Goal: Task Accomplishment & Management: Complete application form

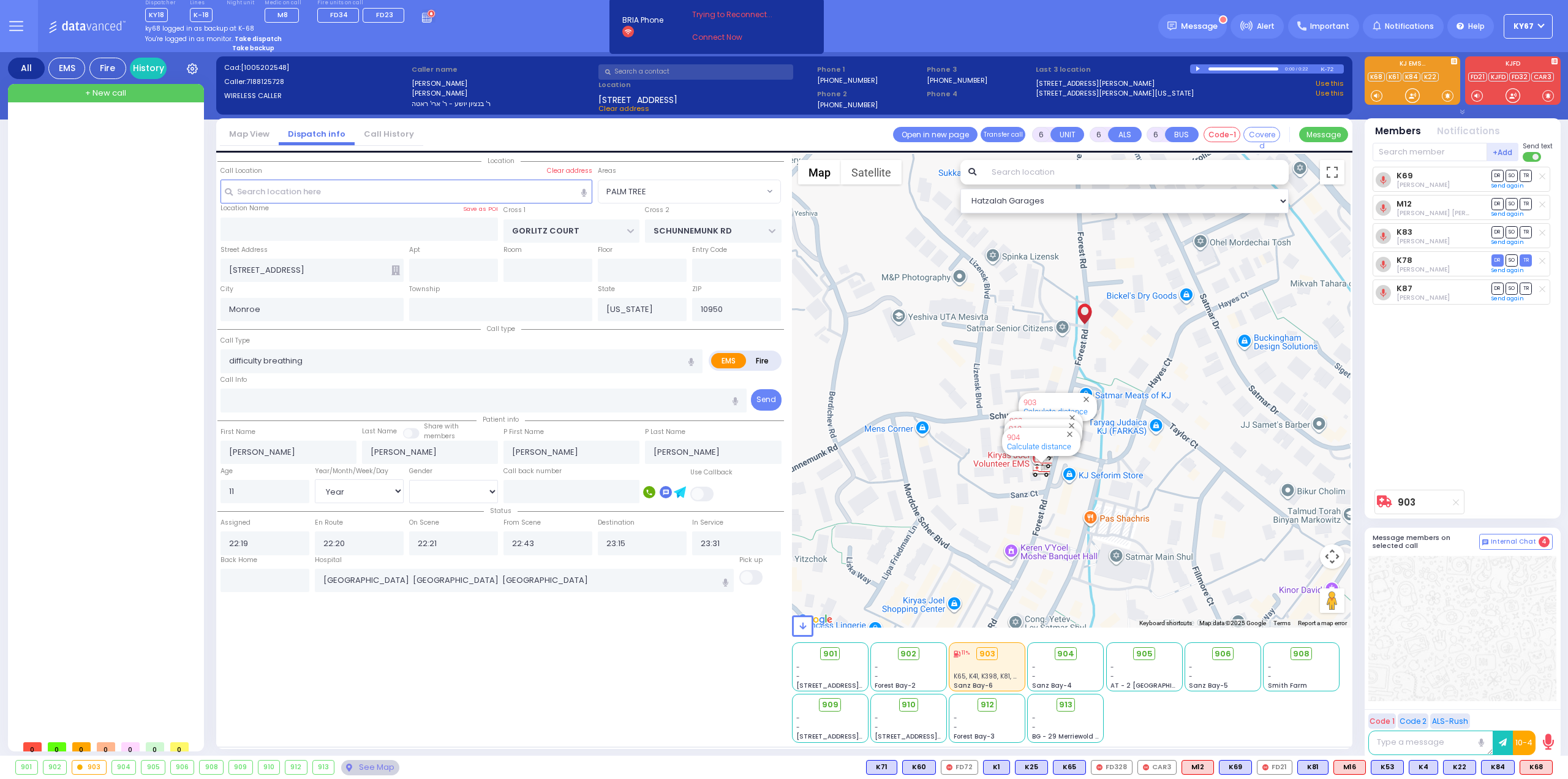
select select "PALM TREE"
select select "Year"
select select "[DEMOGRAPHIC_DATA]"
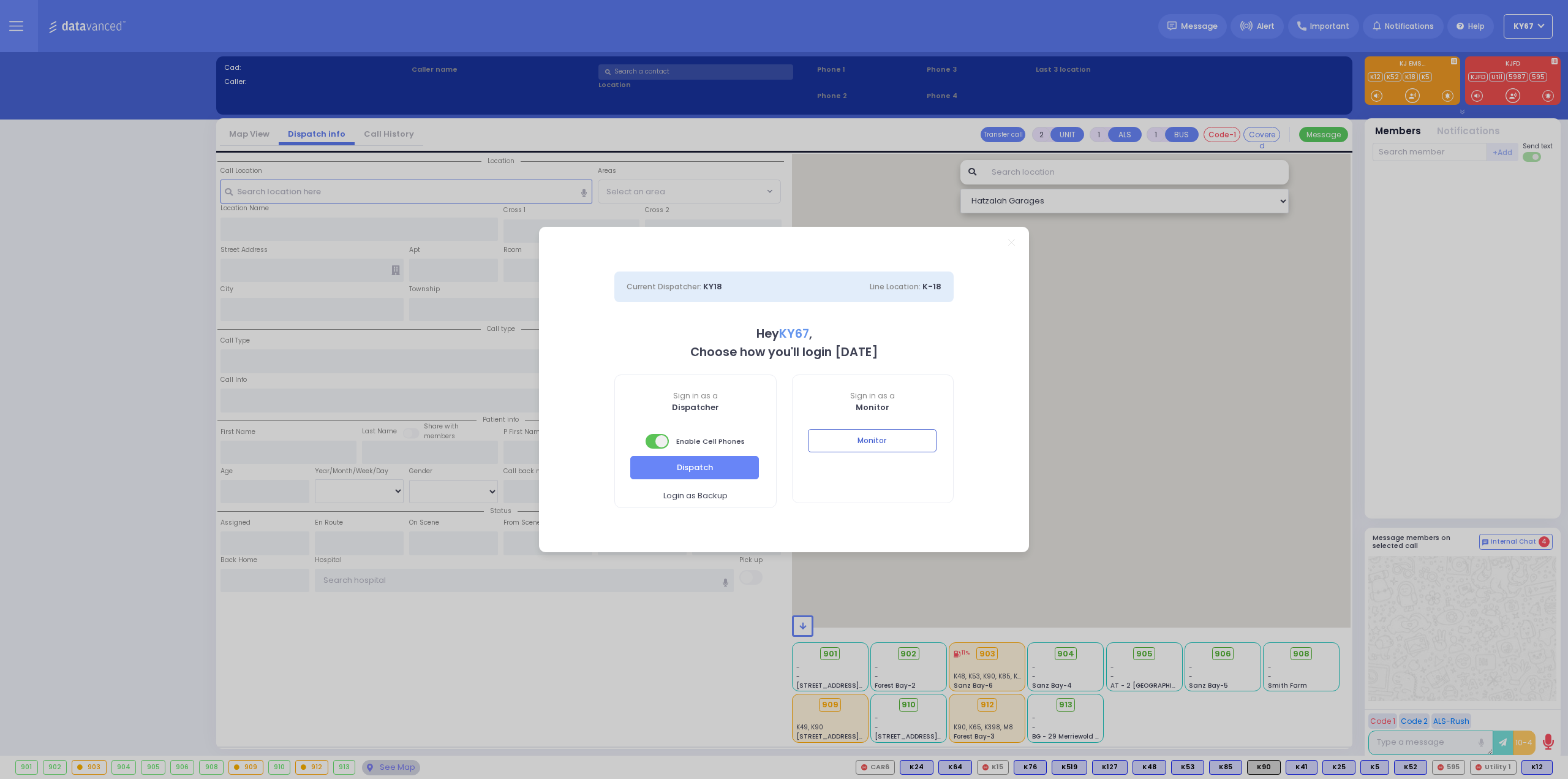
select select "9"
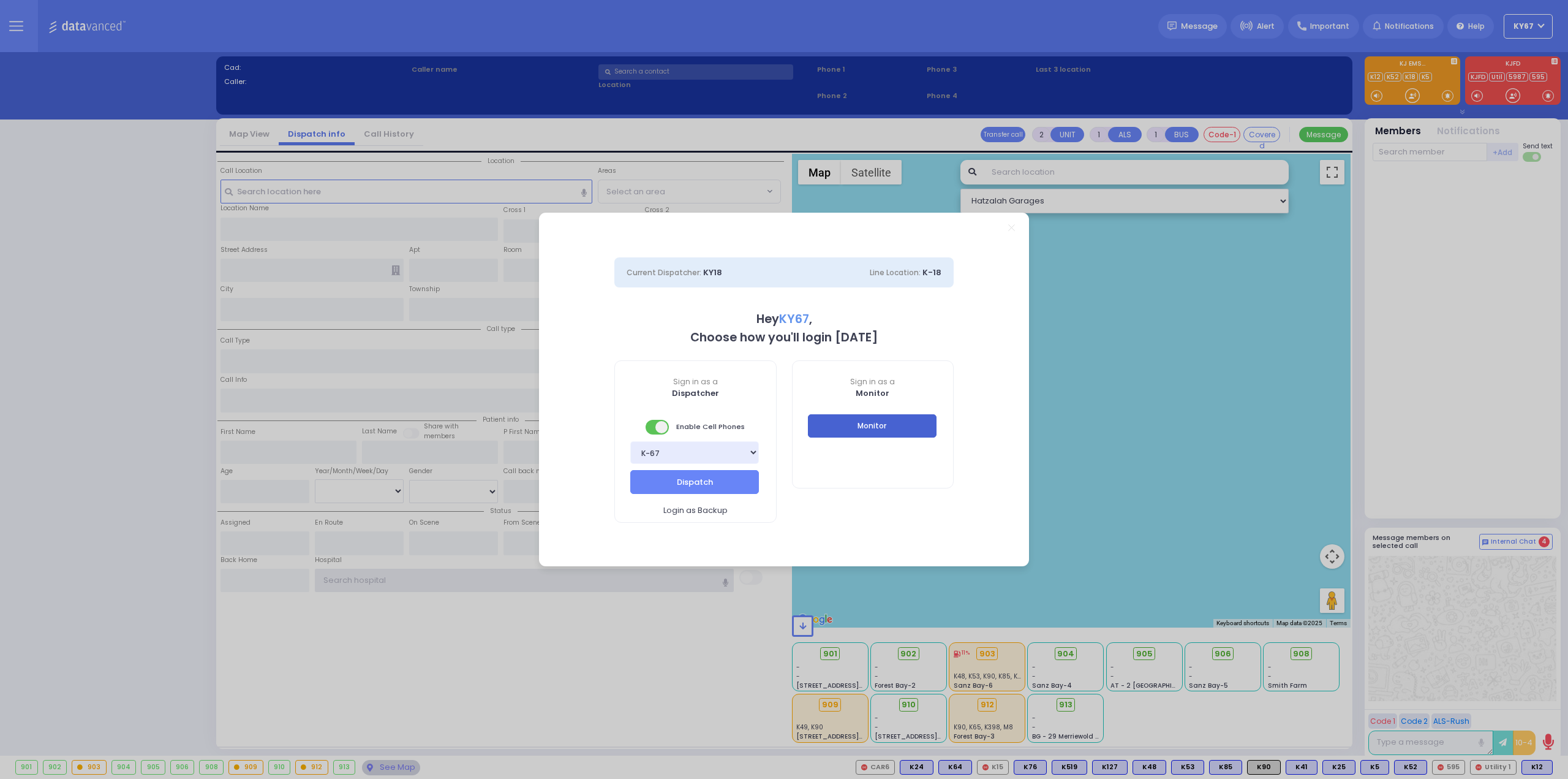
type input "Ky67"
click at [872, 419] on button "Monitor" at bounding box center [872, 426] width 128 height 23
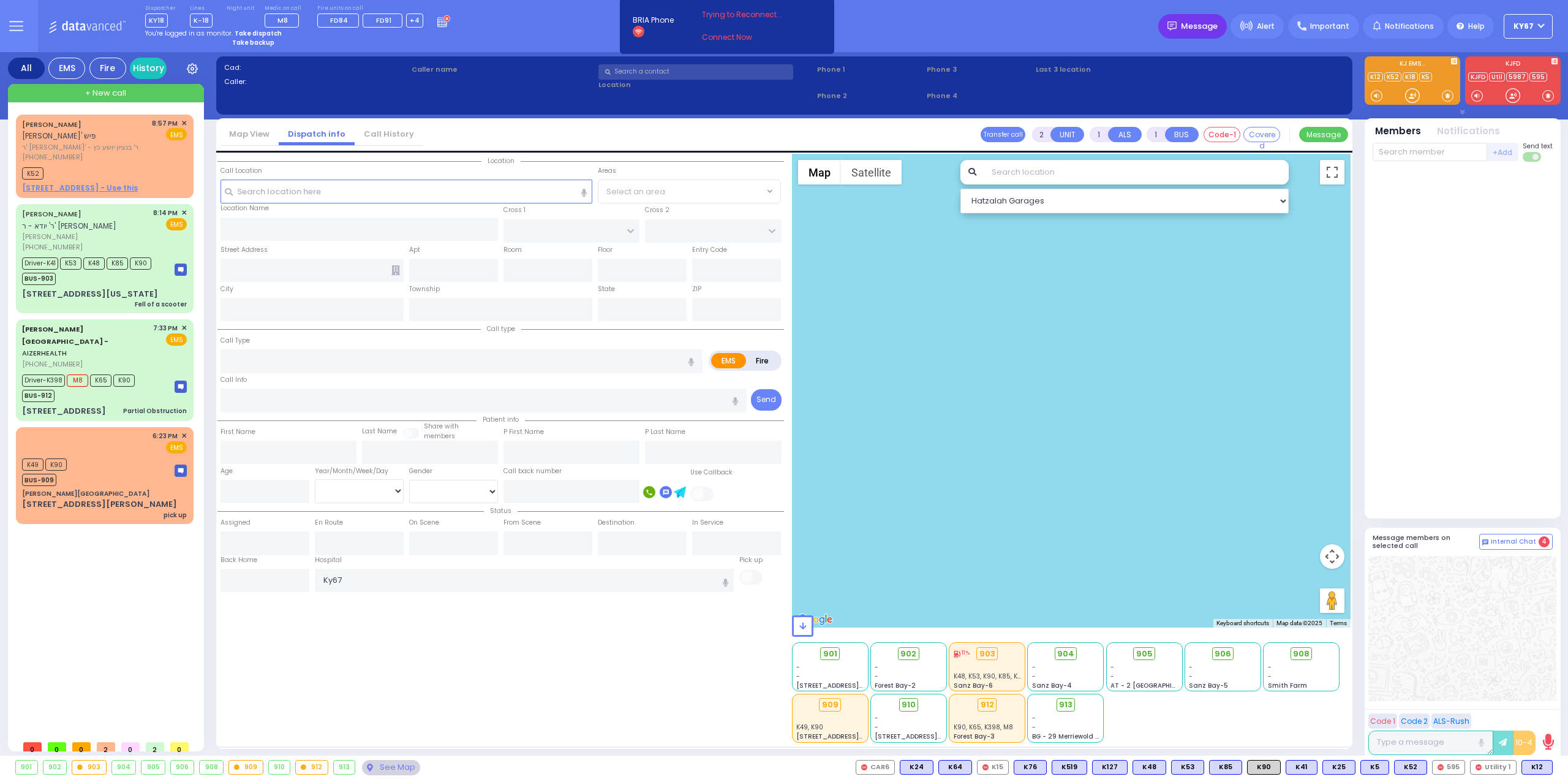
click at [1204, 28] on span "Message" at bounding box center [1200, 27] width 37 height 12
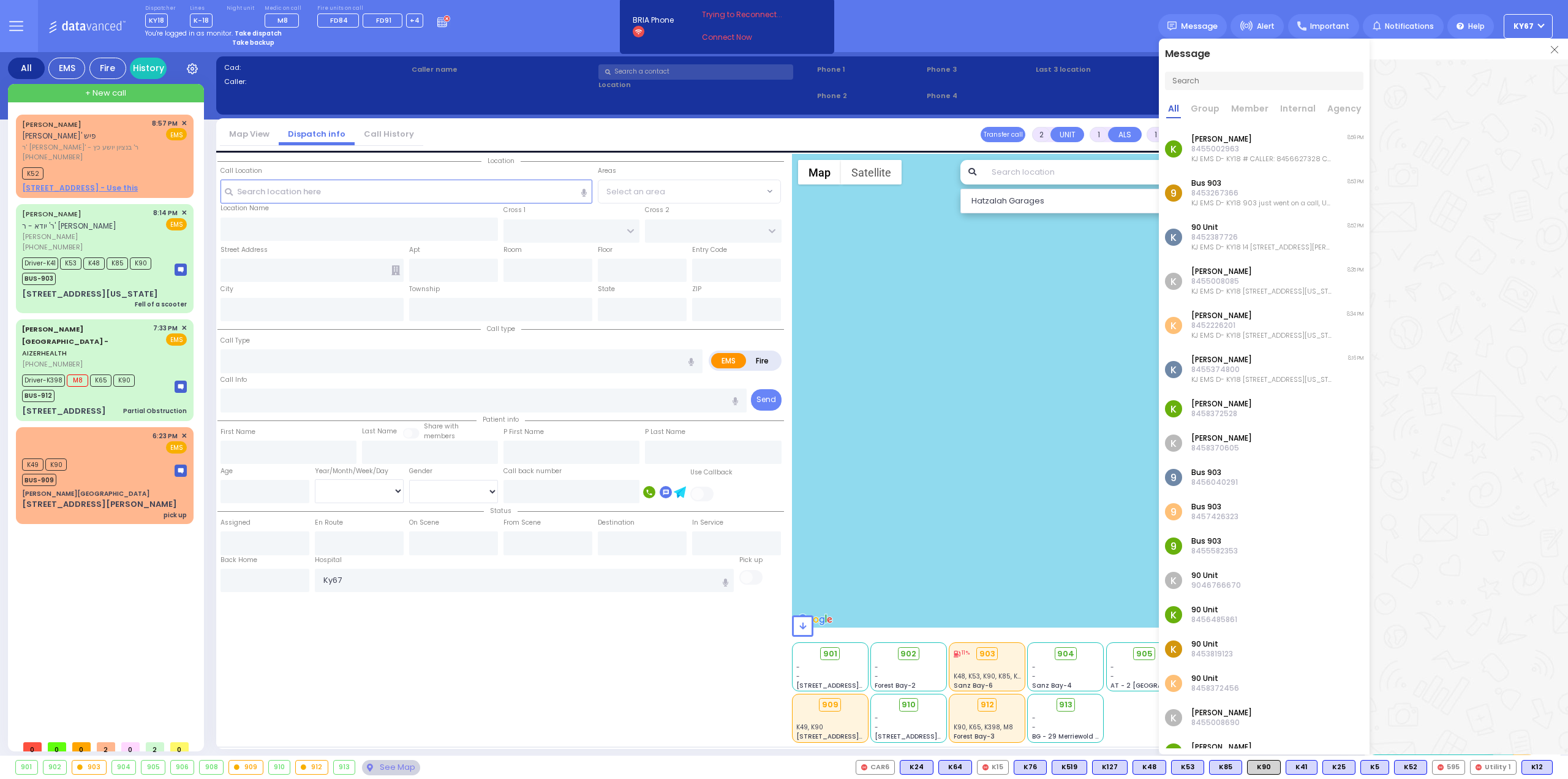
click at [1267, 86] on input "text" at bounding box center [1264, 80] width 198 height 18
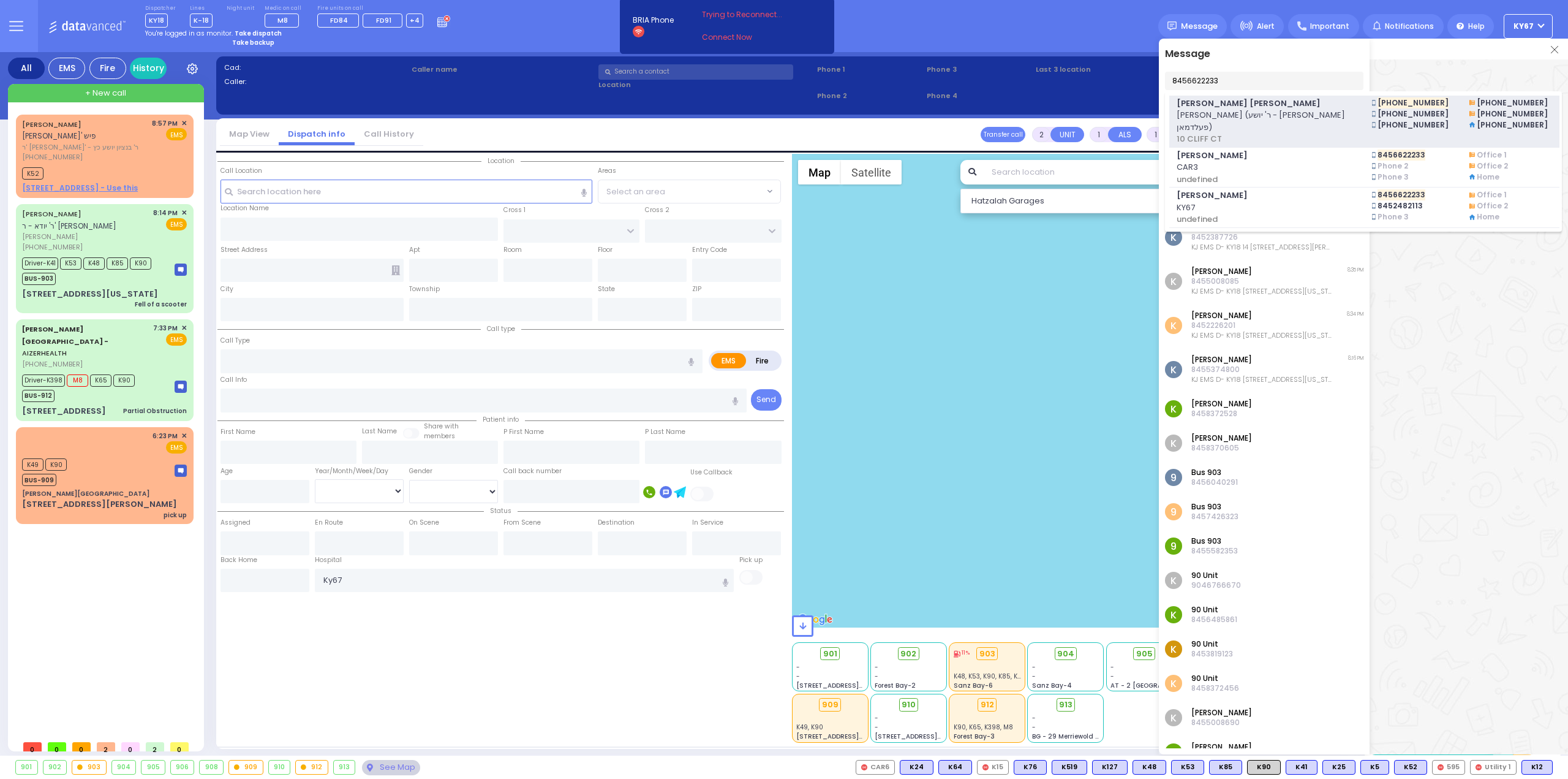
type input "8456622233"
click at [1378, 103] on span "845-662-2233" at bounding box center [1413, 103] width 71 height 11
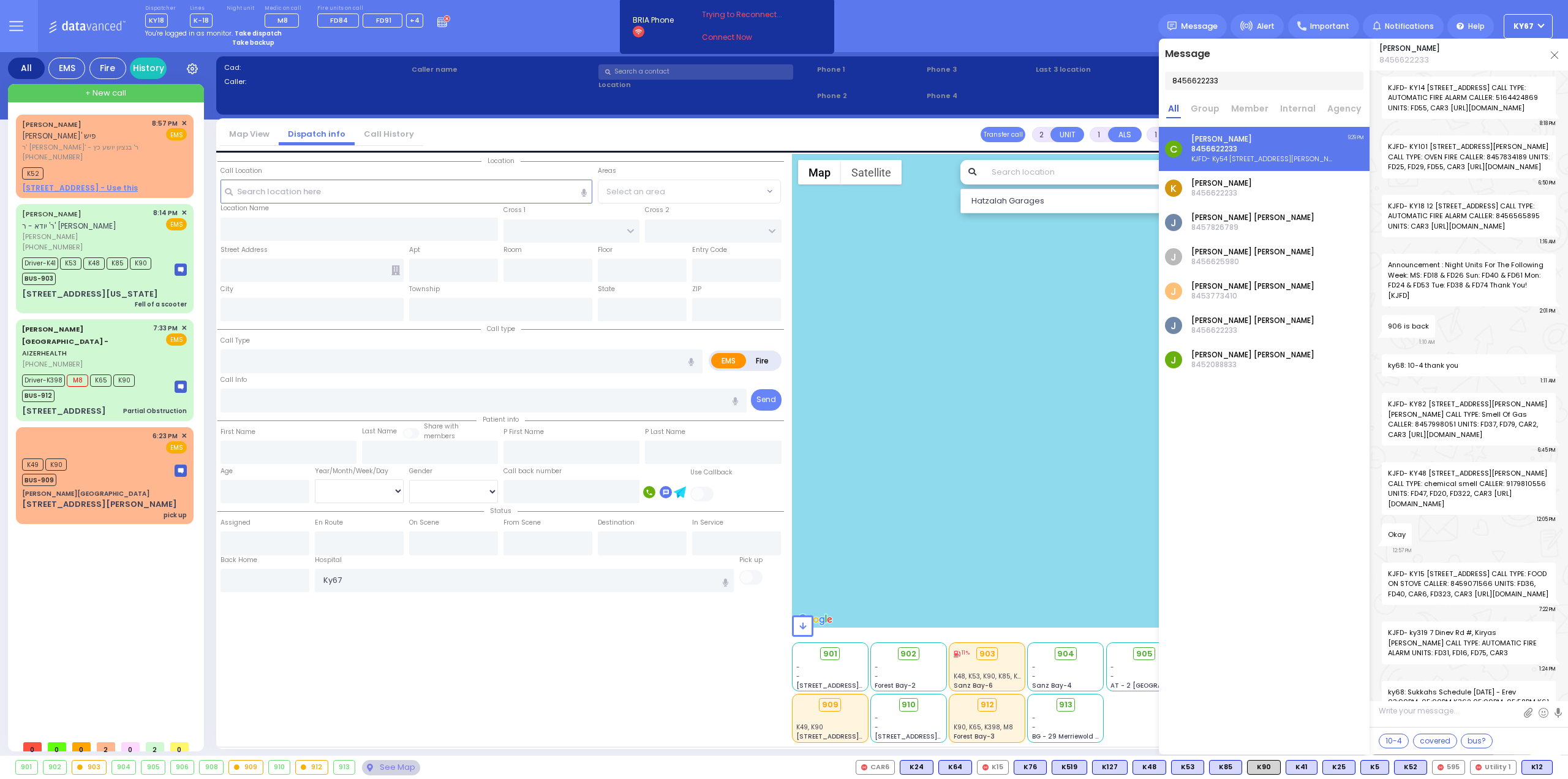
scroll to position [45368, 0]
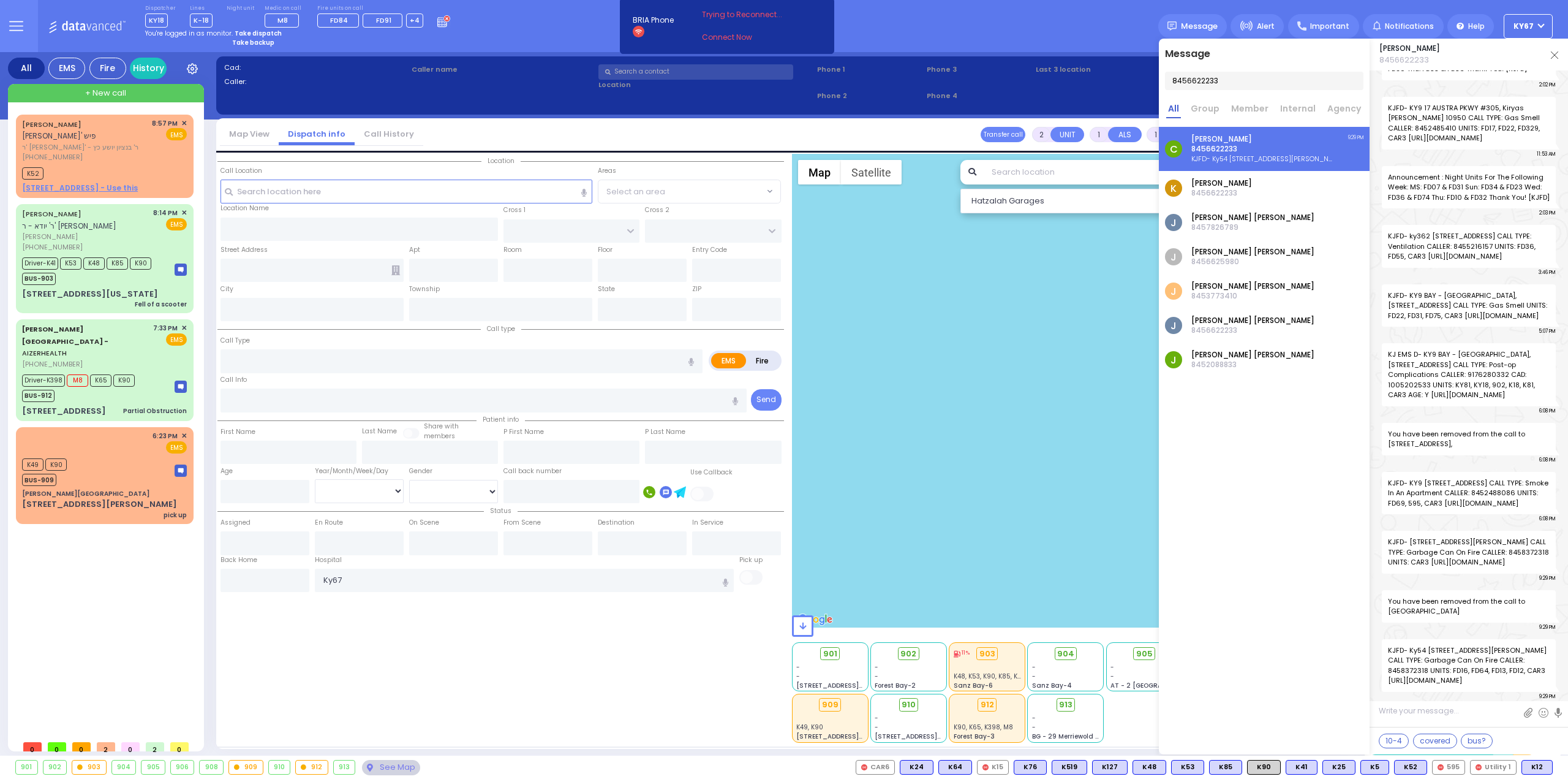
click at [1270, 152] on p "8456622233" at bounding box center [1262, 149] width 142 height 10
click at [1558, 59] on link at bounding box center [1554, 54] width 7 height 12
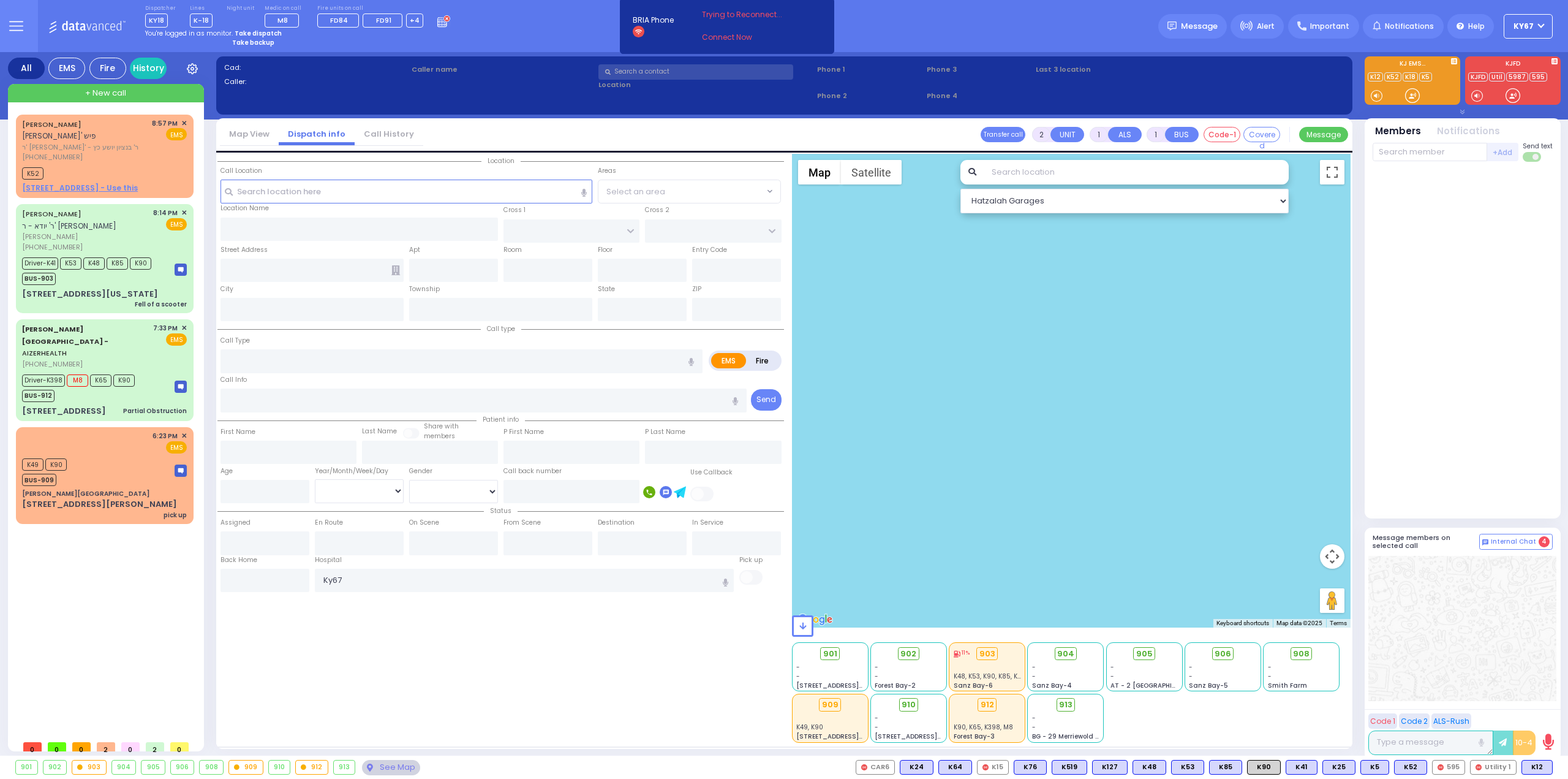
click at [332, 681] on div "Location State ZIP" at bounding box center [501, 448] width 567 height 589
click at [252, 31] on strong "Take dispatch" at bounding box center [258, 33] width 47 height 10
select select "9"
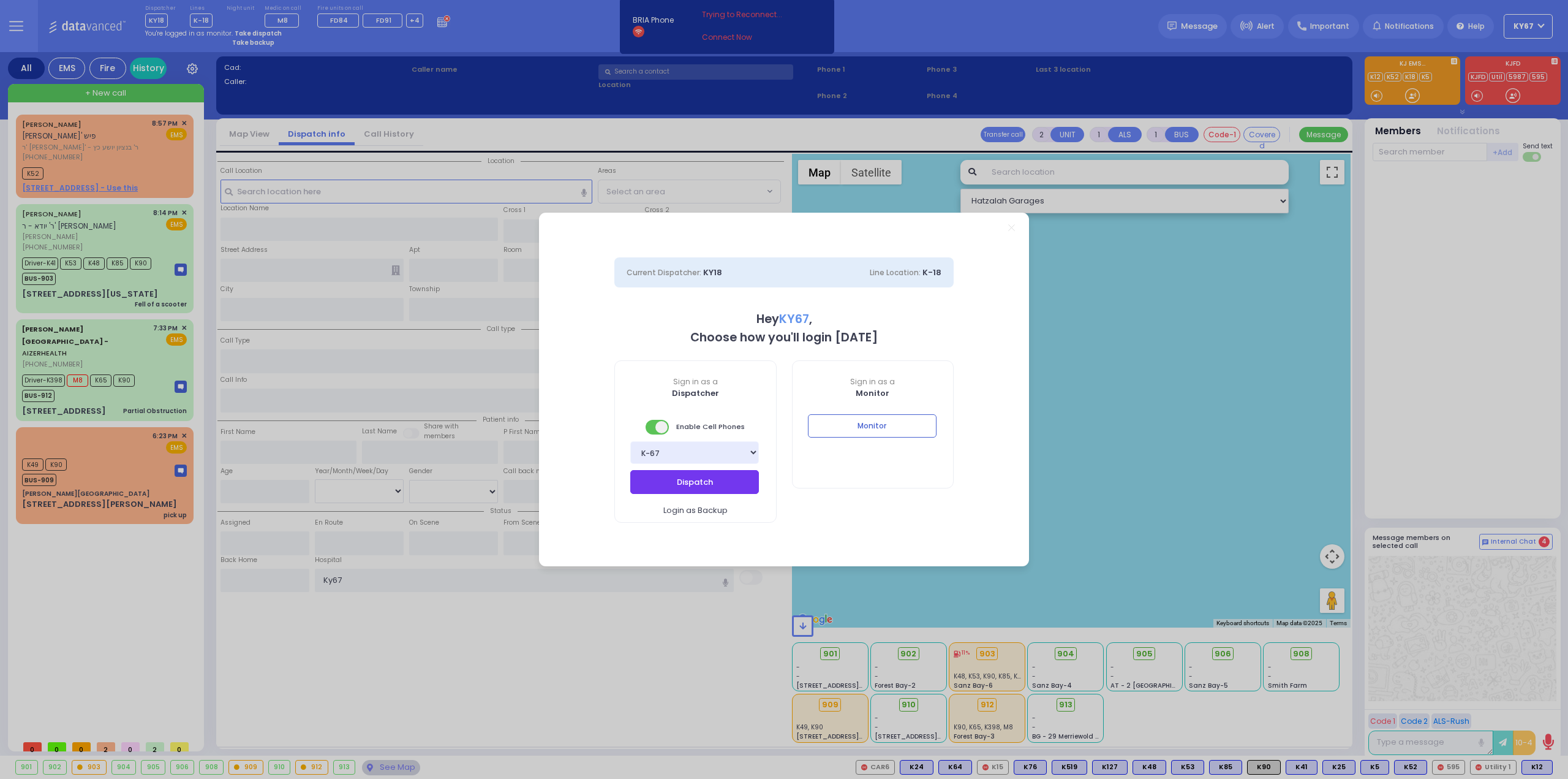
click at [705, 477] on button "Dispatch" at bounding box center [694, 481] width 128 height 23
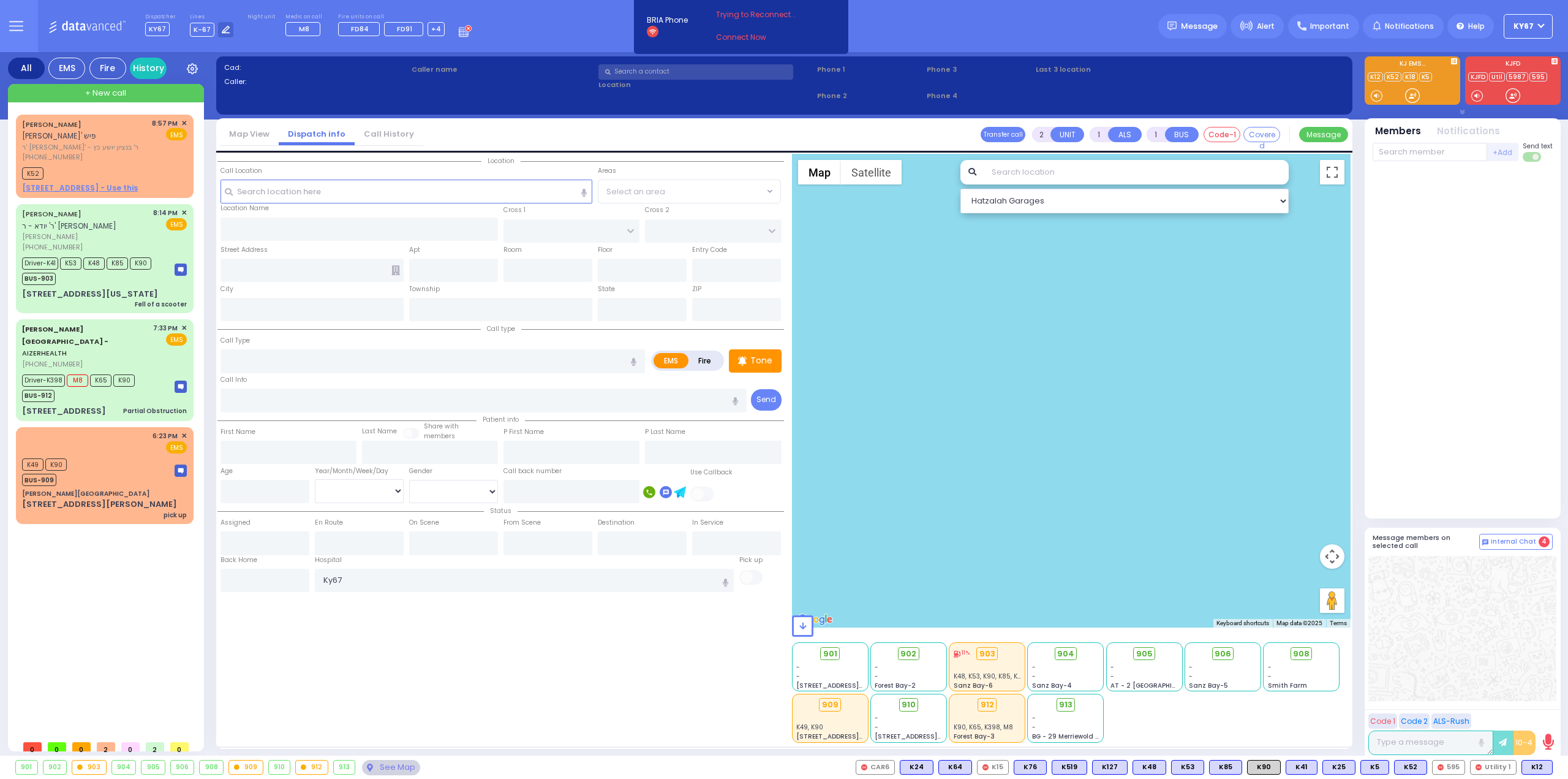
click at [1505, 445] on div at bounding box center [1463, 340] width 180 height 347
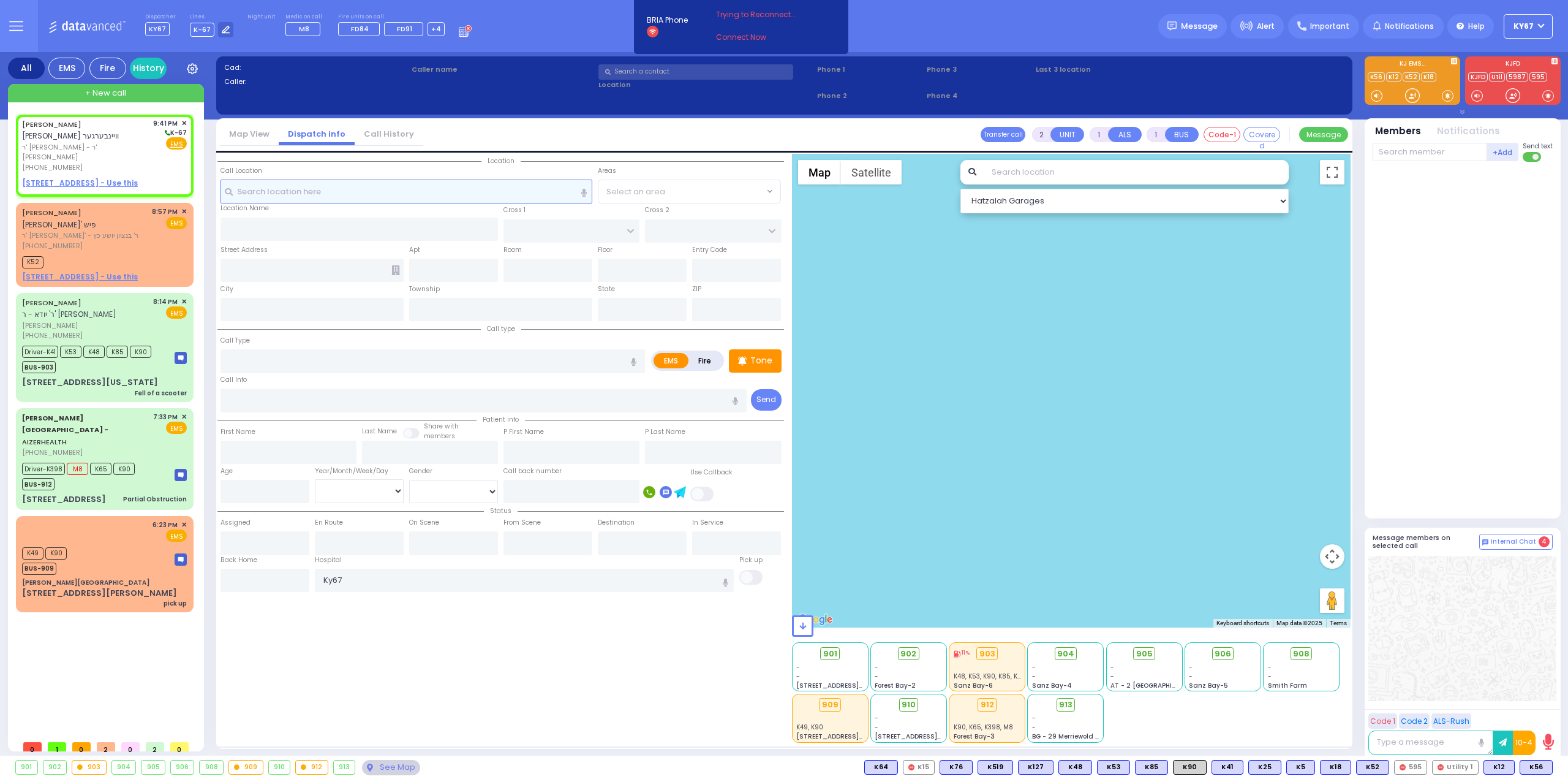
select select
radio input "true"
type input "SHMIEL LEIBISH"
type input "WEINBERGER"
select select
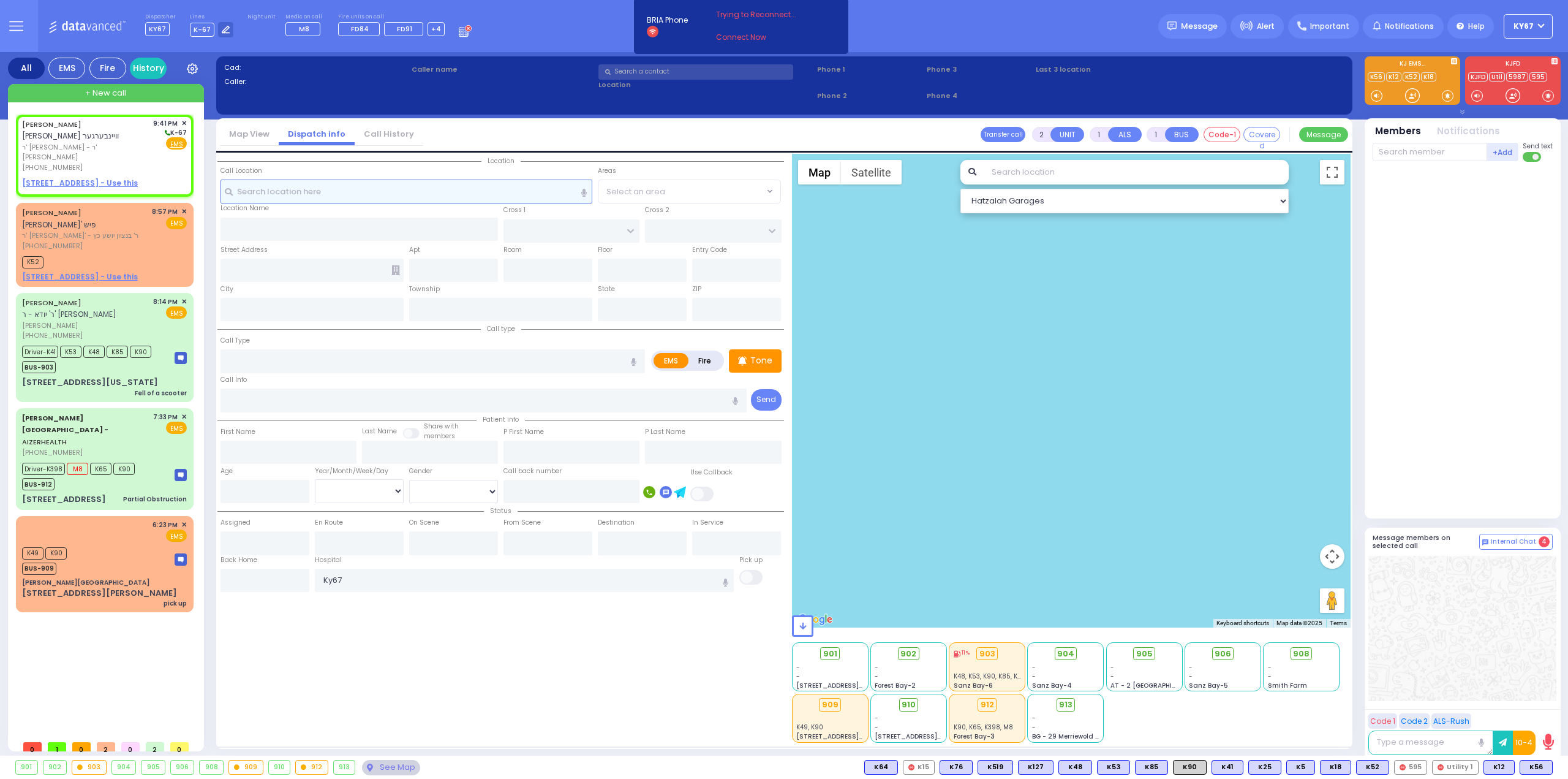
type input "21:41"
select select "Hatzalah Garages"
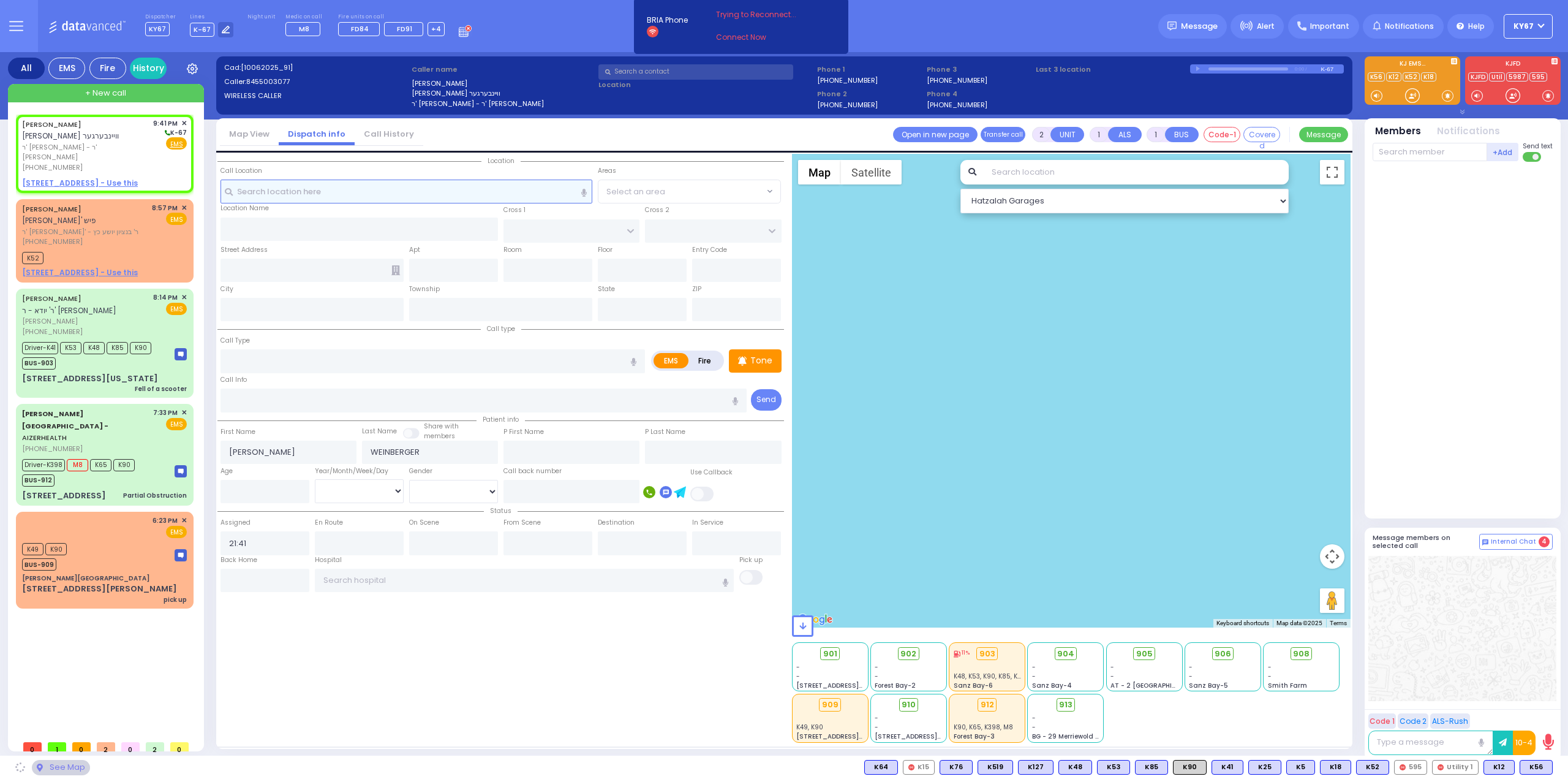
select select
radio input "true"
select select
select select "Hatzalah Garages"
select select
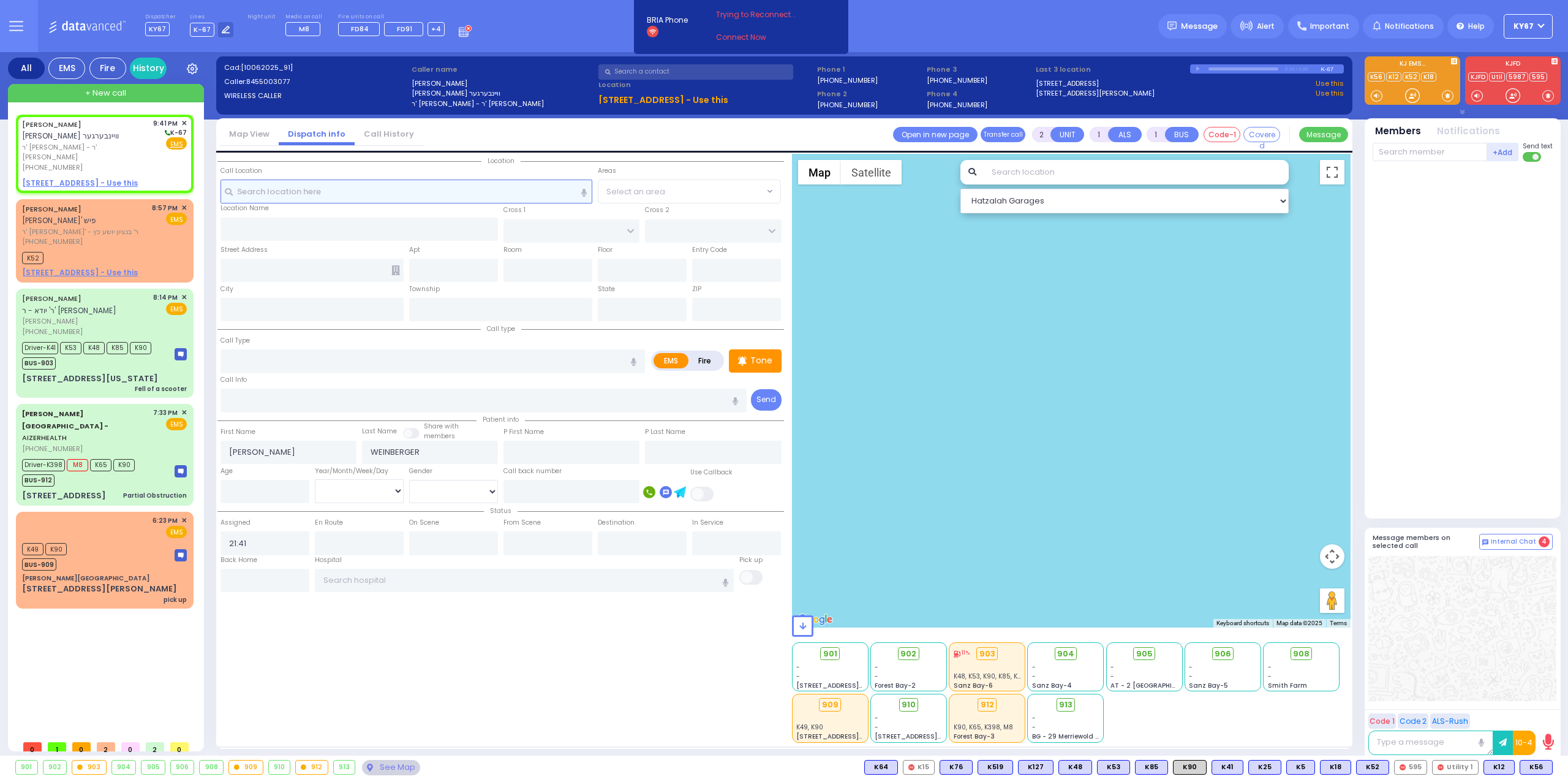
radio input "true"
select select
select select "Hatzalah Garages"
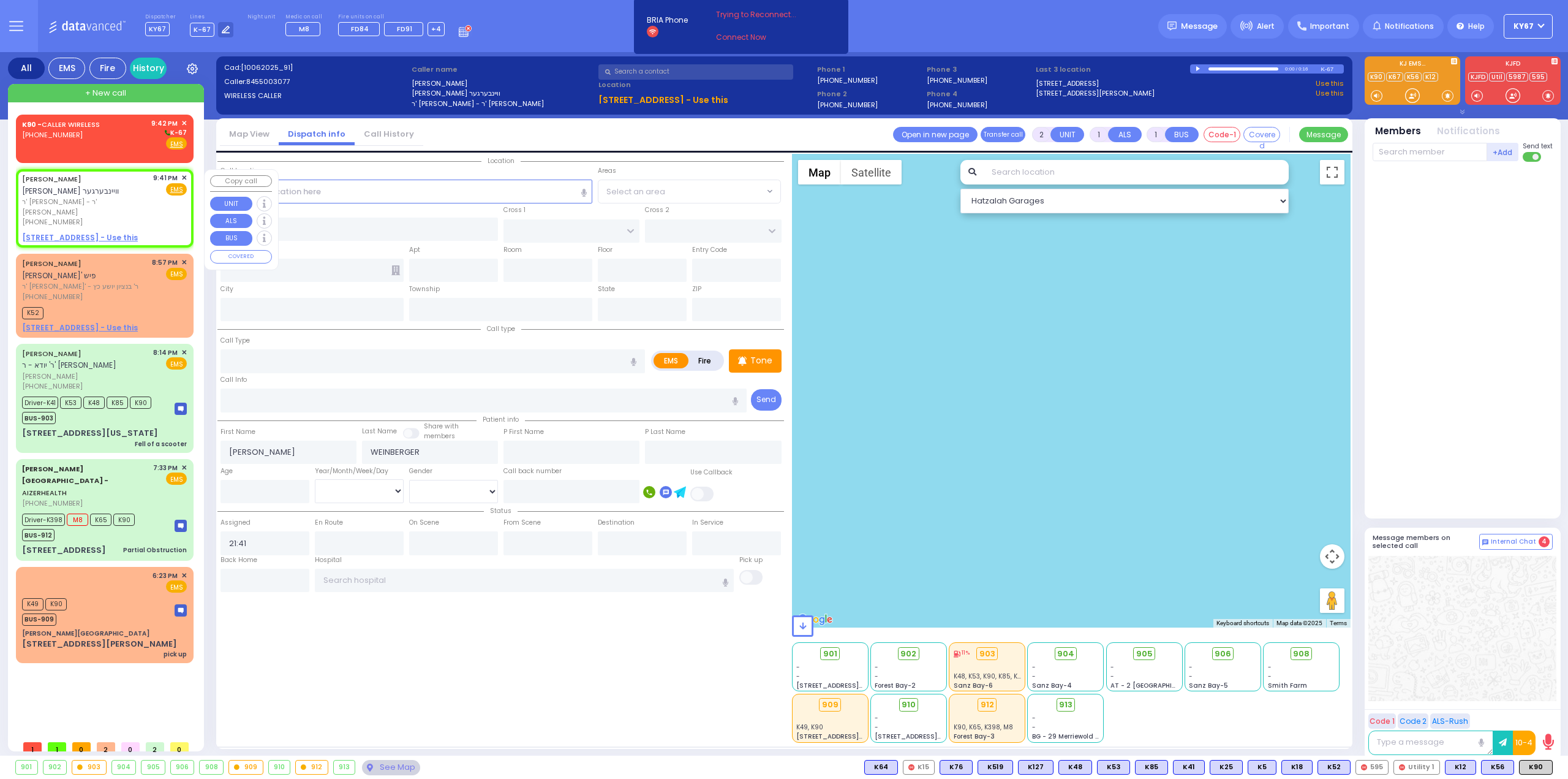
click at [185, 177] on span "✕" at bounding box center [184, 177] width 5 height 10
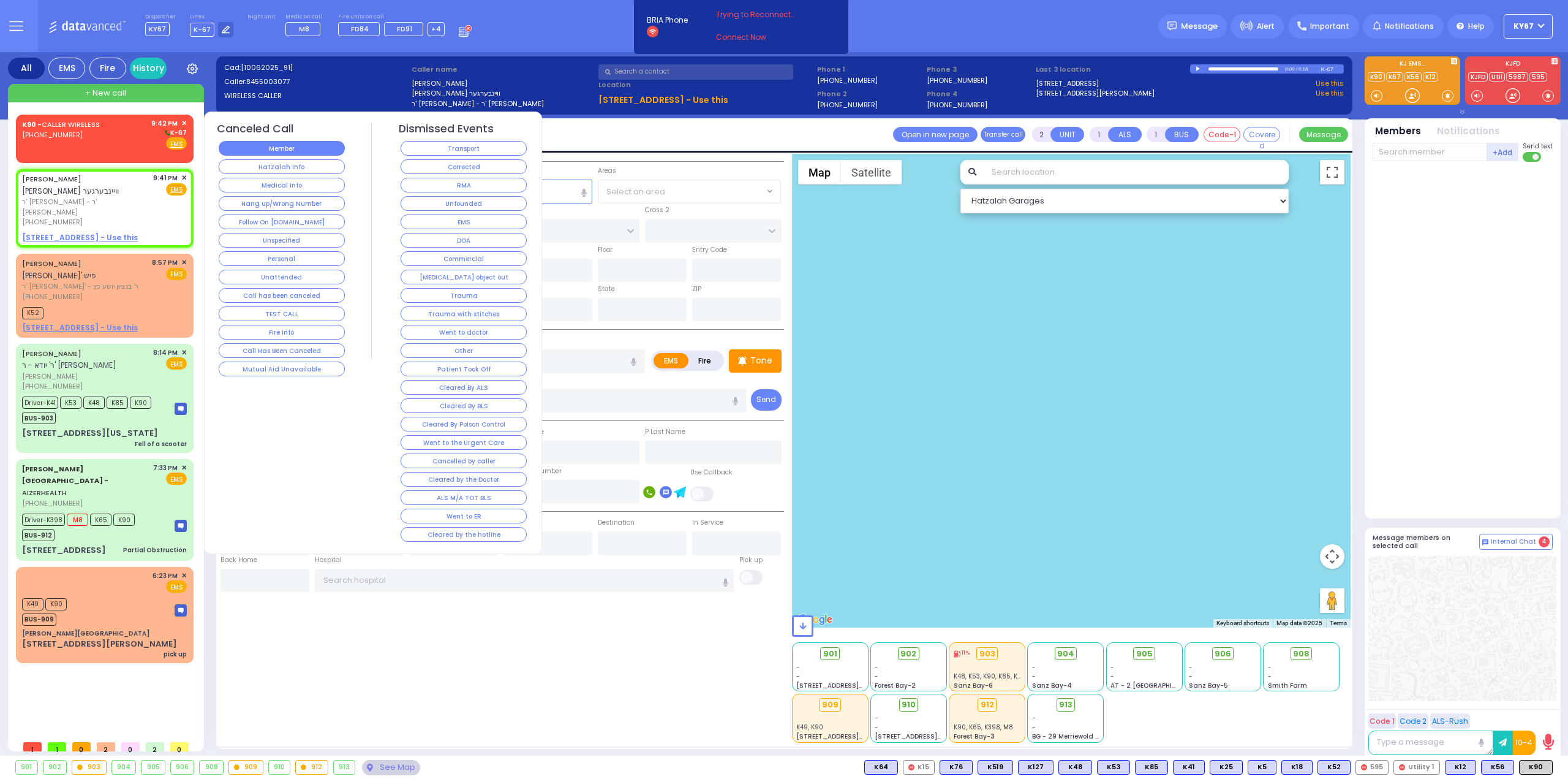
click at [292, 150] on button "Member" at bounding box center [282, 148] width 126 height 15
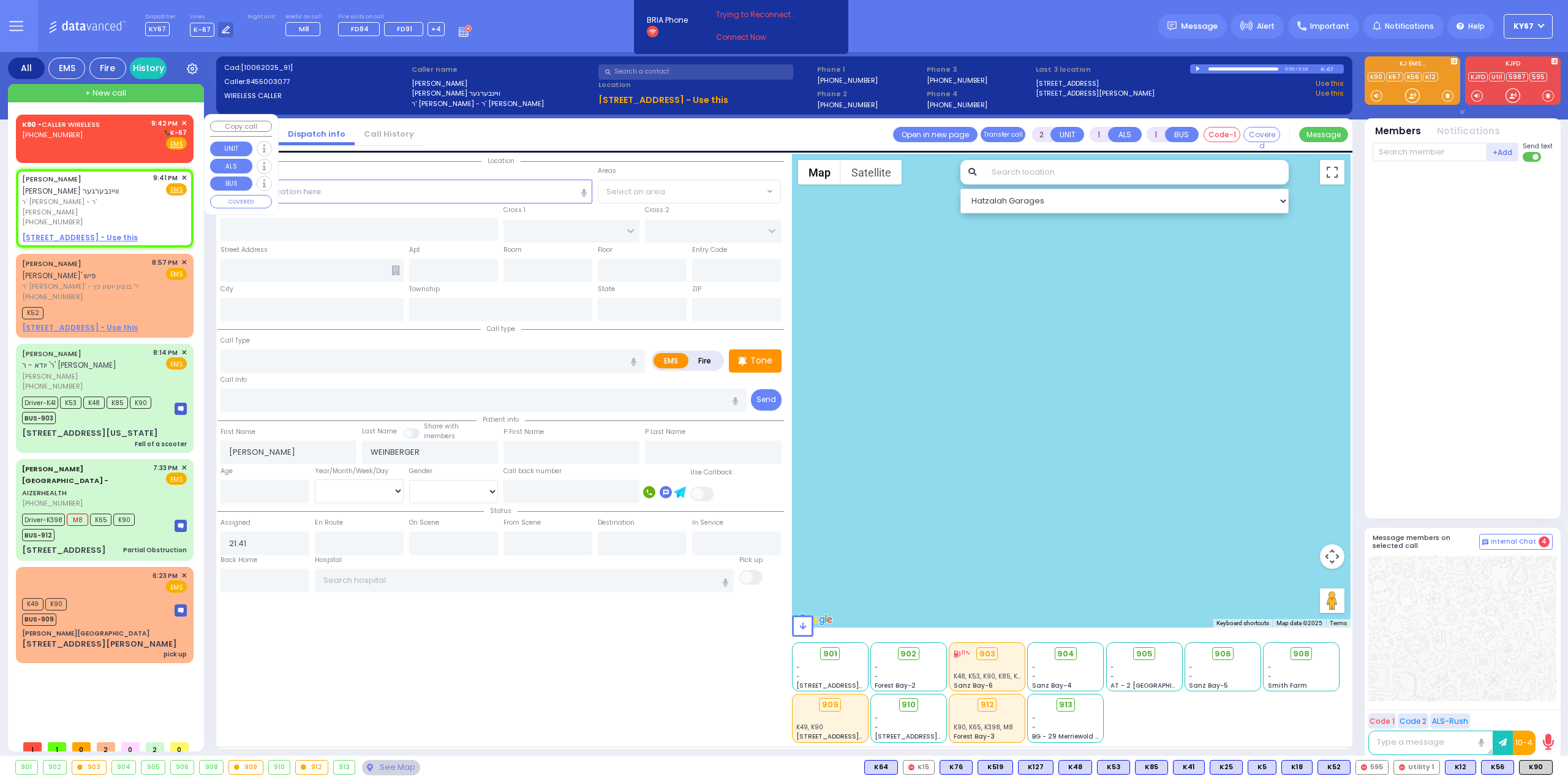
select select
radio input "true"
select select
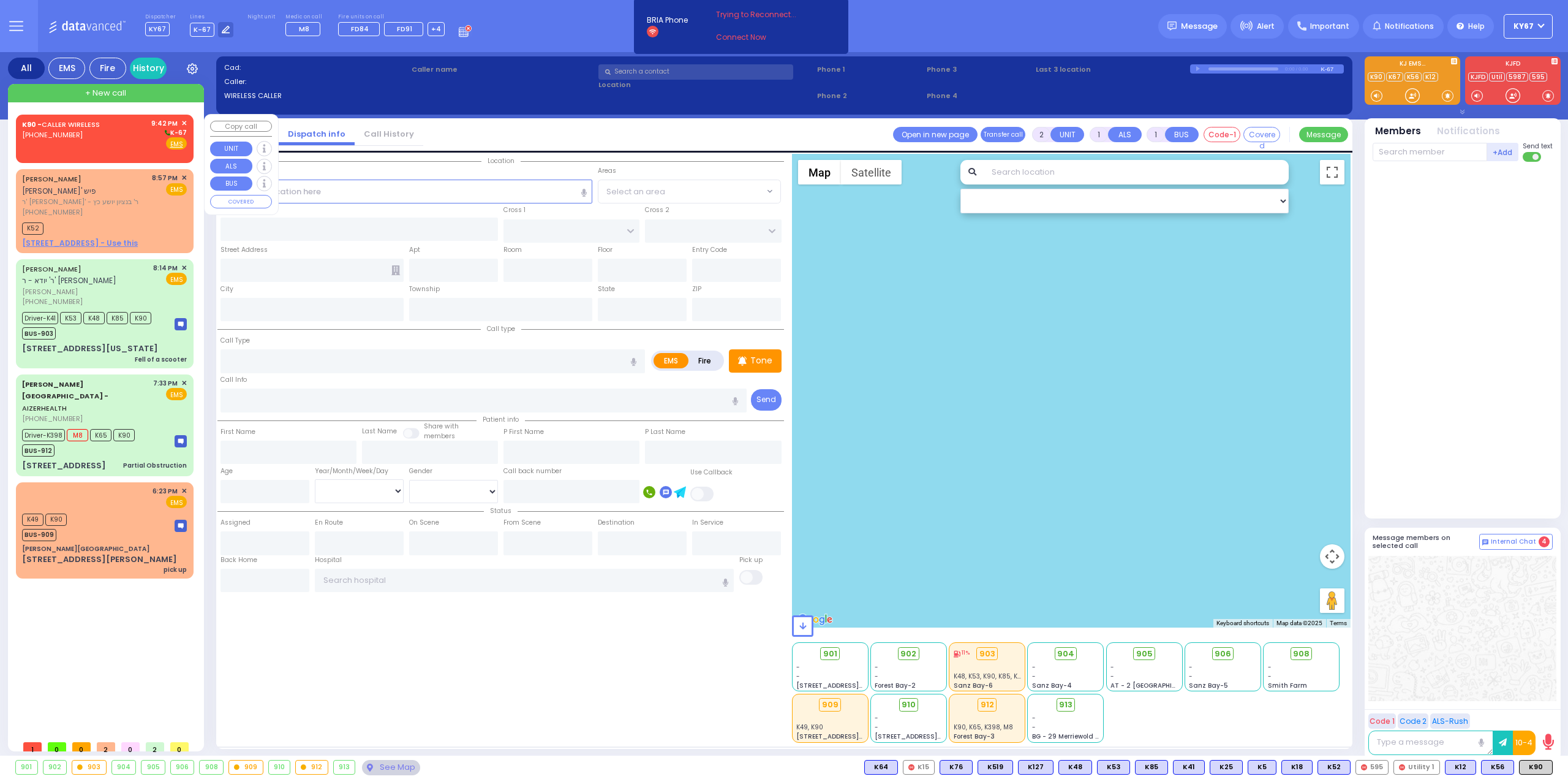
click at [184, 121] on span "✕" at bounding box center [184, 123] width 5 height 10
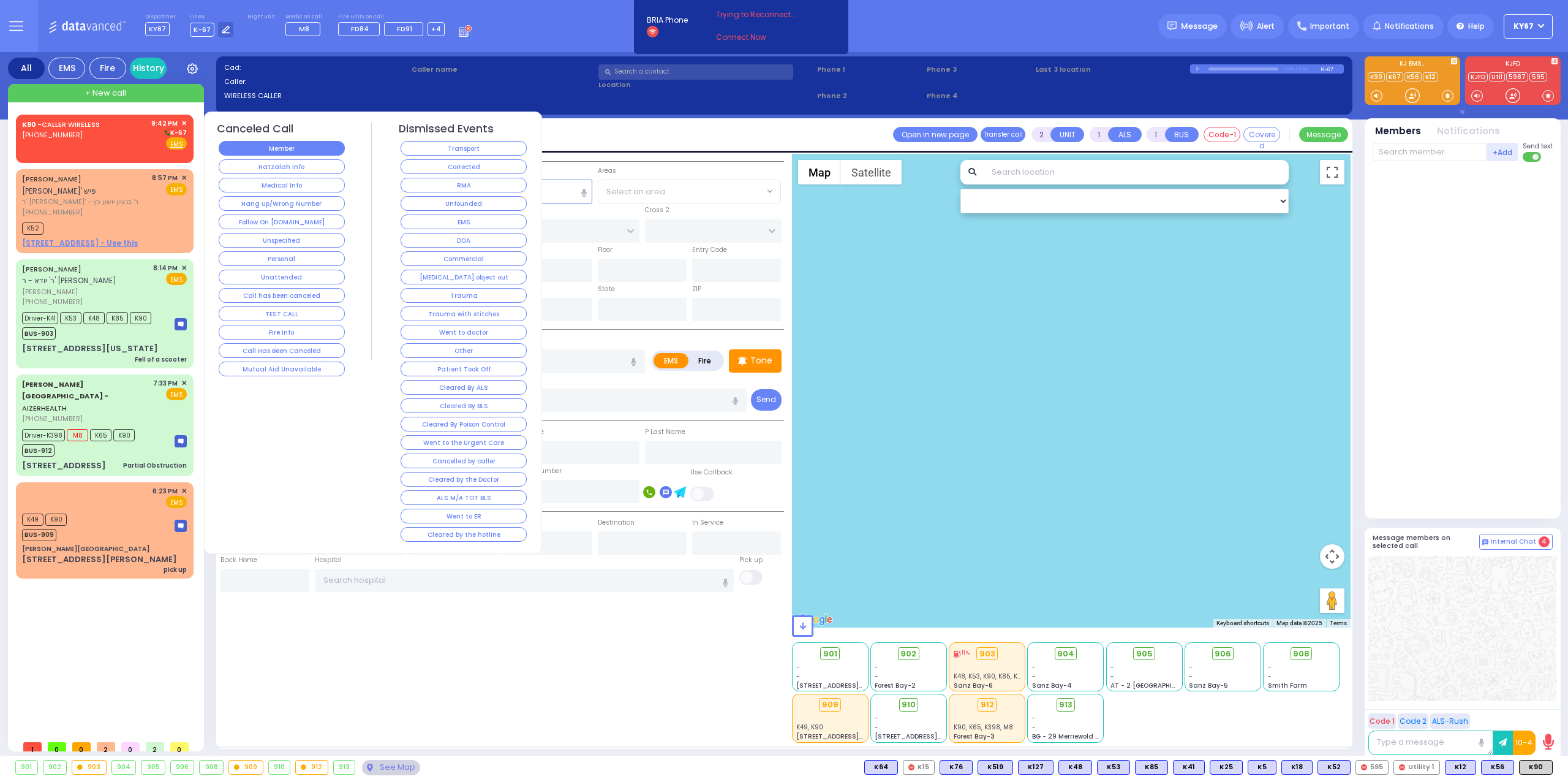
click at [287, 143] on button "Member" at bounding box center [282, 148] width 126 height 15
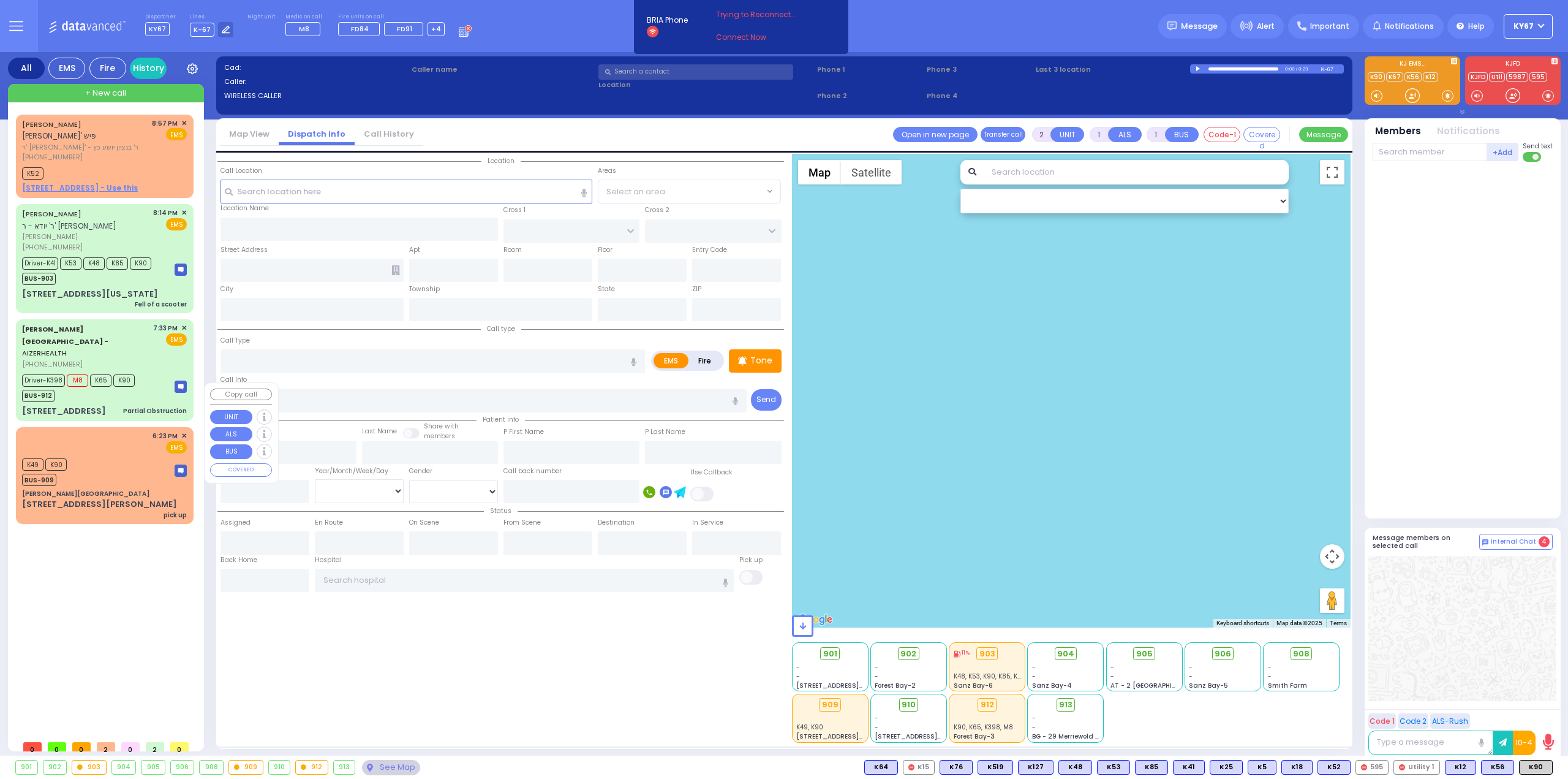
click at [110, 455] on div "K49 K90 BUS-909" at bounding box center [104, 470] width 164 height 31
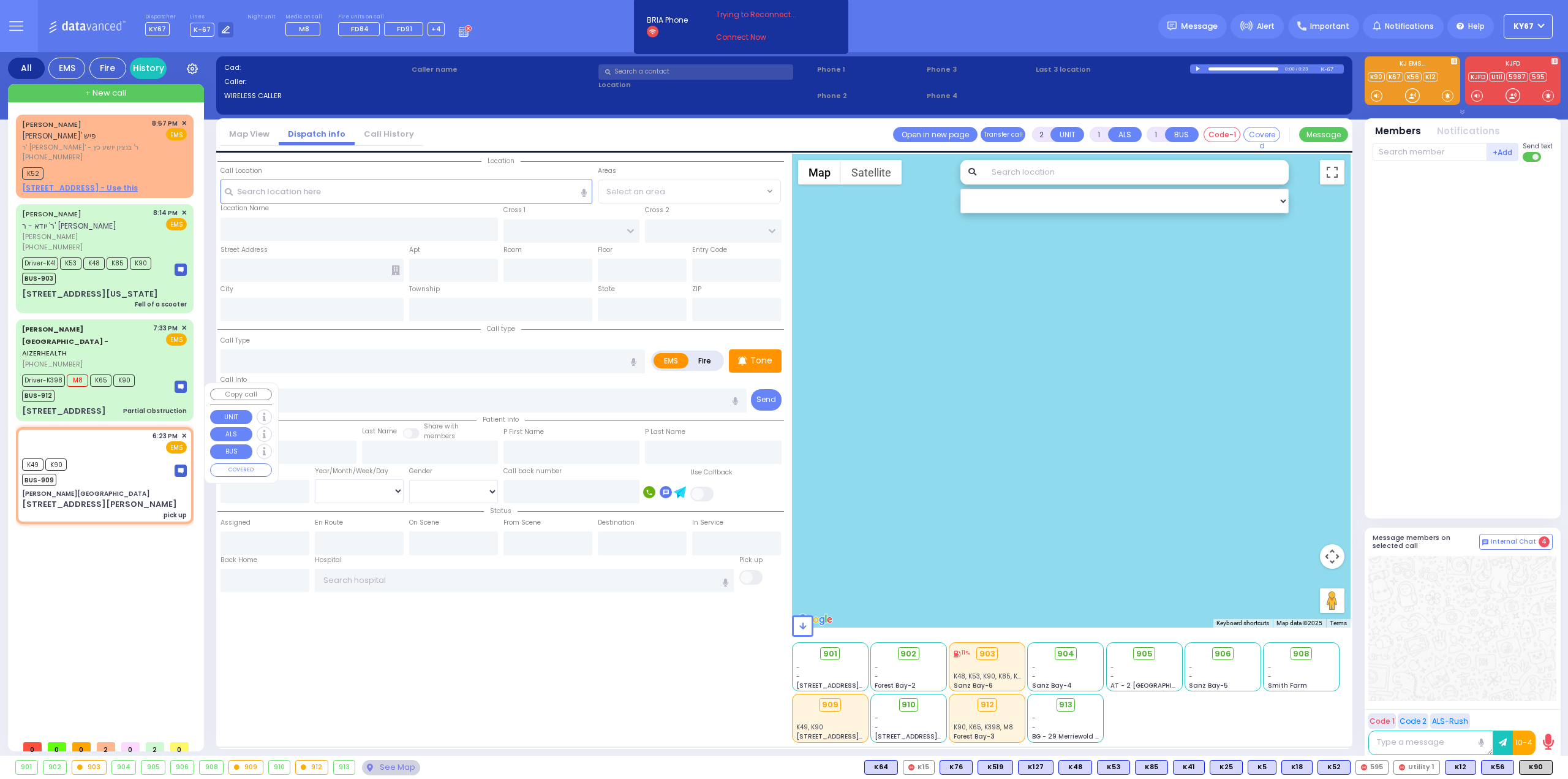
select select
type input "pick up"
radio input "true"
select select
type input "18:23"
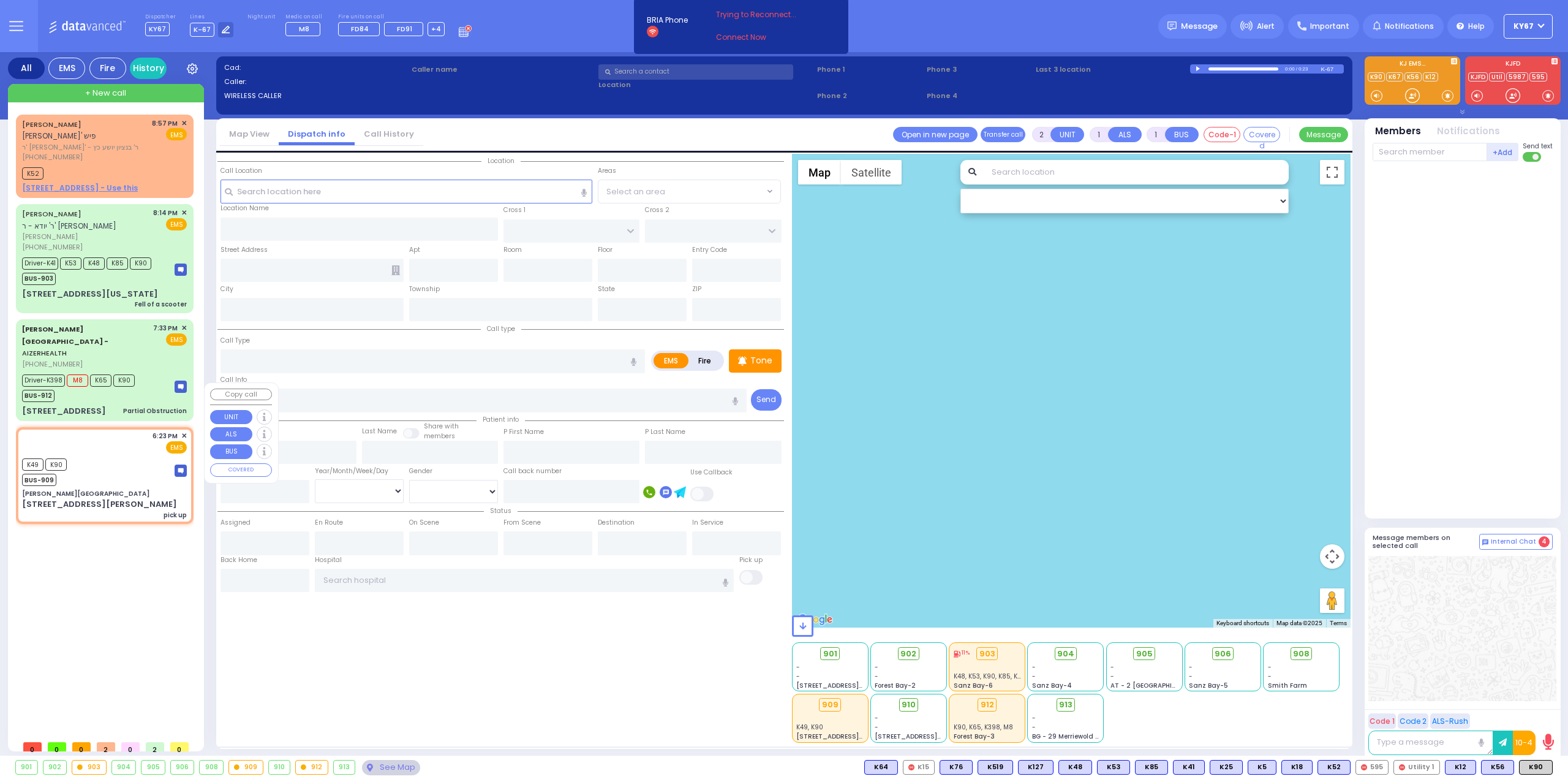
type input "18:23"
select select "Hatzalah Garages"
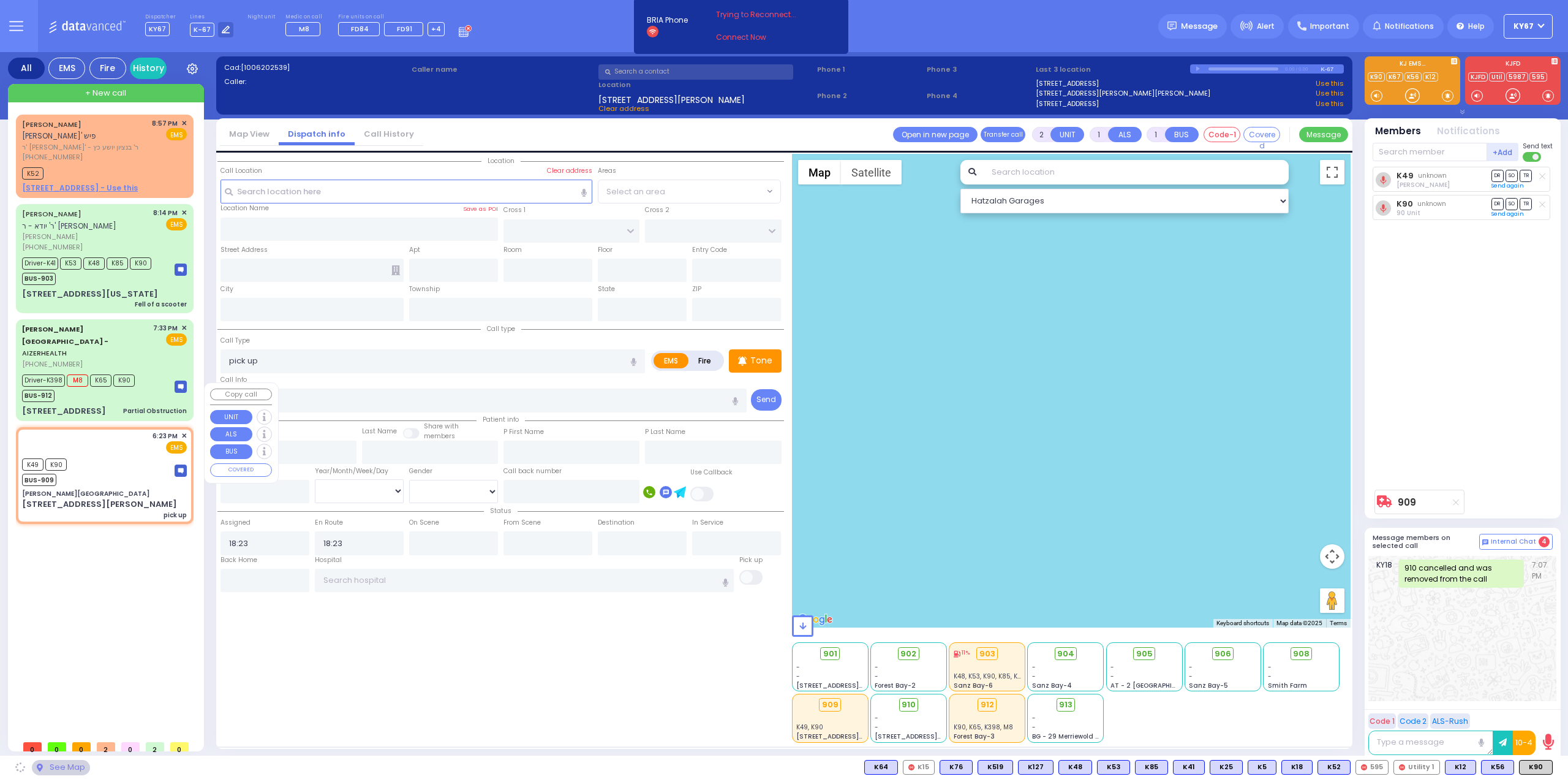
type input "Nininger Bay"
type input "CENTRAL VALLEY LINE"
type input "S.M. ROSMER RD"
type input "214 Nininger Road"
type input "Monroe"
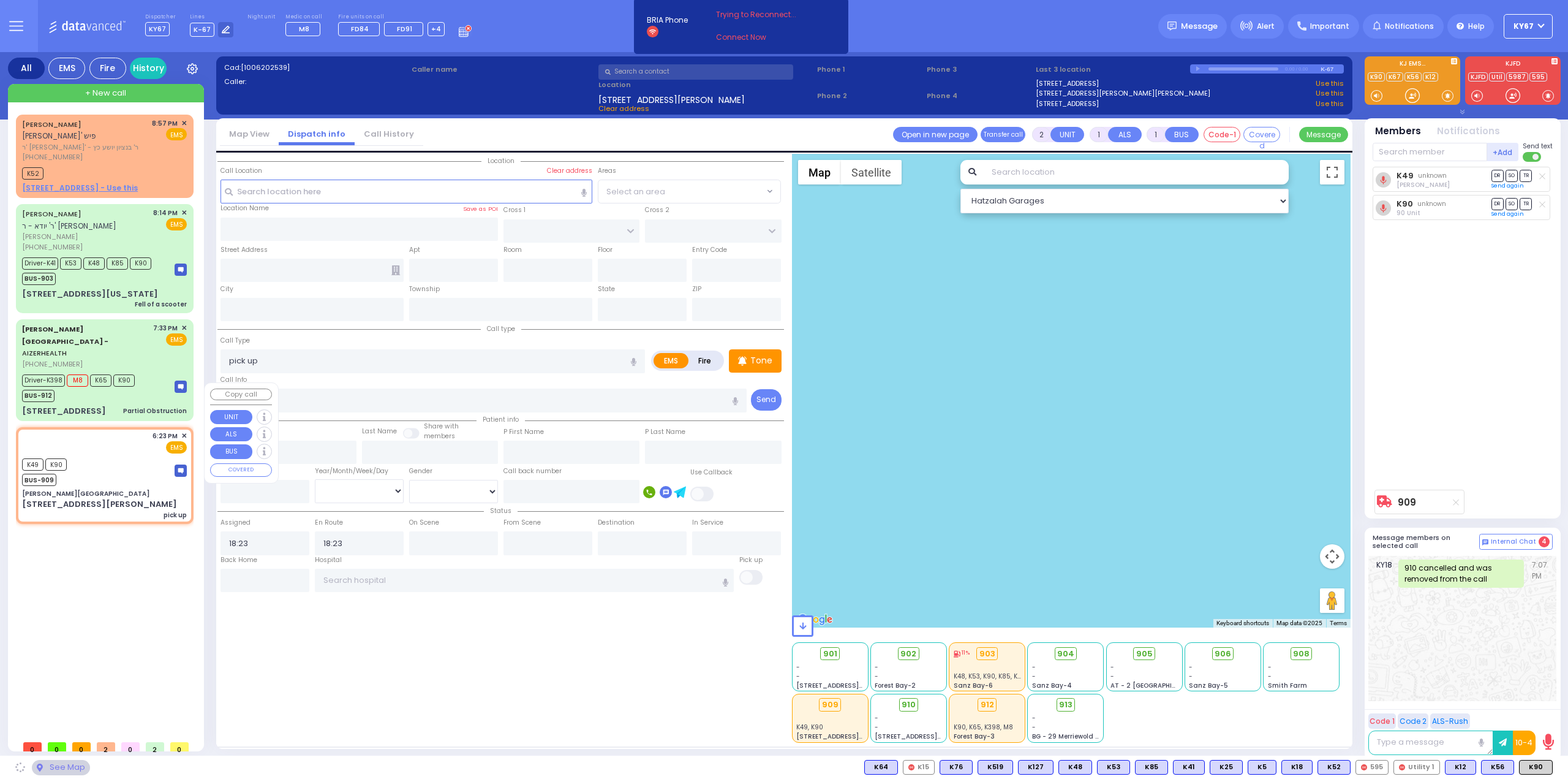
type input "[US_STATE]"
type input "10950"
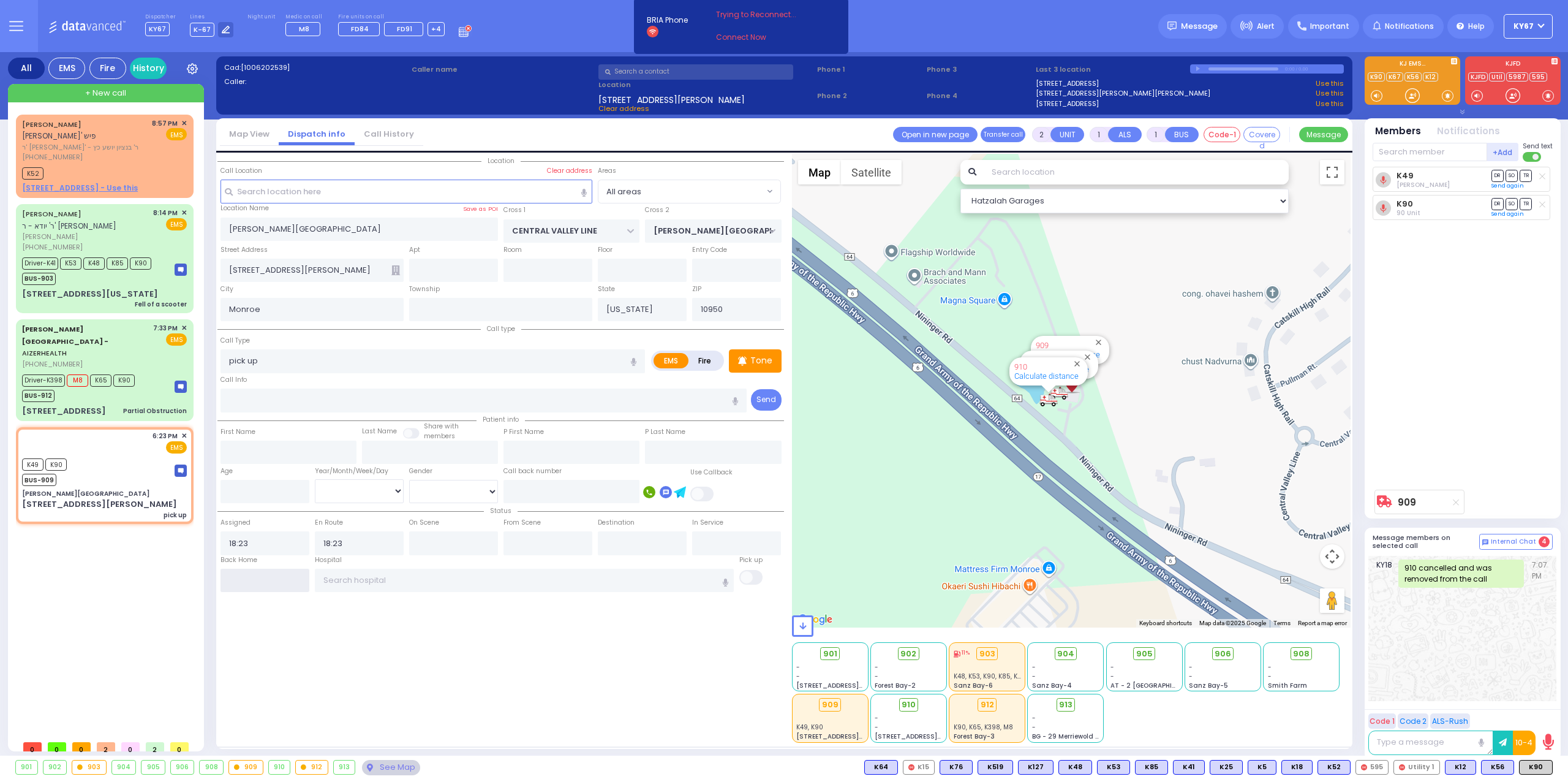
click at [262, 581] on input "text" at bounding box center [264, 580] width 89 height 23
type input "21:42"
select select
radio input "true"
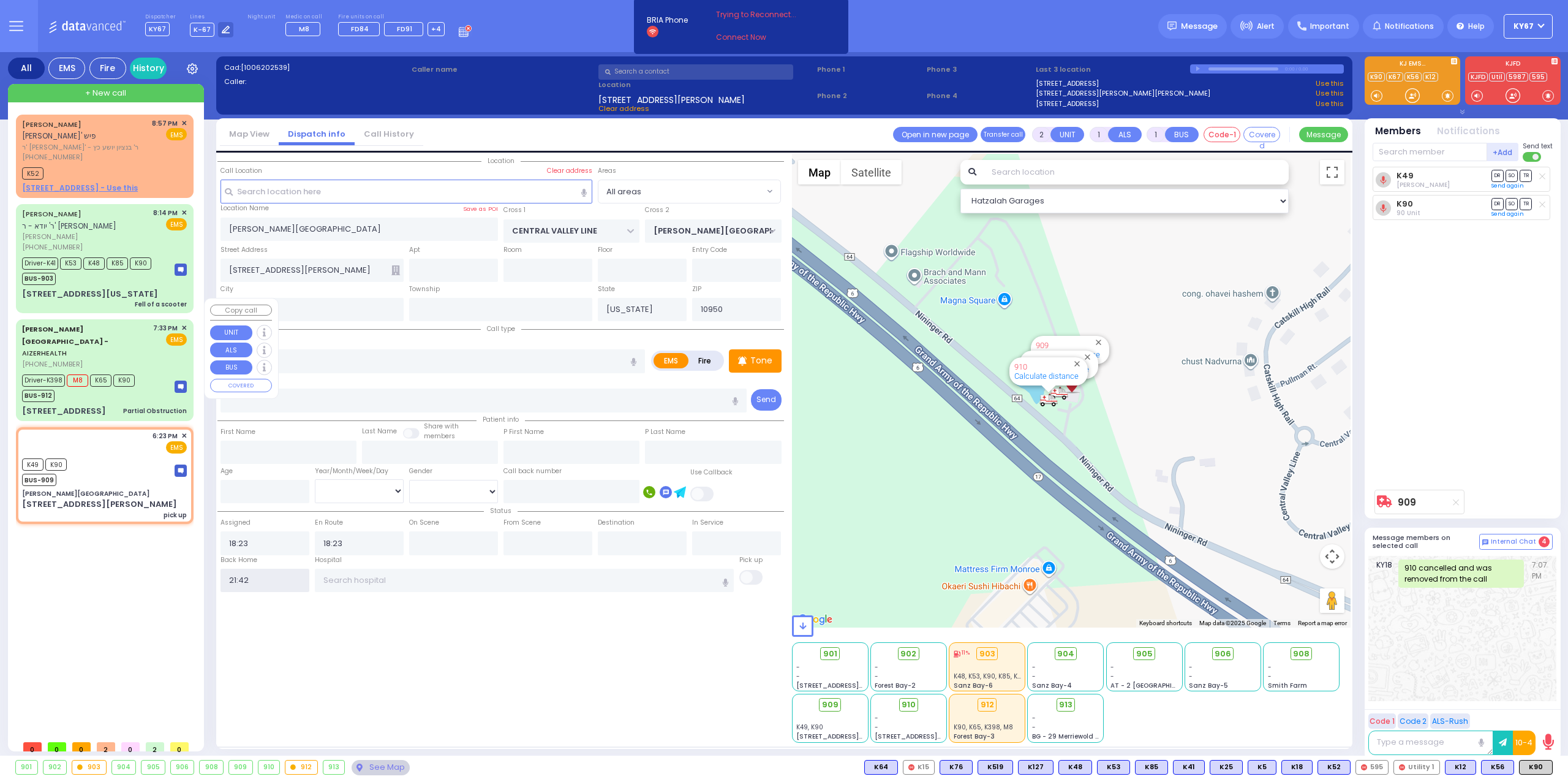
select select
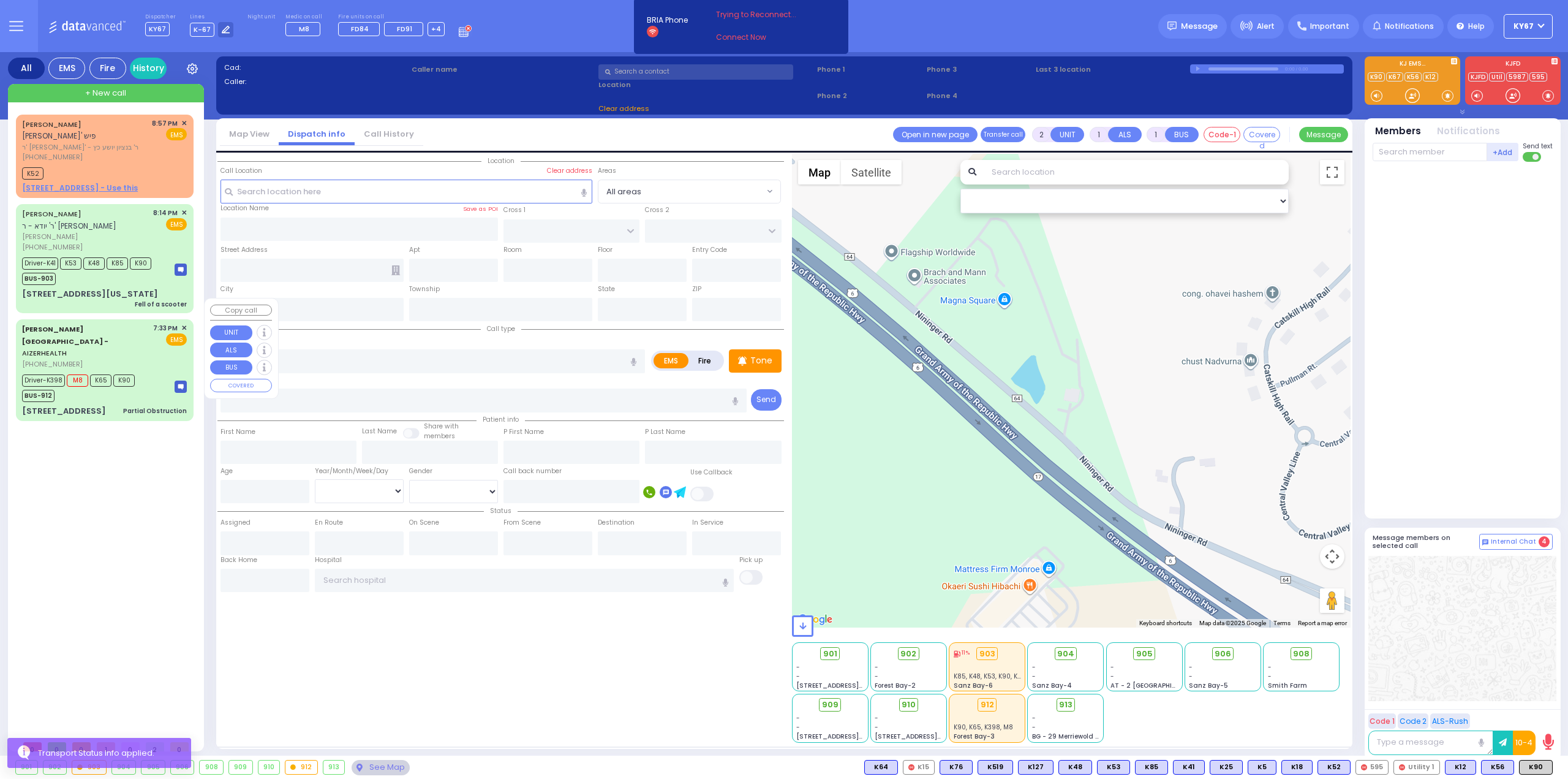
click at [92, 387] on div "BUS-912" at bounding box center [78, 394] width 113 height 16
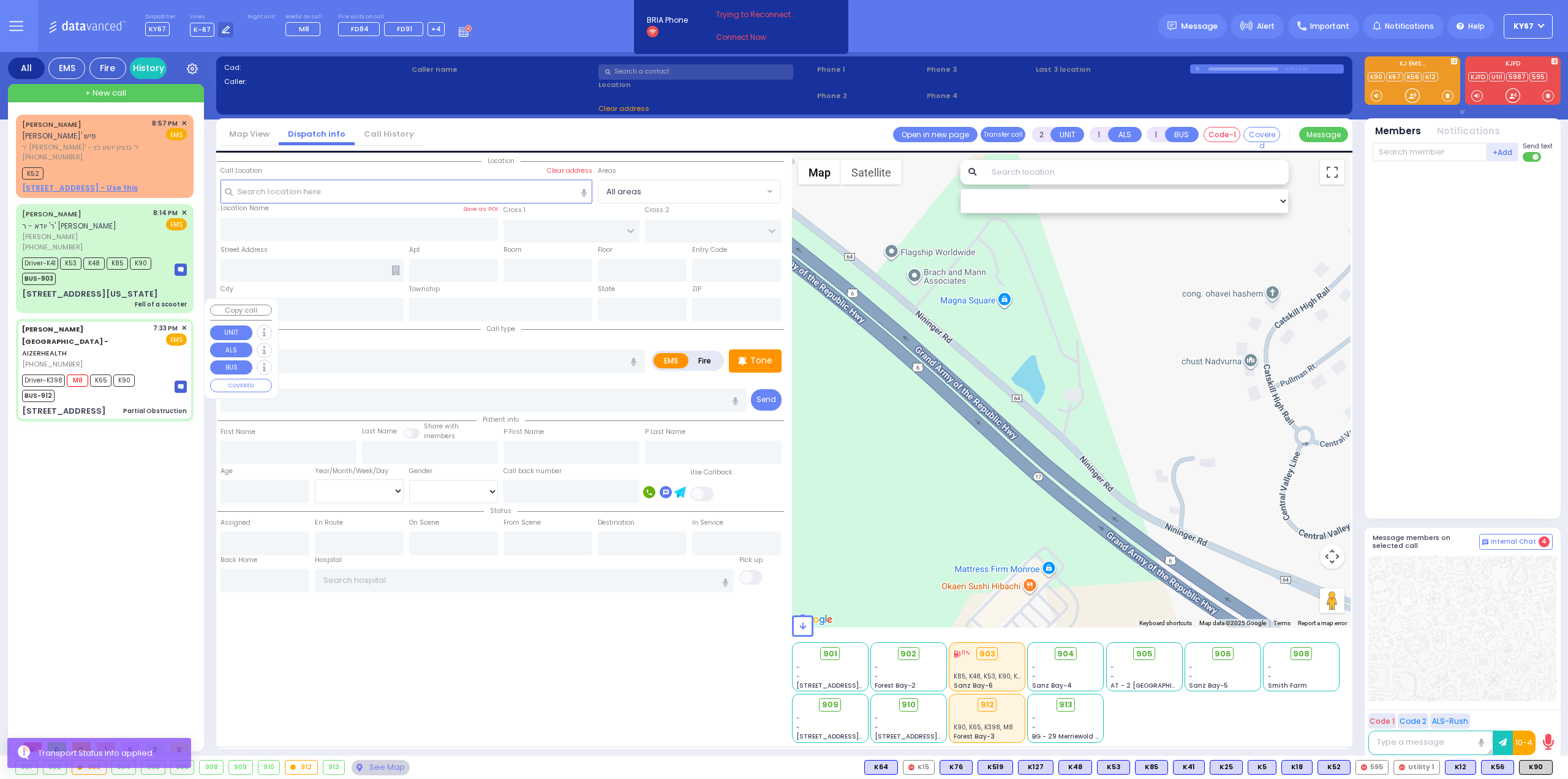
type input "6"
select select
type input "Partial Obstruction"
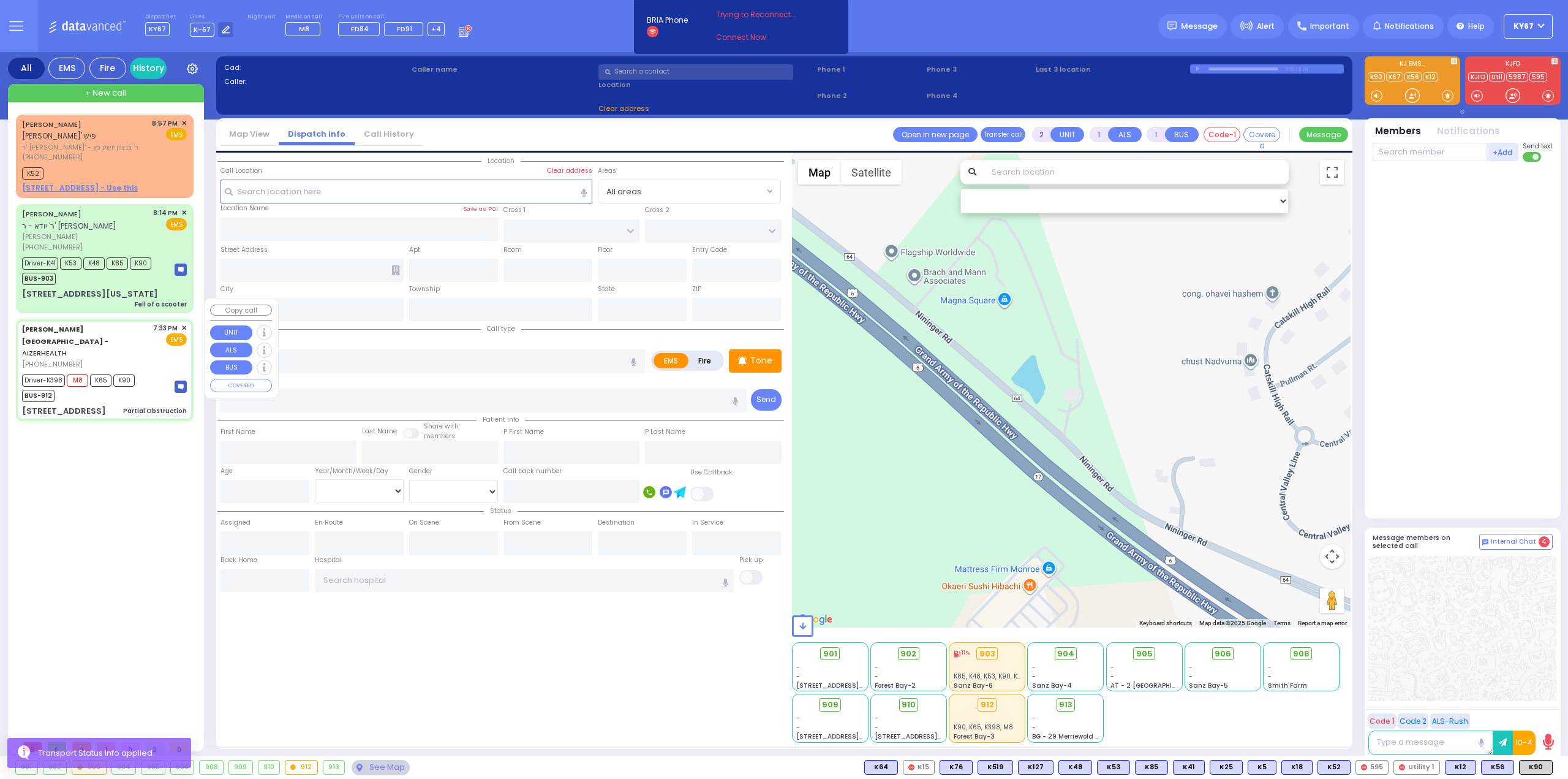
radio input "true"
type input "Hershel"
type input "Grinwald"
type input "9"
select select "Month"
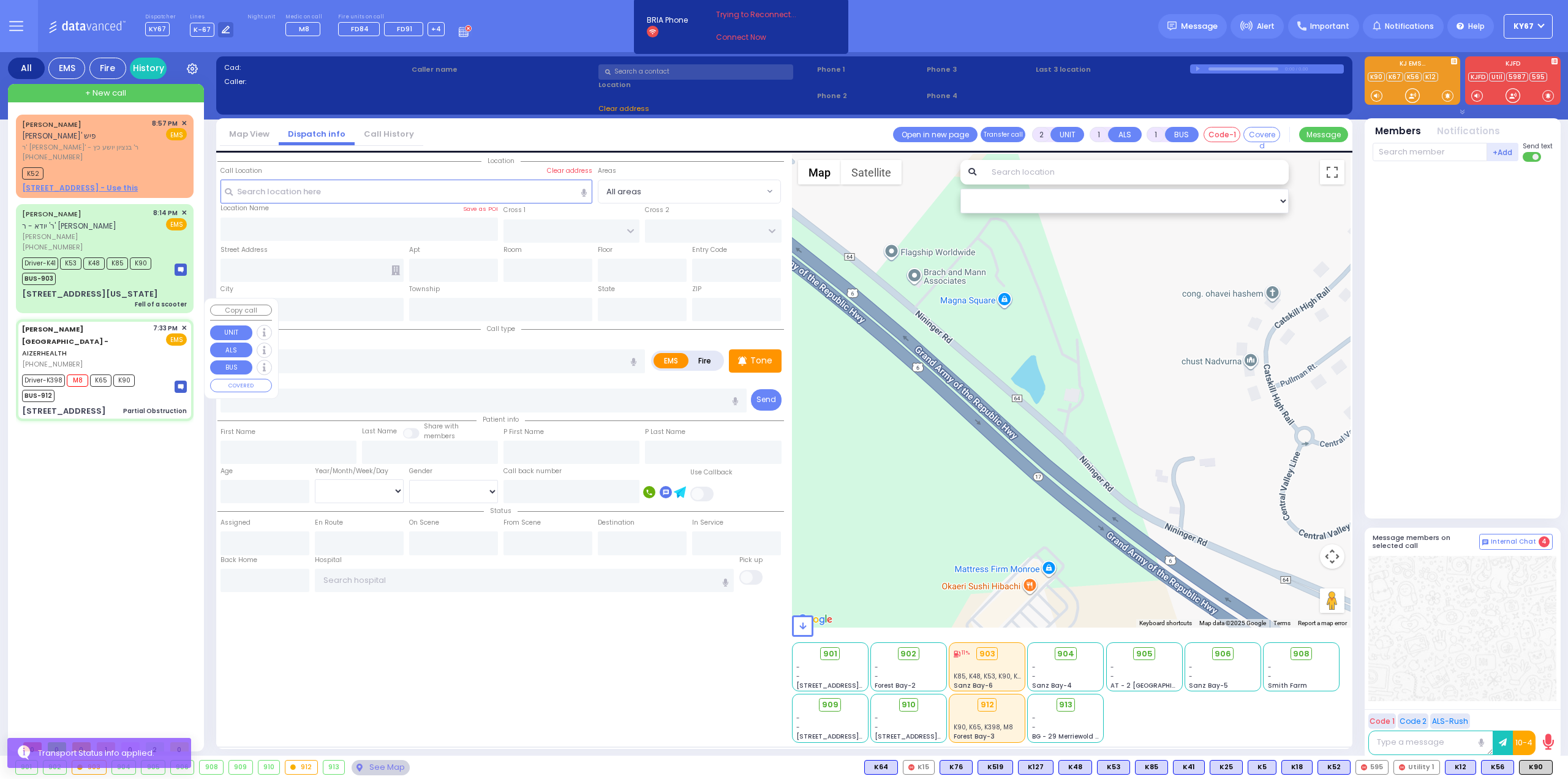
select select "[DEMOGRAPHIC_DATA]"
type input "19:33"
type input "19:35"
type input "19:36"
type input "19:45"
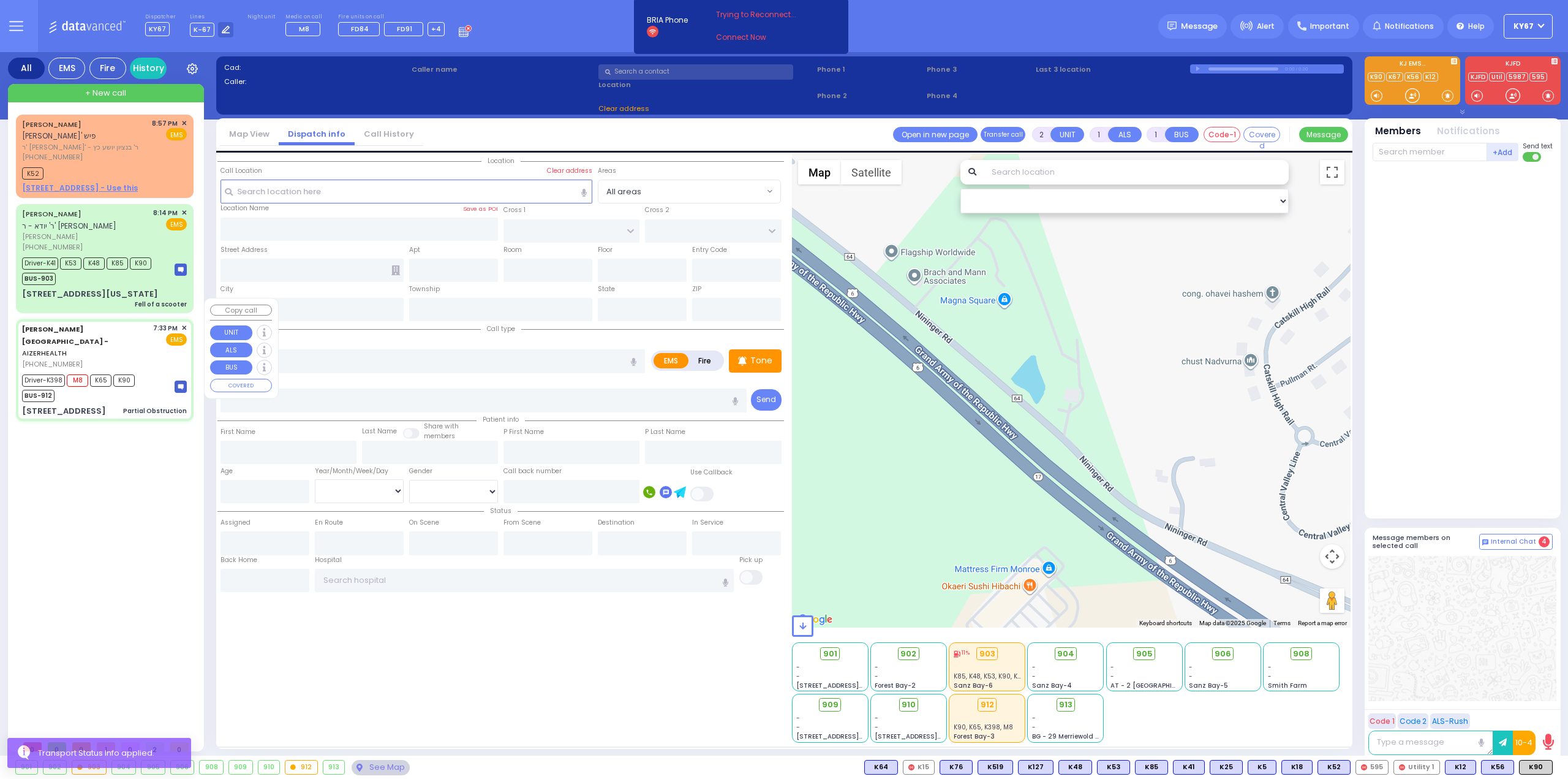
type input "20:20"
type input "20:46"
type input "Westchester Medical Center 100 Woods Rd Valhalla"
select select "Hatzalah Garages"
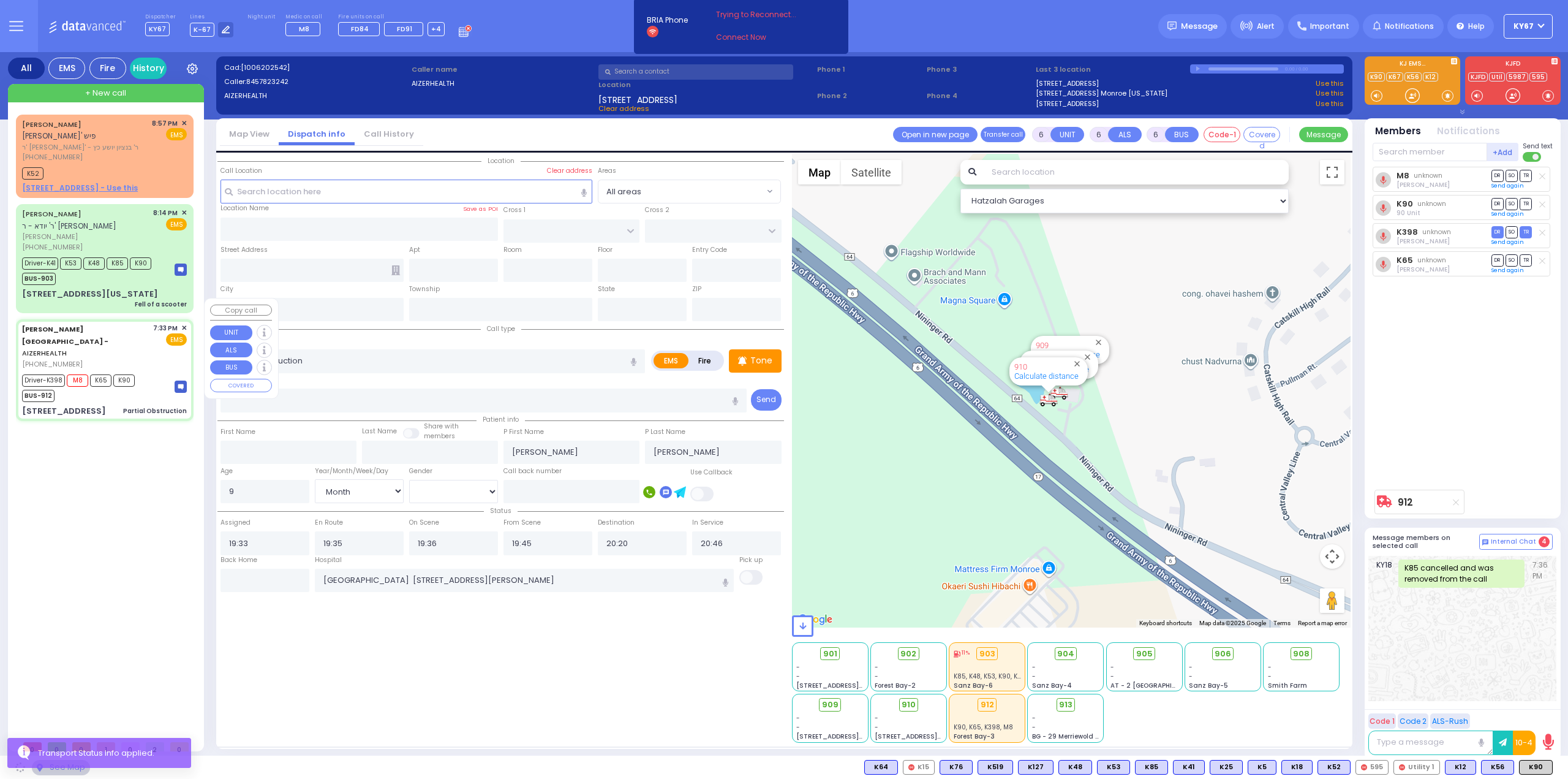
type input "49 Forest Road"
type input "2"
type input "Arncliffe"
type input "New South Wales"
type input "2205"
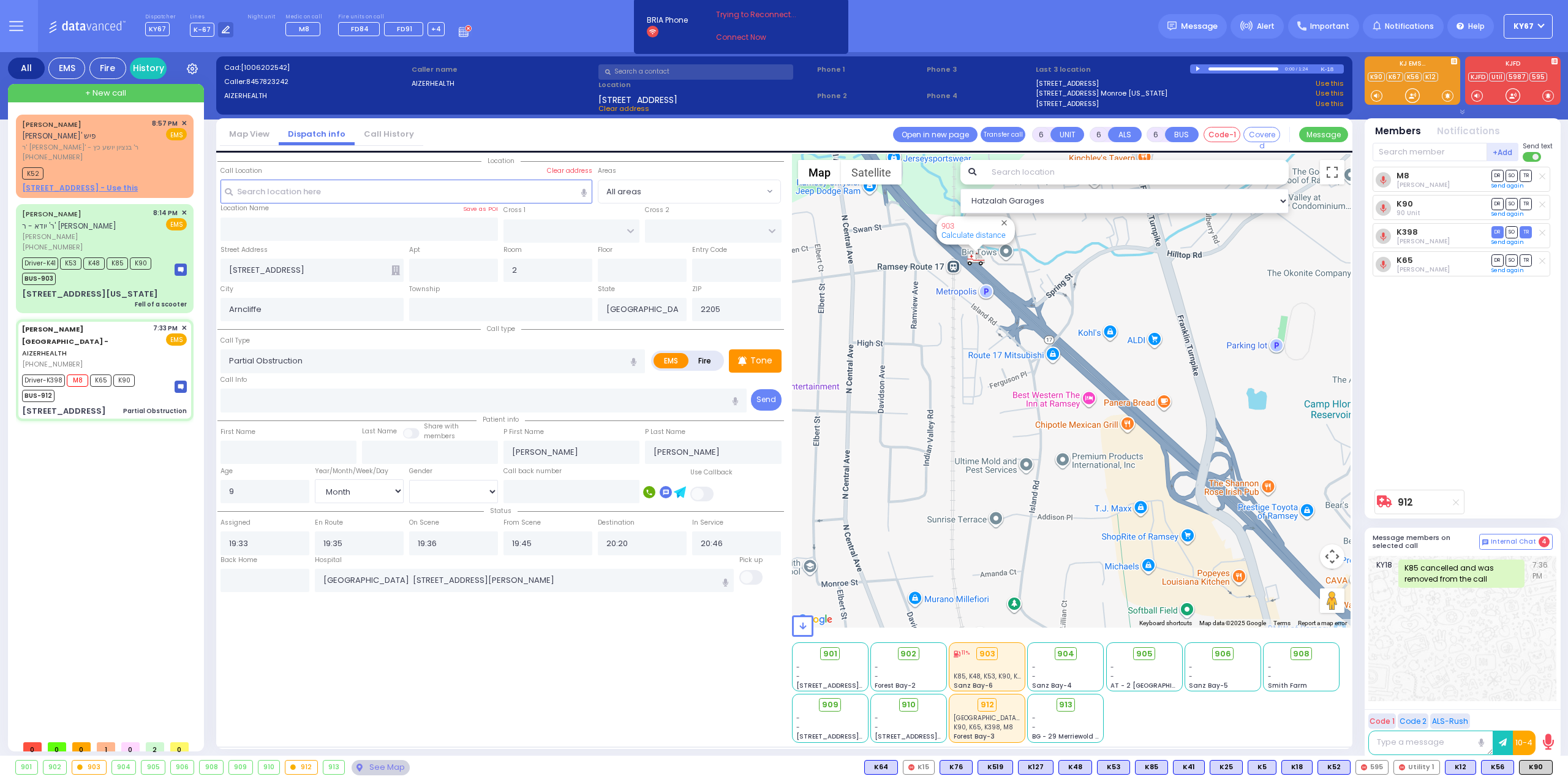
click at [301, 767] on div "912" at bounding box center [301, 767] width 32 height 14
click at [357, 765] on icon at bounding box center [360, 767] width 6 height 8
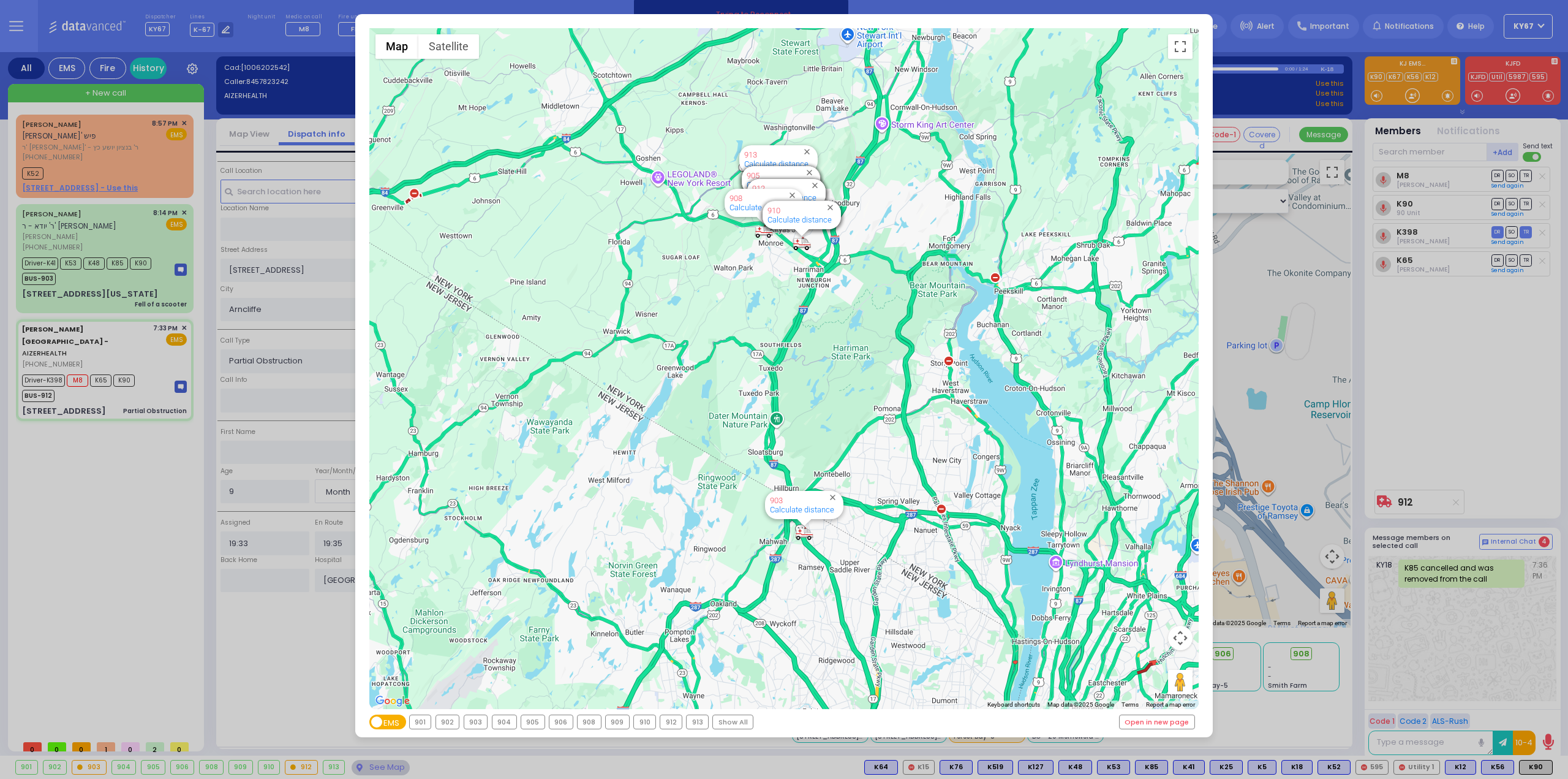
click at [669, 721] on div "912" at bounding box center [672, 722] width 22 height 14
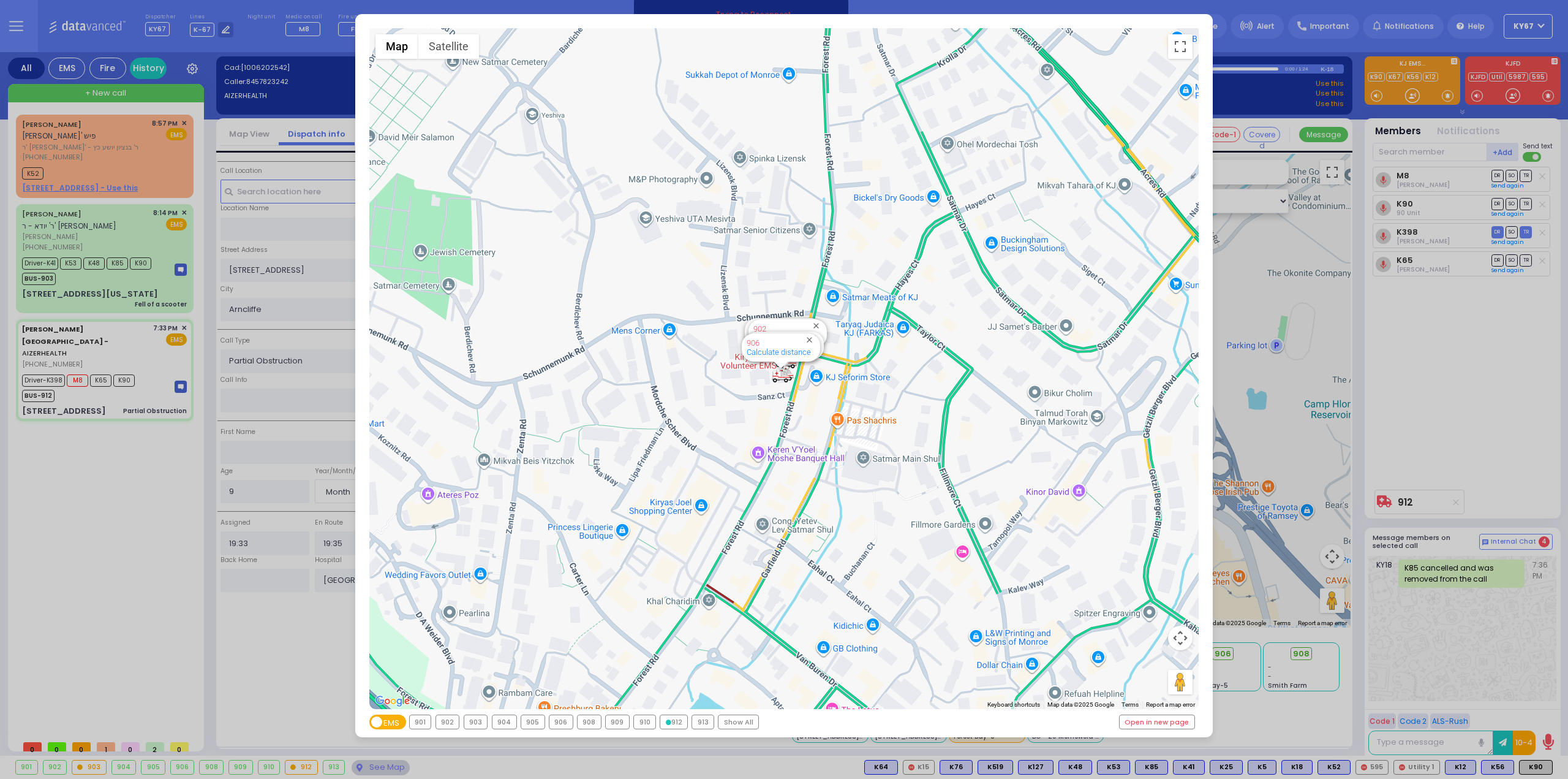
drag, startPoint x: 126, startPoint y: 506, endPoint x: 137, endPoint y: 334, distance: 172.4
click at [126, 500] on div "← Move left → Move right ↑ Move up ↓ Move down + Zoom in - Zoom out Home Jump l…" at bounding box center [784, 389] width 1568 height 779
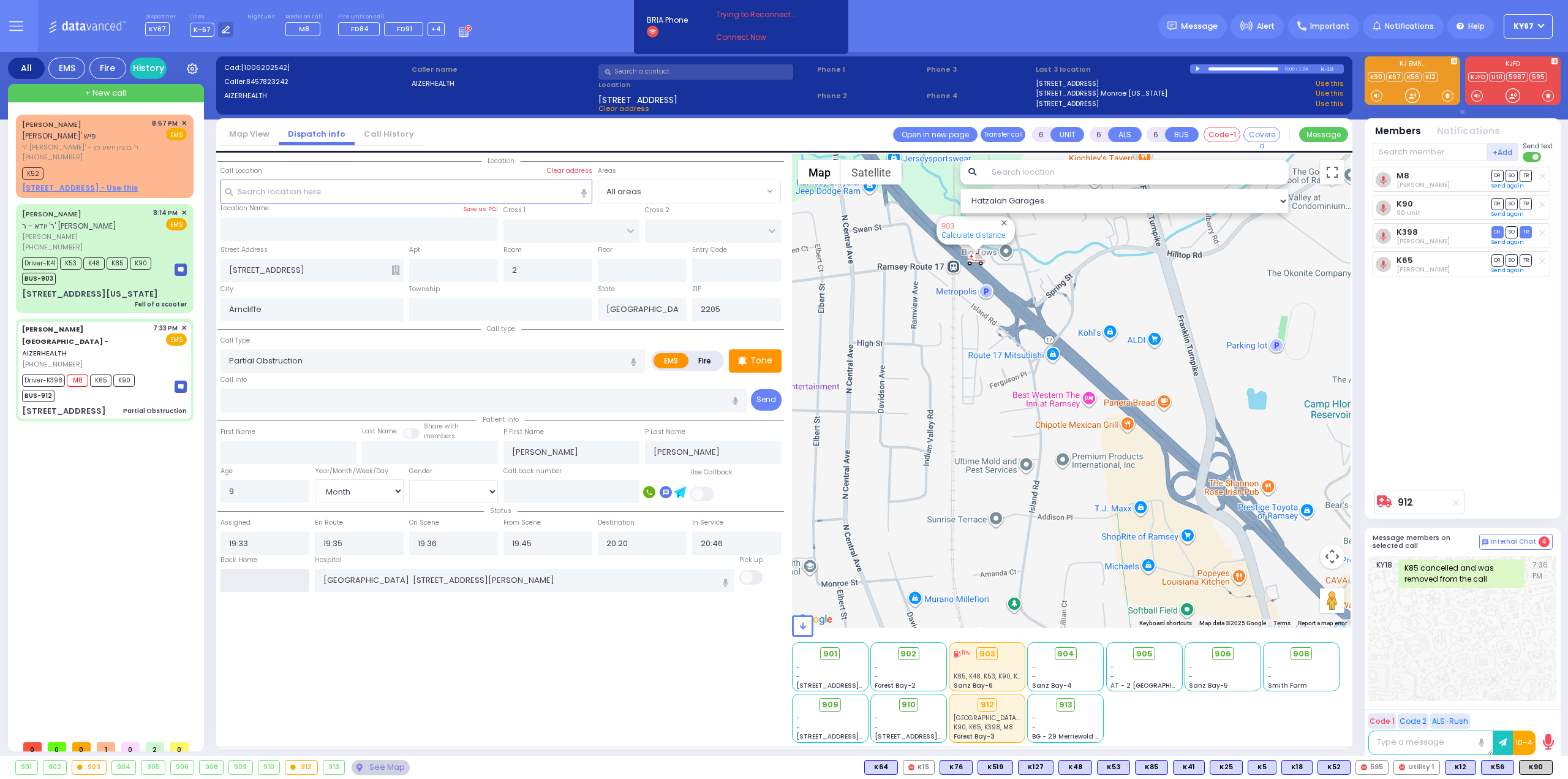
click at [283, 574] on input "text" at bounding box center [264, 580] width 89 height 23
type input "21:43"
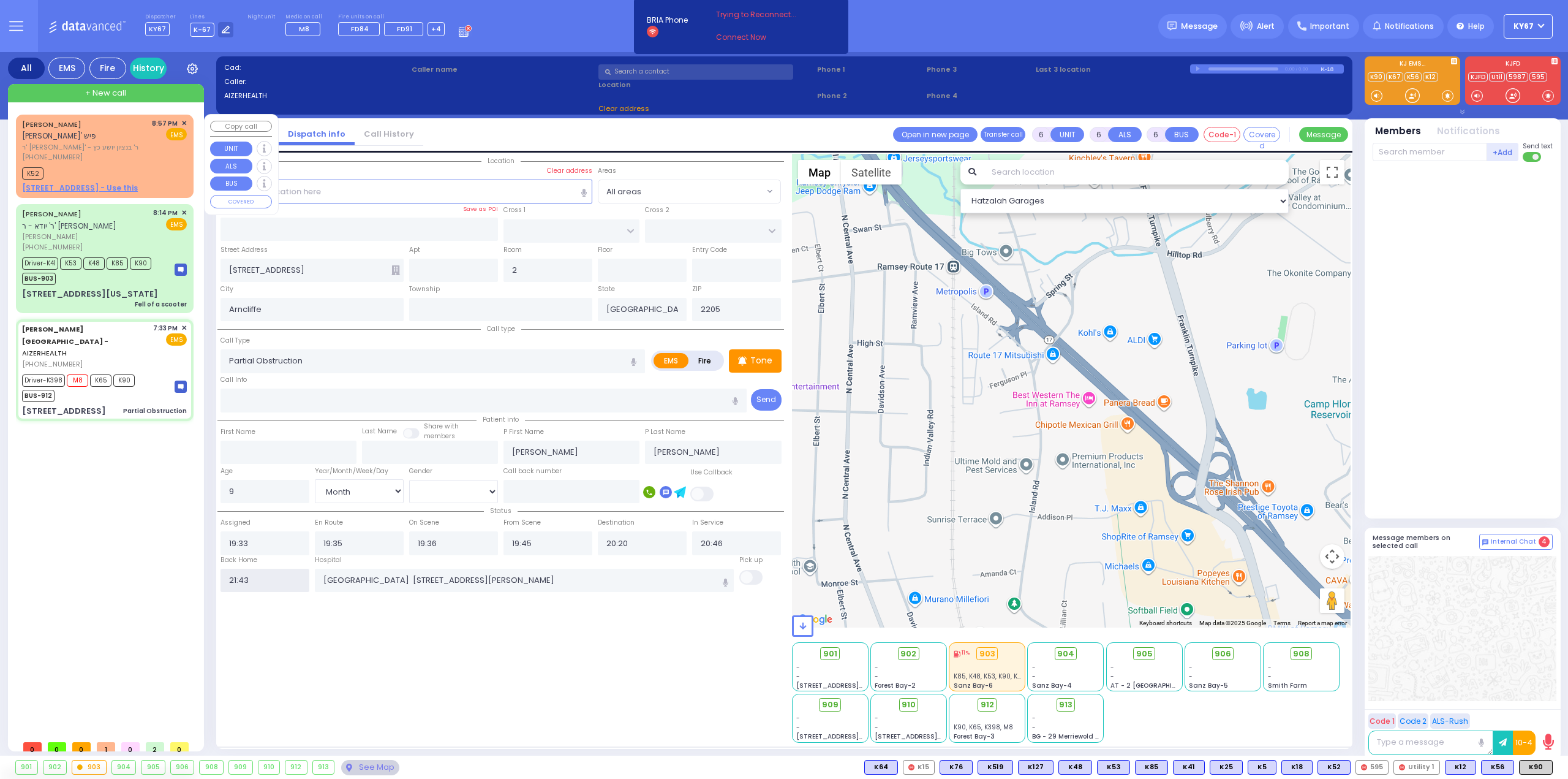
select select
radio input "true"
select select
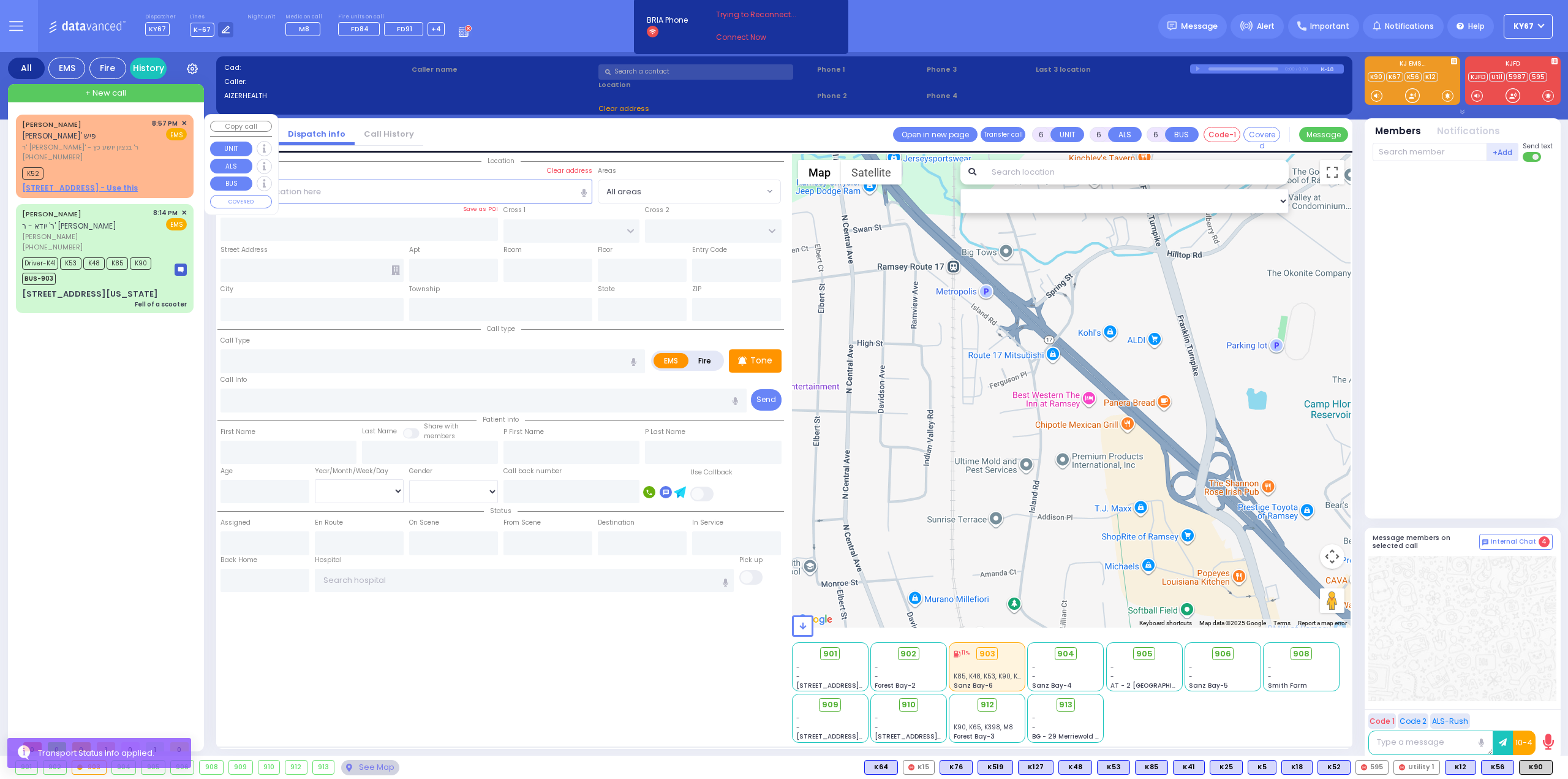
click at [184, 123] on span "✕" at bounding box center [184, 123] width 5 height 10
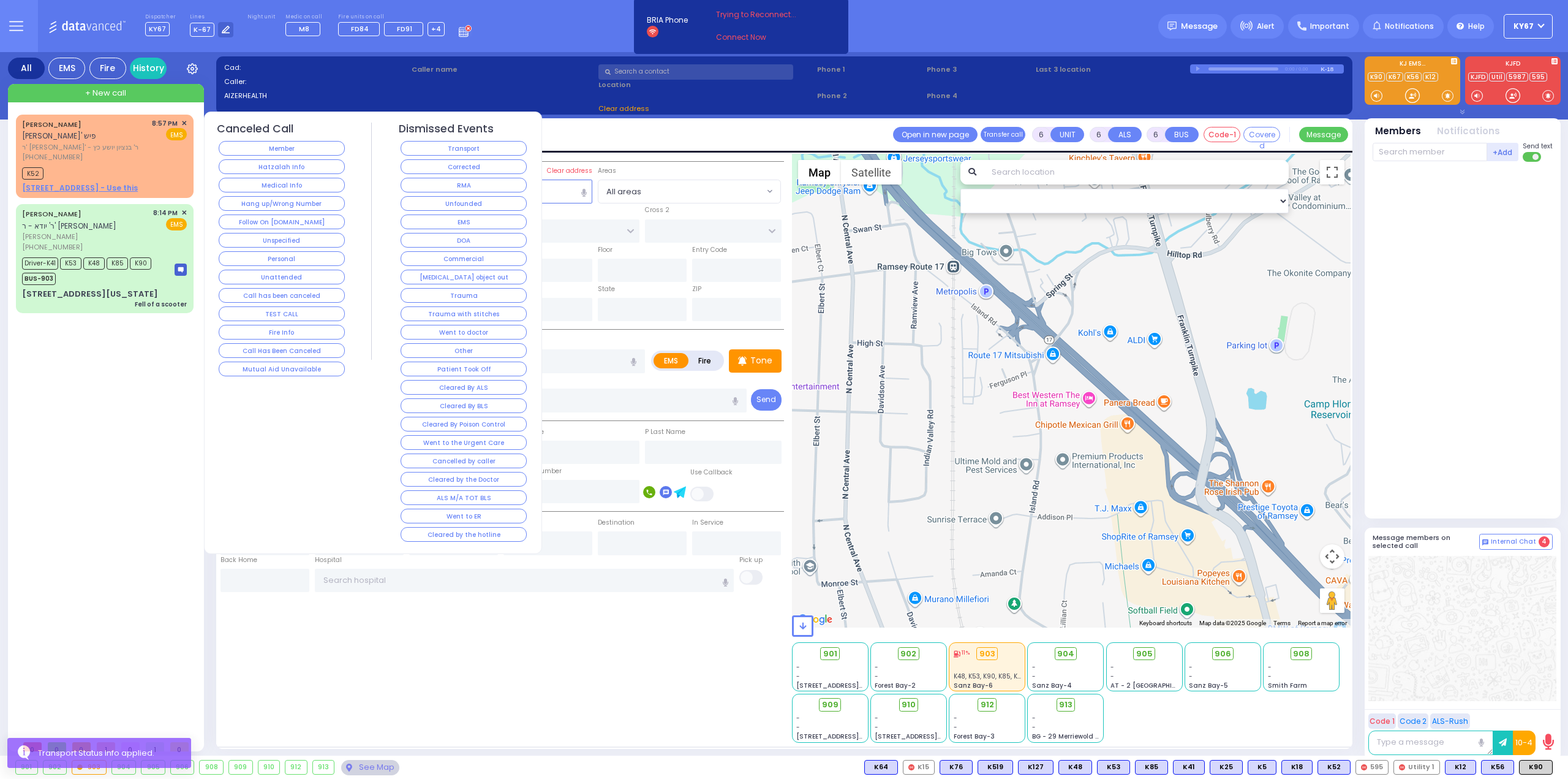
click at [474, 165] on button "Corrected" at bounding box center [464, 167] width 126 height 15
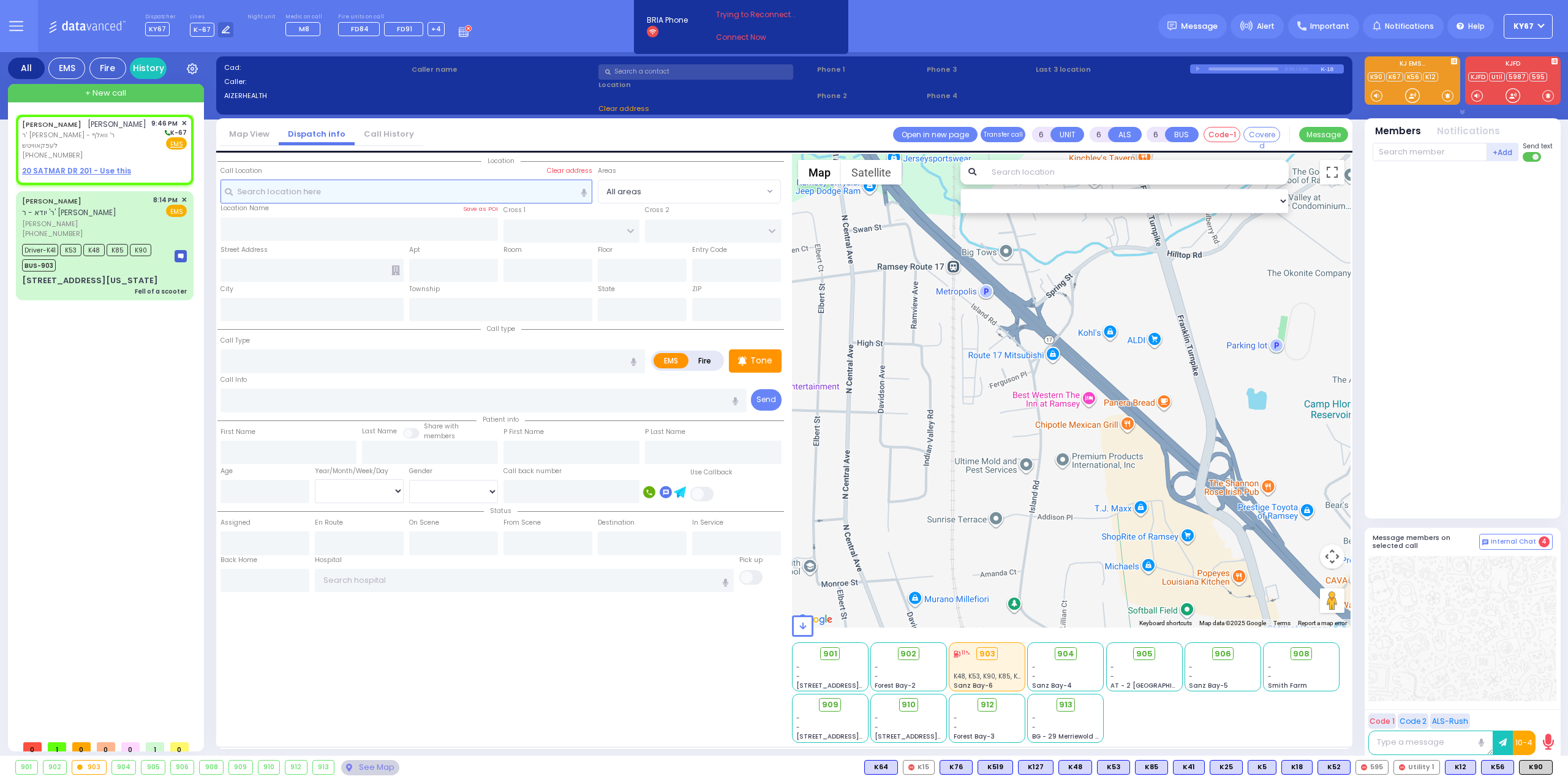
type input "2"
type input "1"
select select
radio input "true"
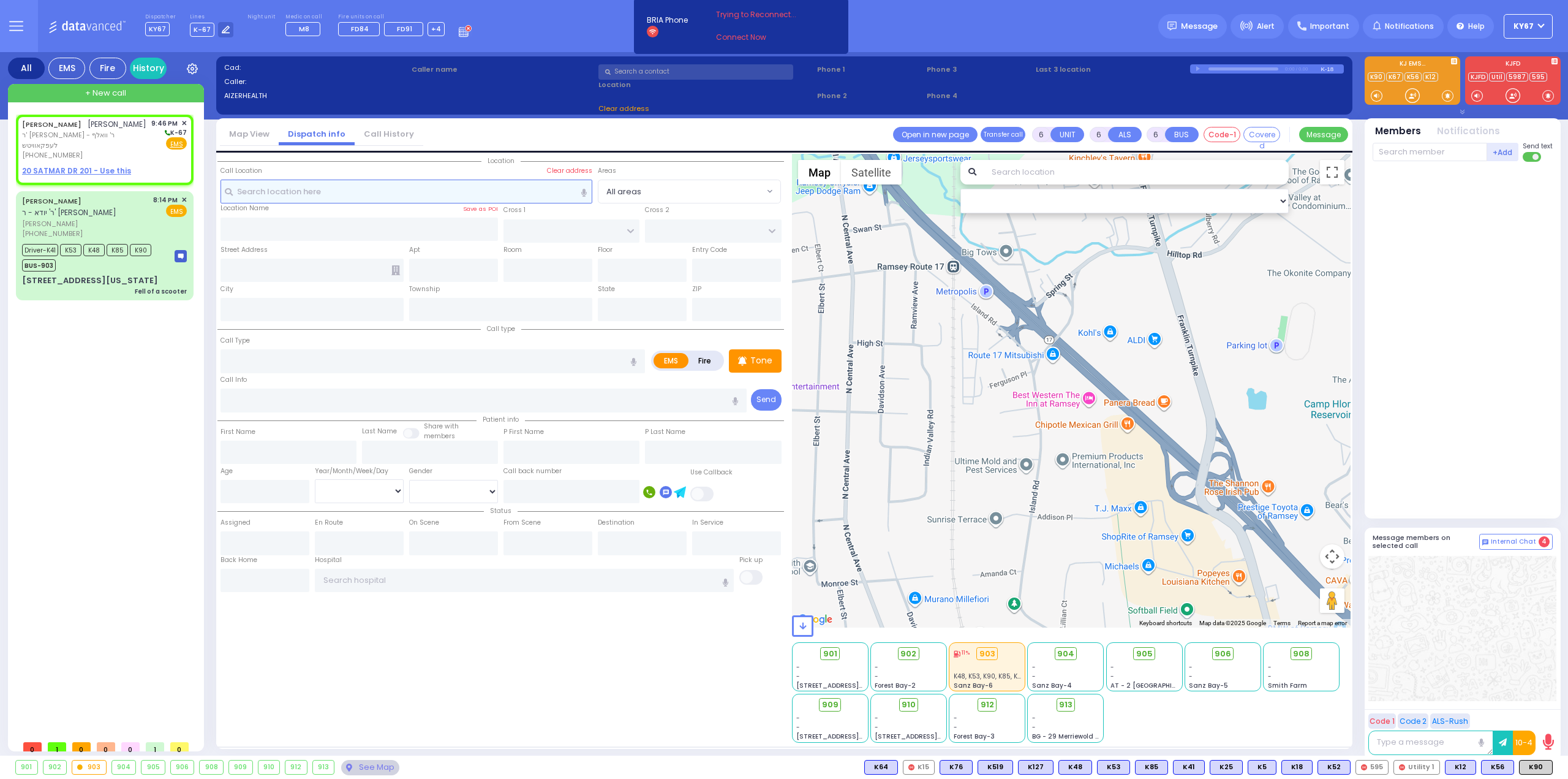
type input "[PERSON_NAME]"
select select
type input "21:46"
select select "Hatzalah Garages"
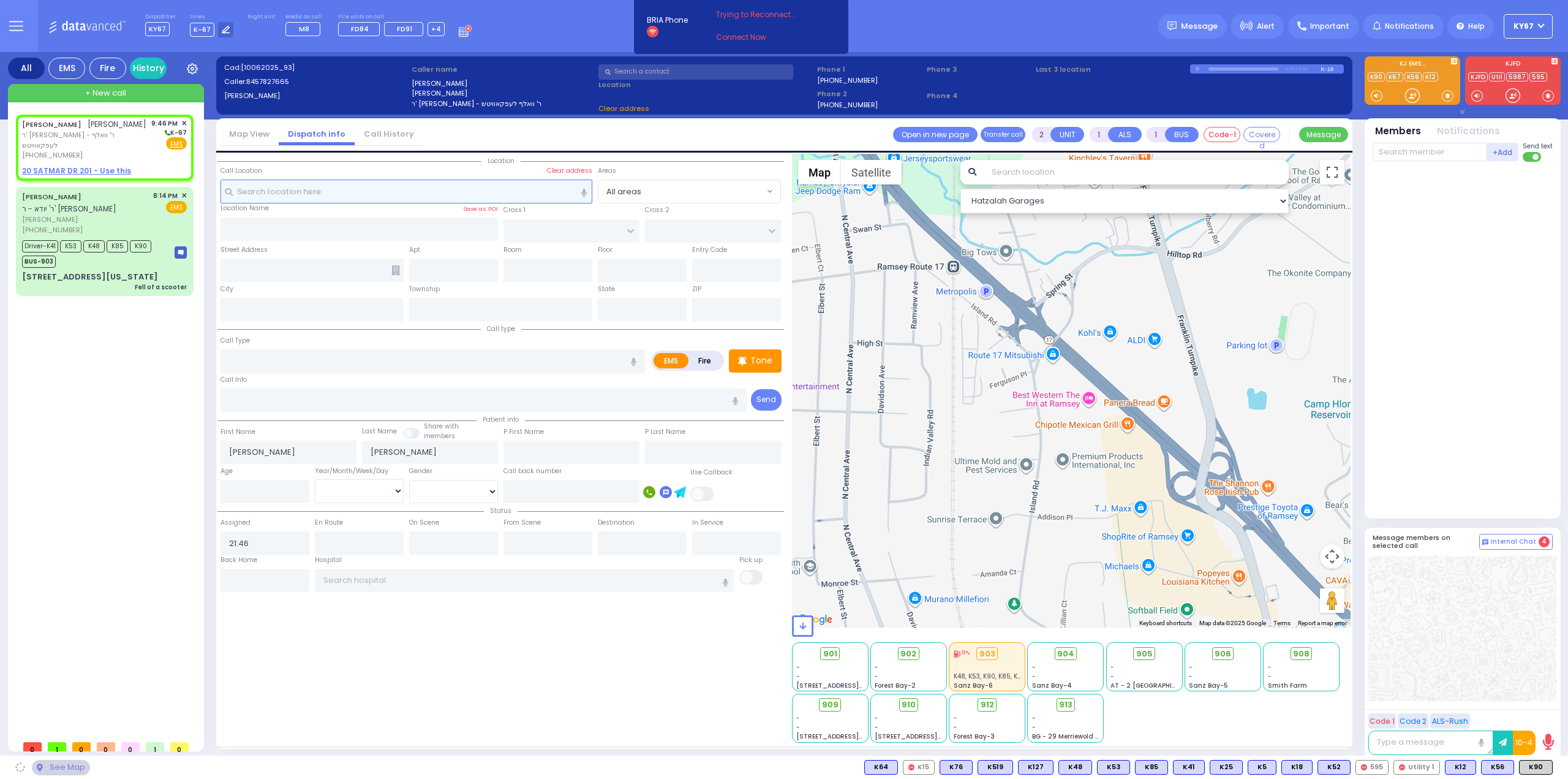
select select
radio input "true"
select select
select select "Hatzalah Garages"
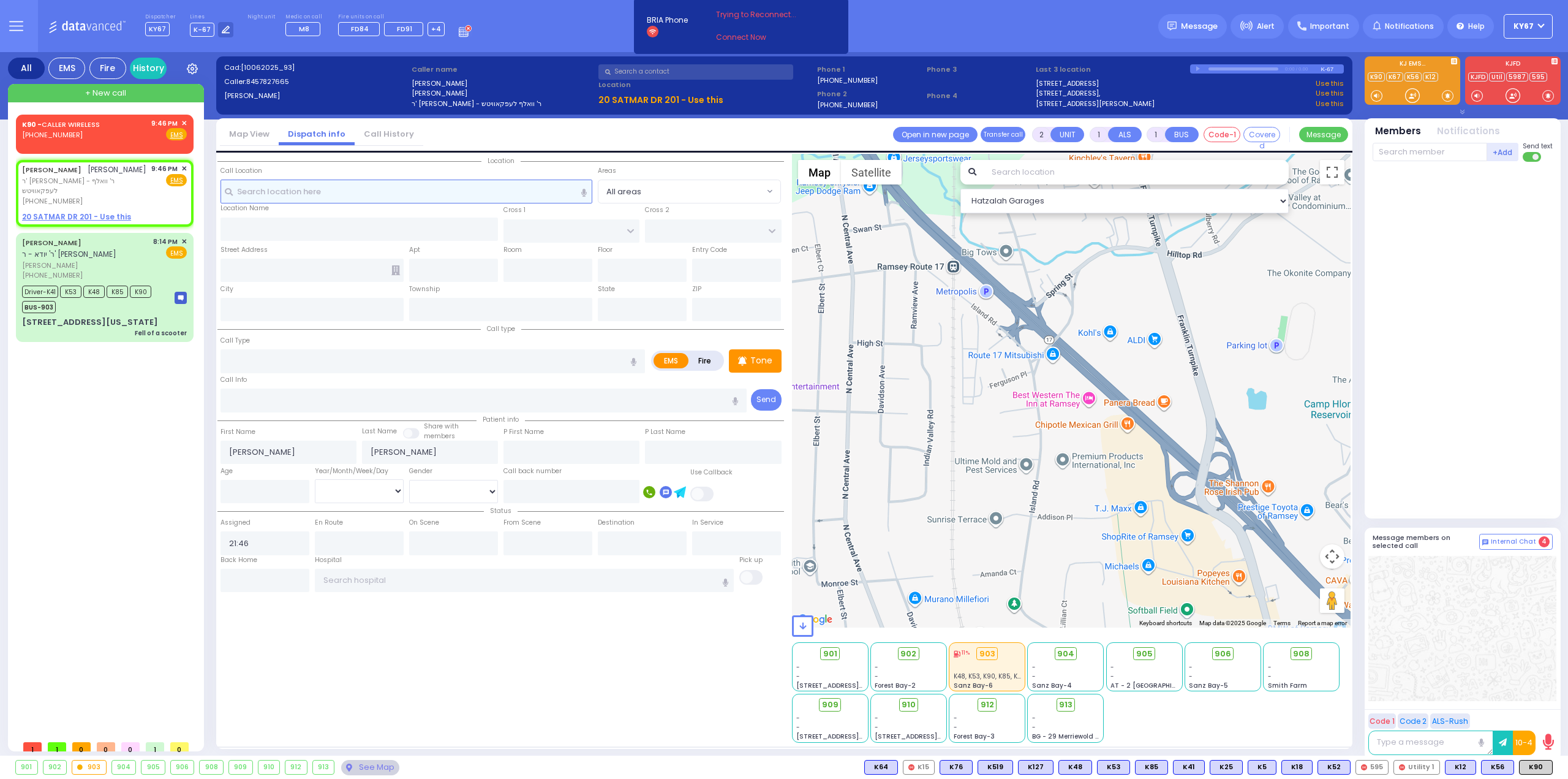
select select
radio input "true"
select select
select select "Hatzalah Garages"
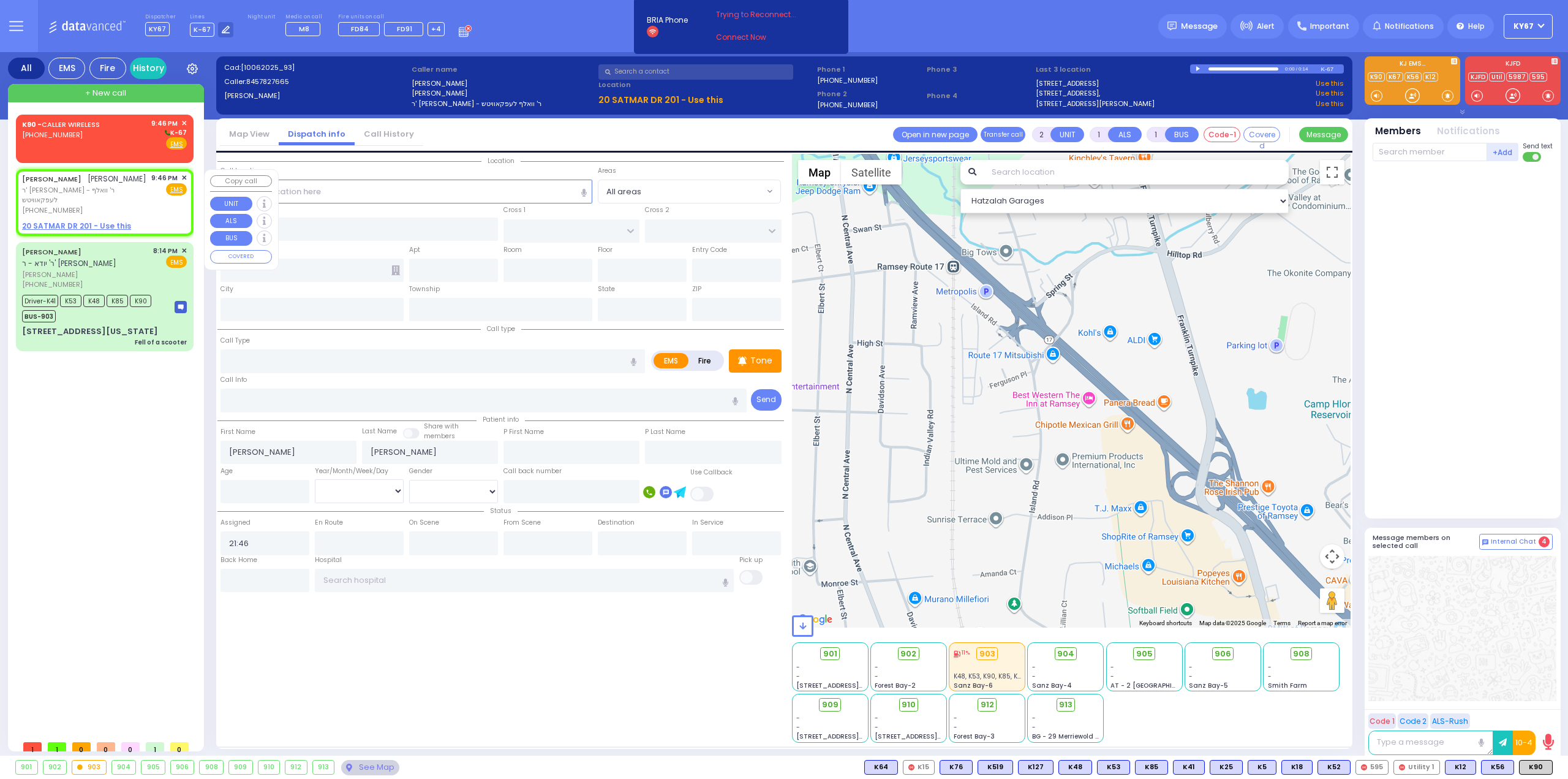
click at [76, 209] on div "JOEL WALTER יואל וואלטער ר' שלמה הערש - ר' וואלף לעפקאוויטש (845) 782-7665 9:46…" at bounding box center [105, 202] width 173 height 63
select select
radio input "true"
select select
select select "Hatzalah Garages"
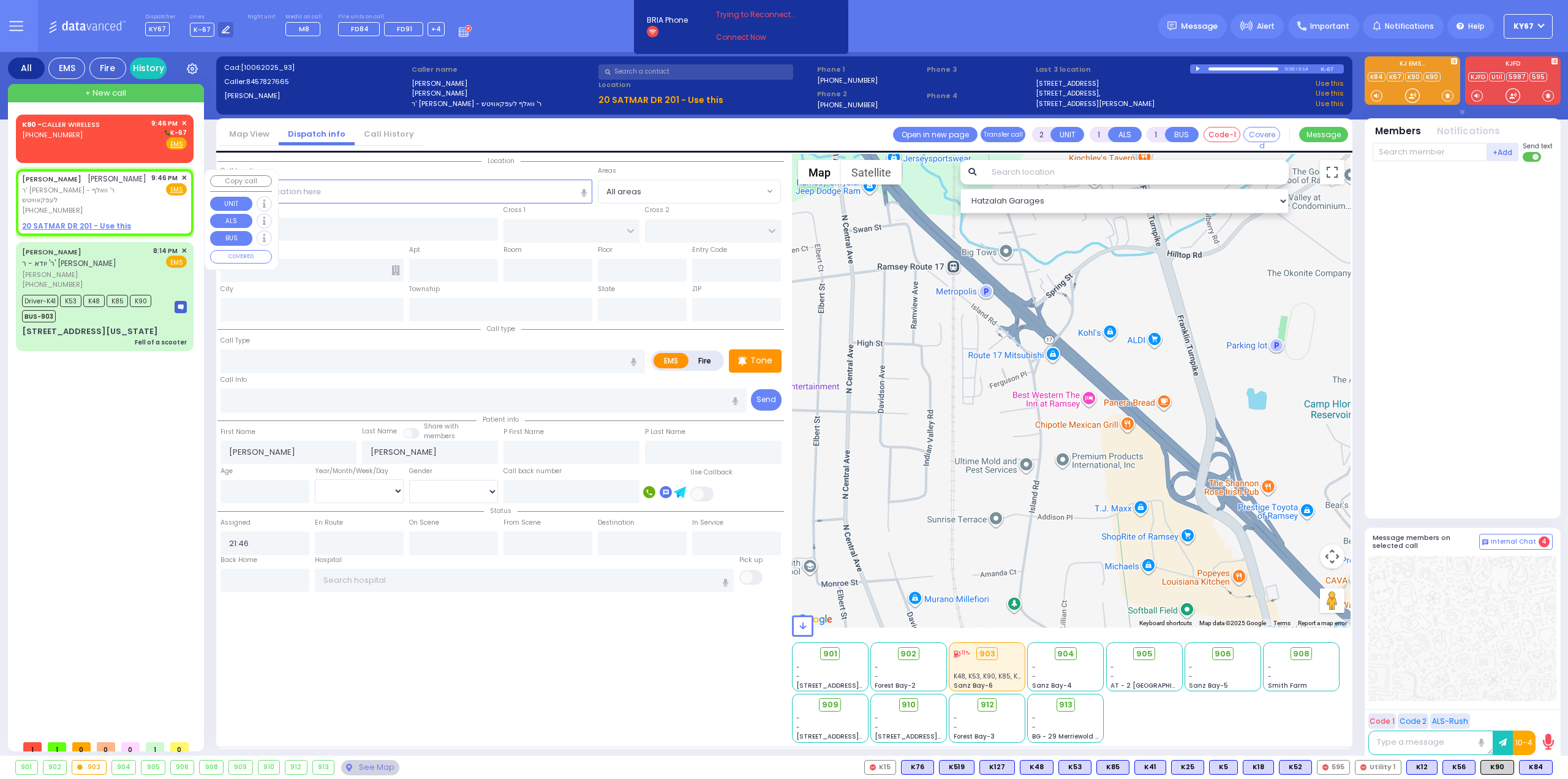
click at [80, 220] on u "20 SATMAR DR 201 - Use this" at bounding box center [76, 225] width 109 height 10
select select
radio input "true"
select select
select select "Hatzalah Garages"
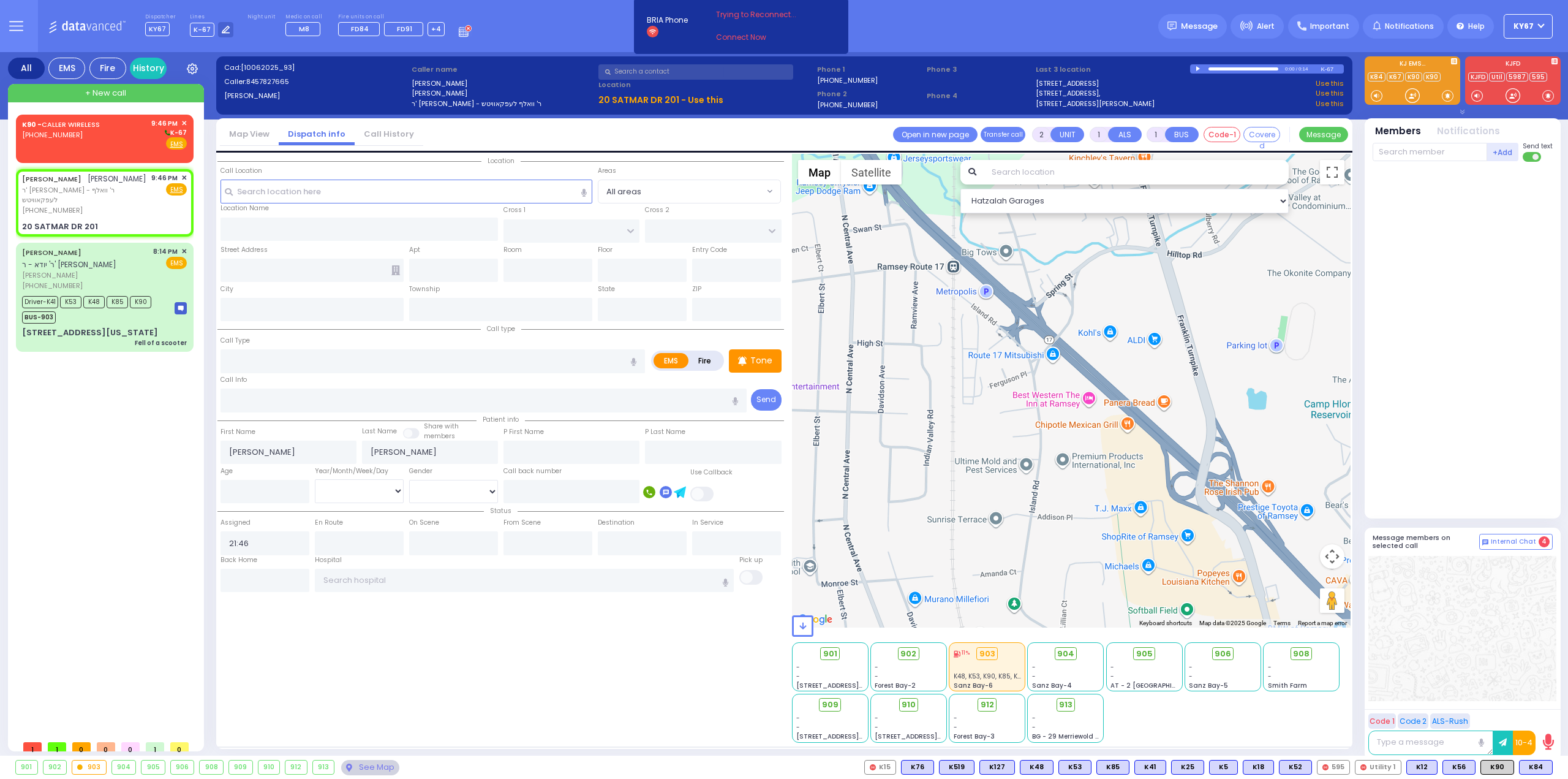
select select
radio input "true"
select select
select select "Hatzalah Garages"
type input "HAYES COURT"
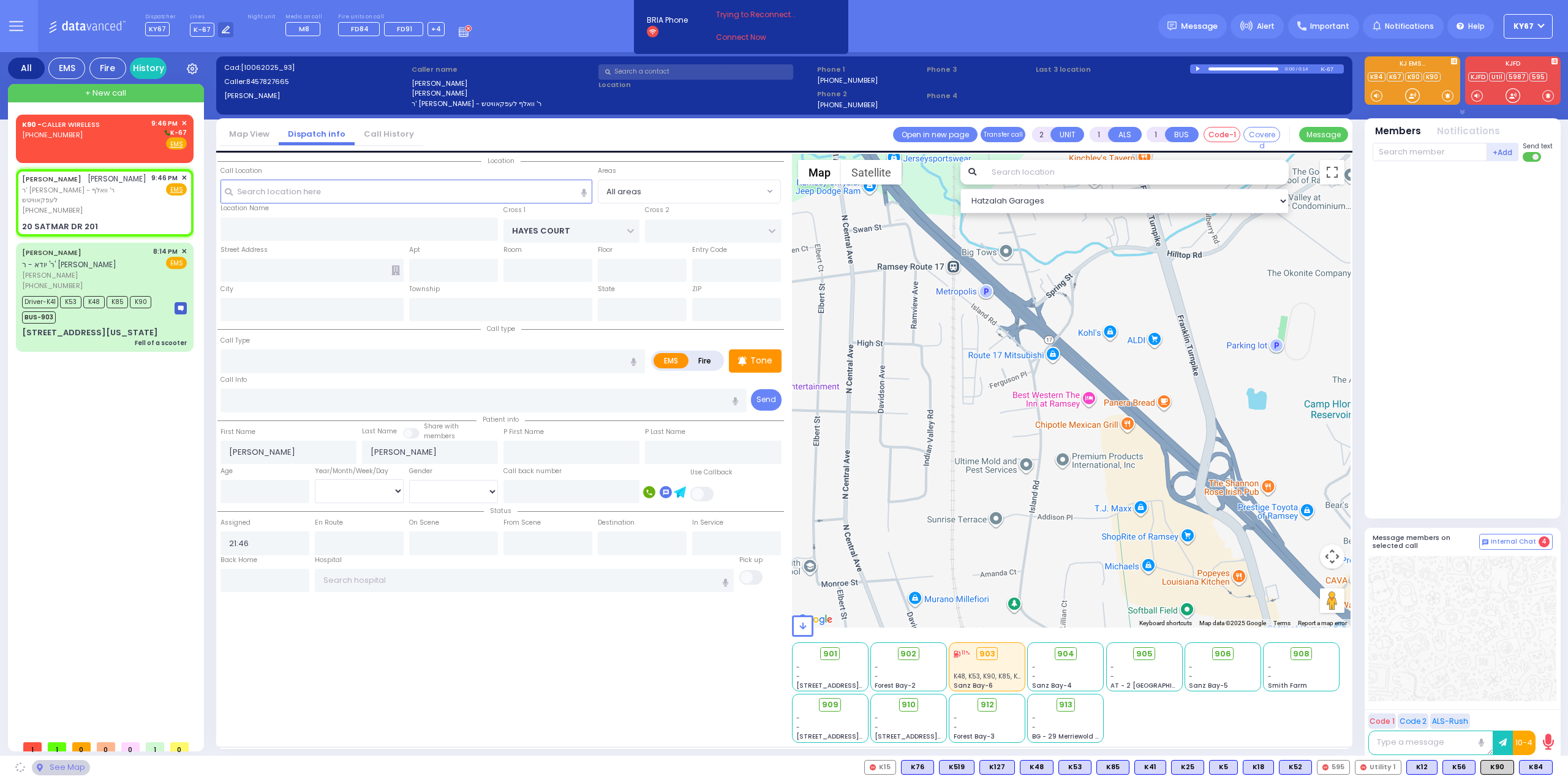
type input "SIGET COURT"
type input "20 SATMAR DR"
type input "201"
type input "[PERSON_NAME]"
type input "[US_STATE]"
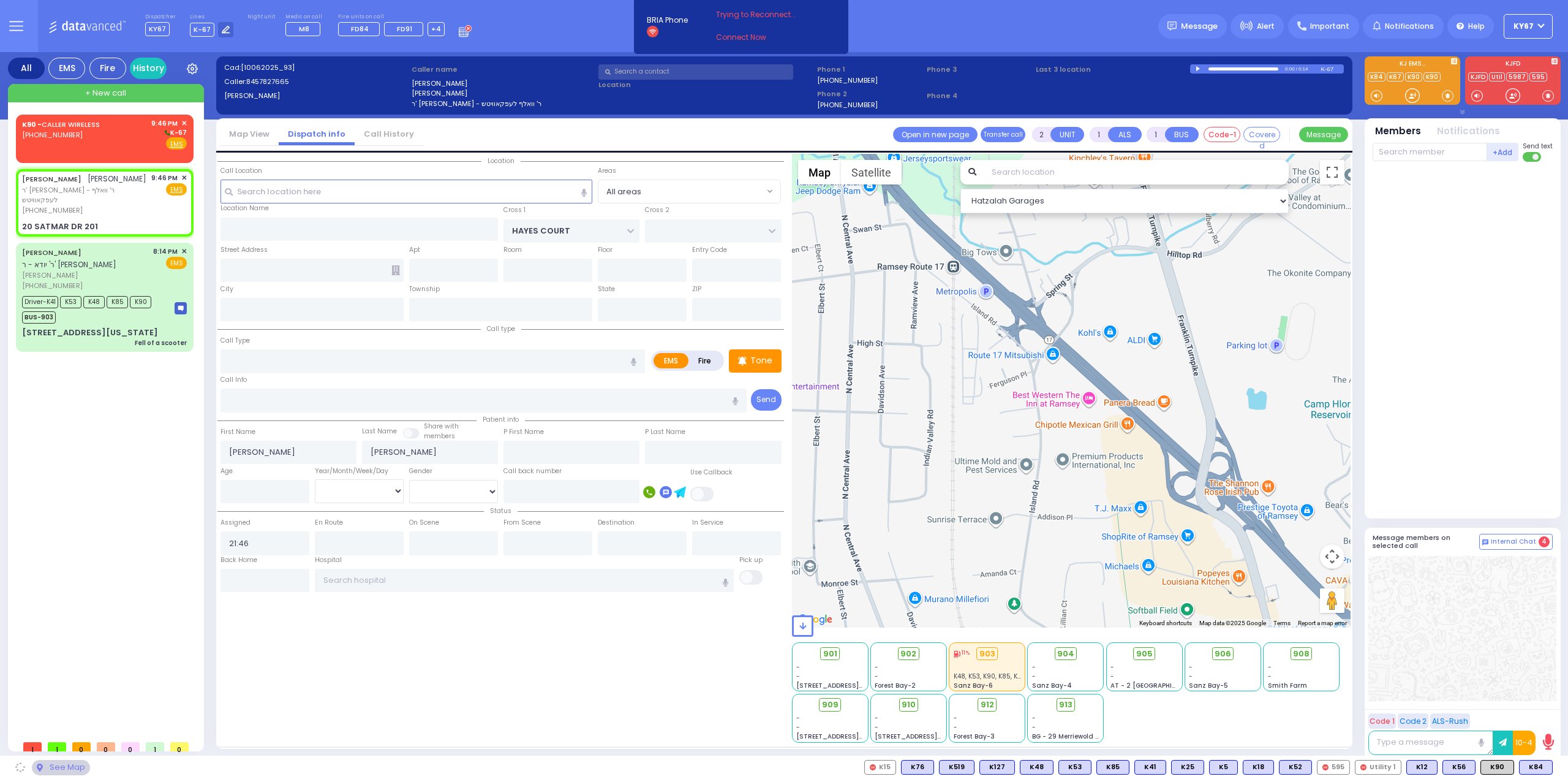
type input "10950"
select select "SECTION 3"
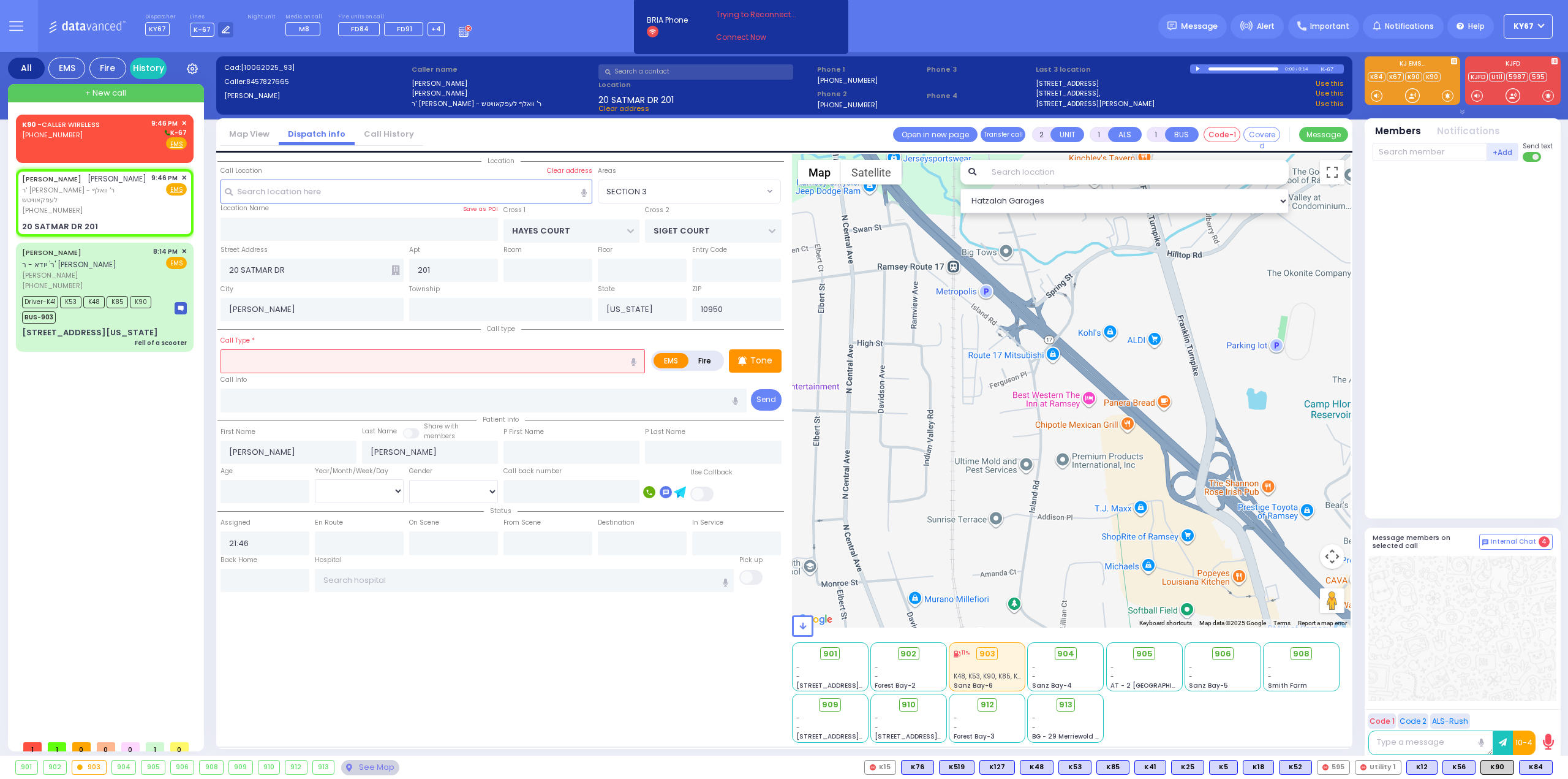
click at [288, 359] on input "text" at bounding box center [432, 361] width 425 height 23
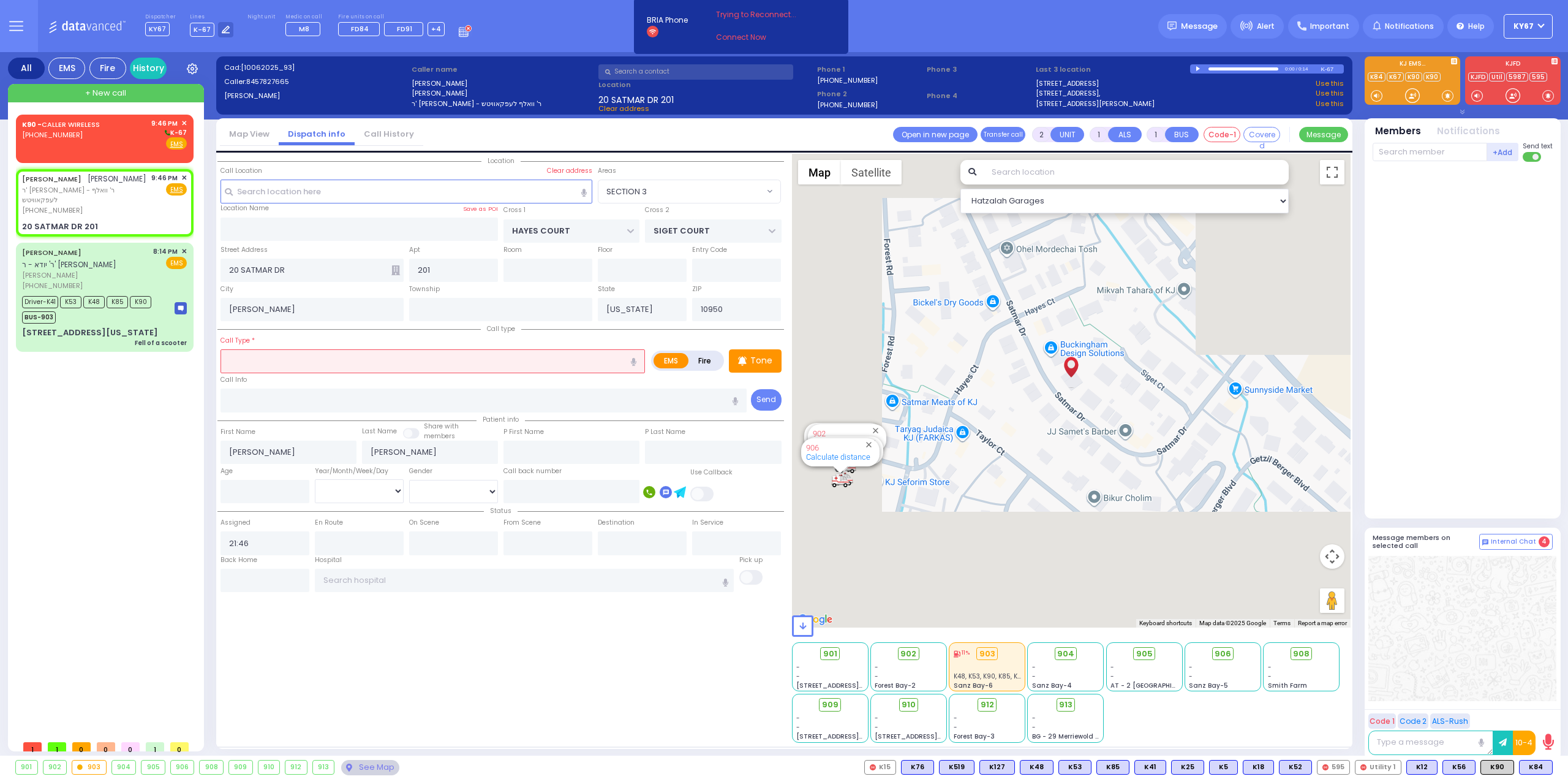
type input "c"
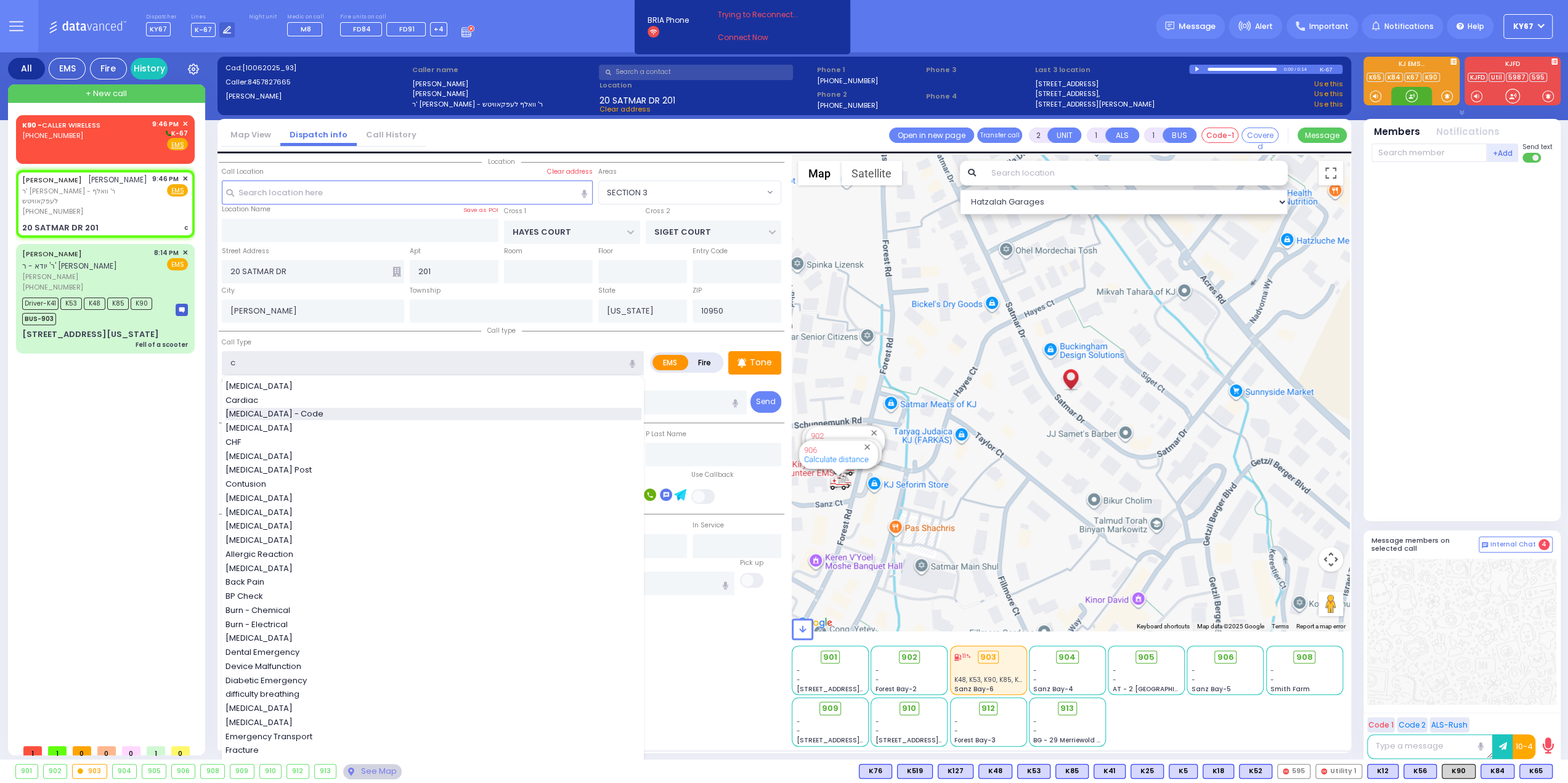
select select
radio input "true"
select select
select select "Hatzalah Garages"
select select "SECTION 3"
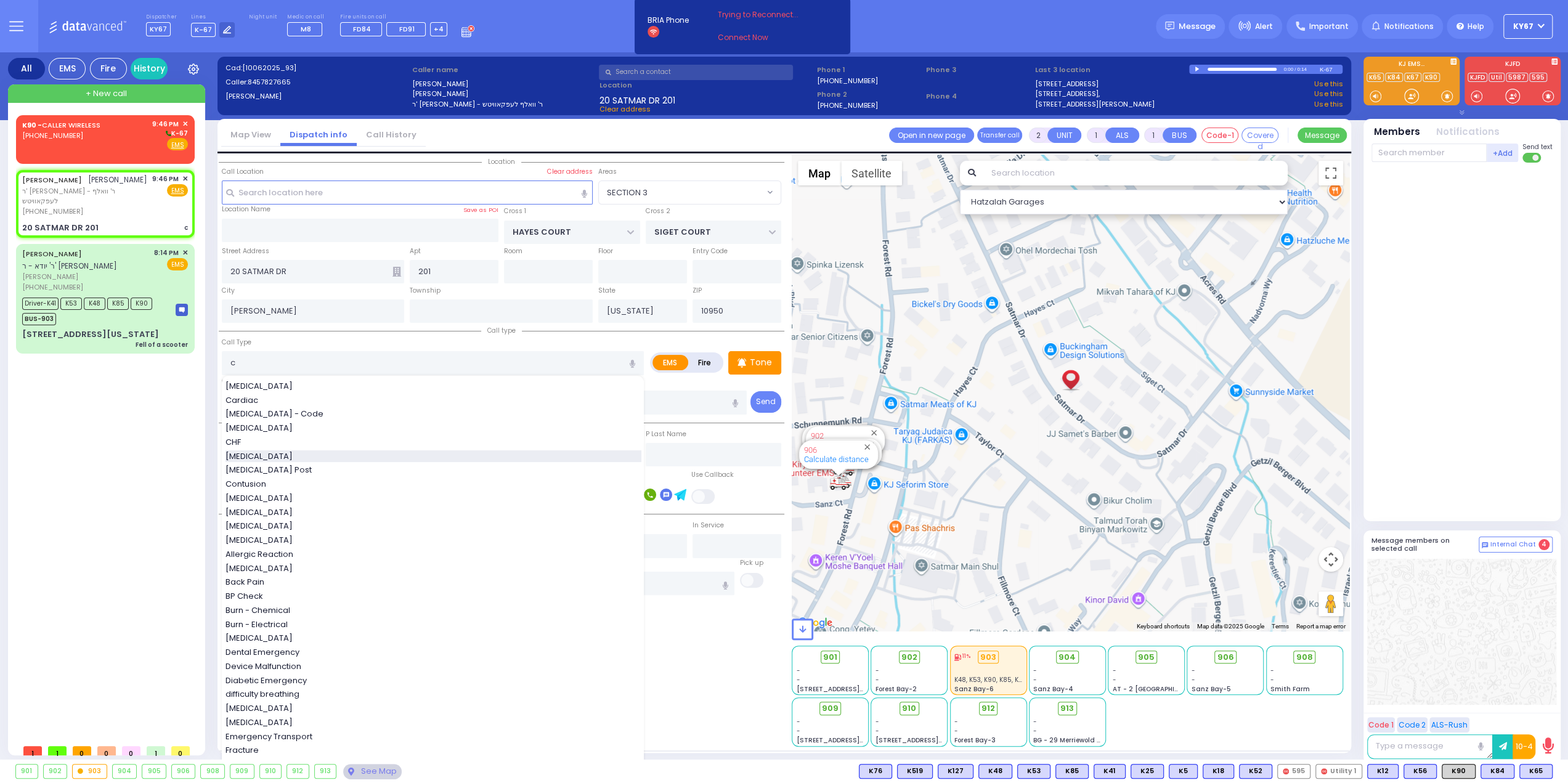
click at [262, 458] on span "[MEDICAL_DATA]" at bounding box center [261, 456] width 72 height 12
type input "[MEDICAL_DATA]"
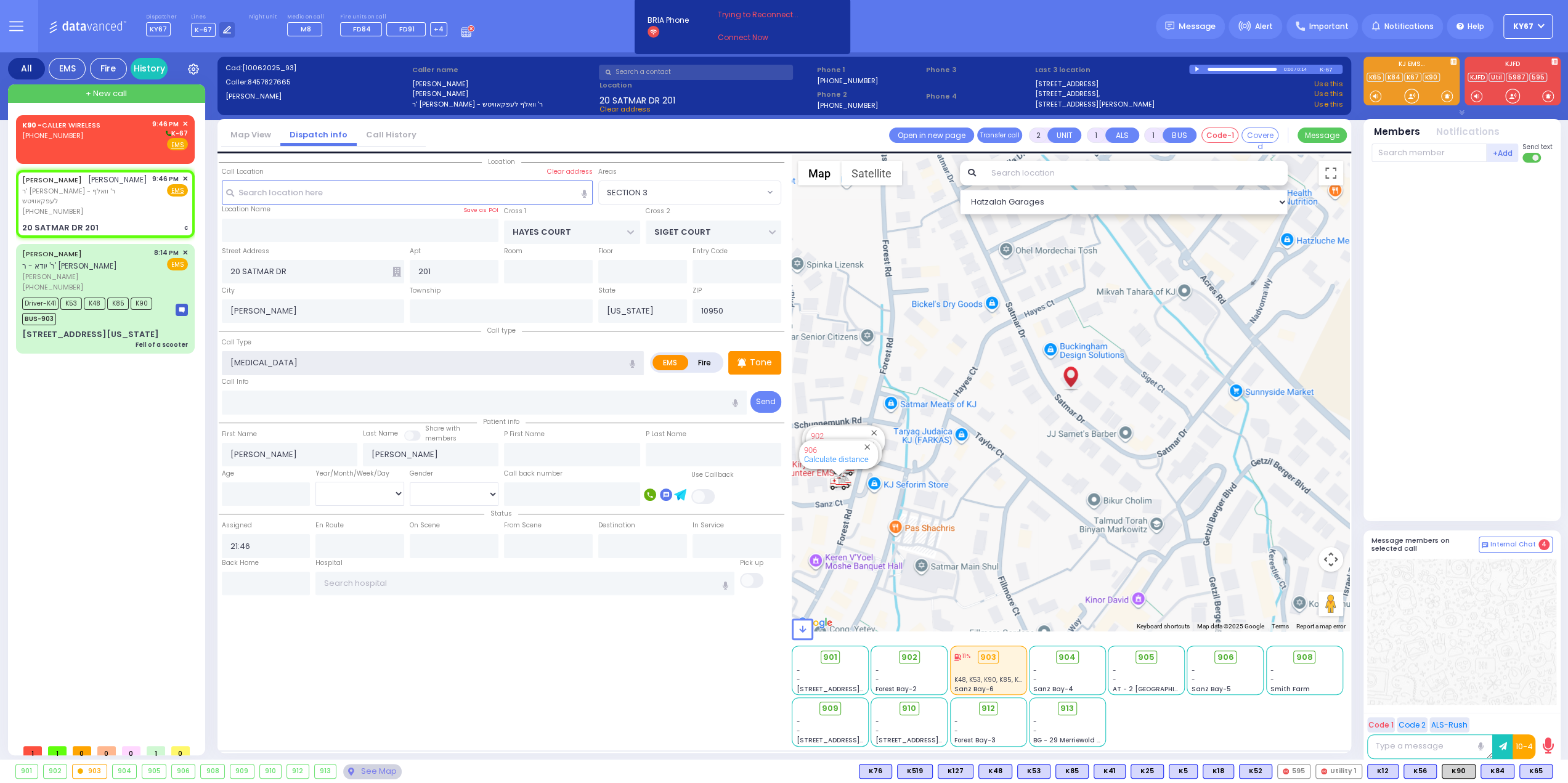
type input "3"
select select
radio input "true"
select select
select select "Hatzalah Garages"
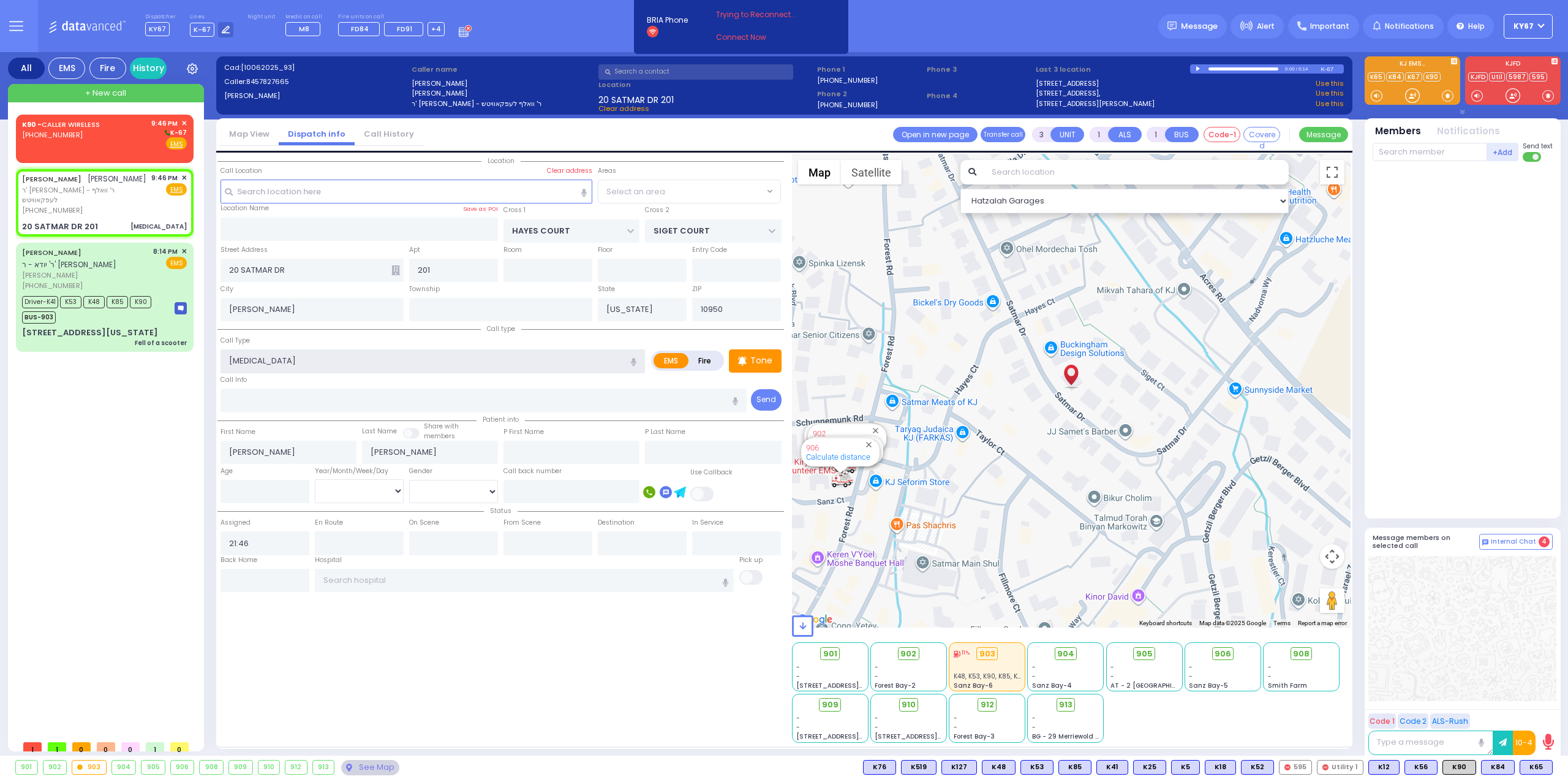
select select "SECTION 3"
click at [1497, 765] on span "K84" at bounding box center [1498, 767] width 33 height 14
select select
radio input "true"
select select
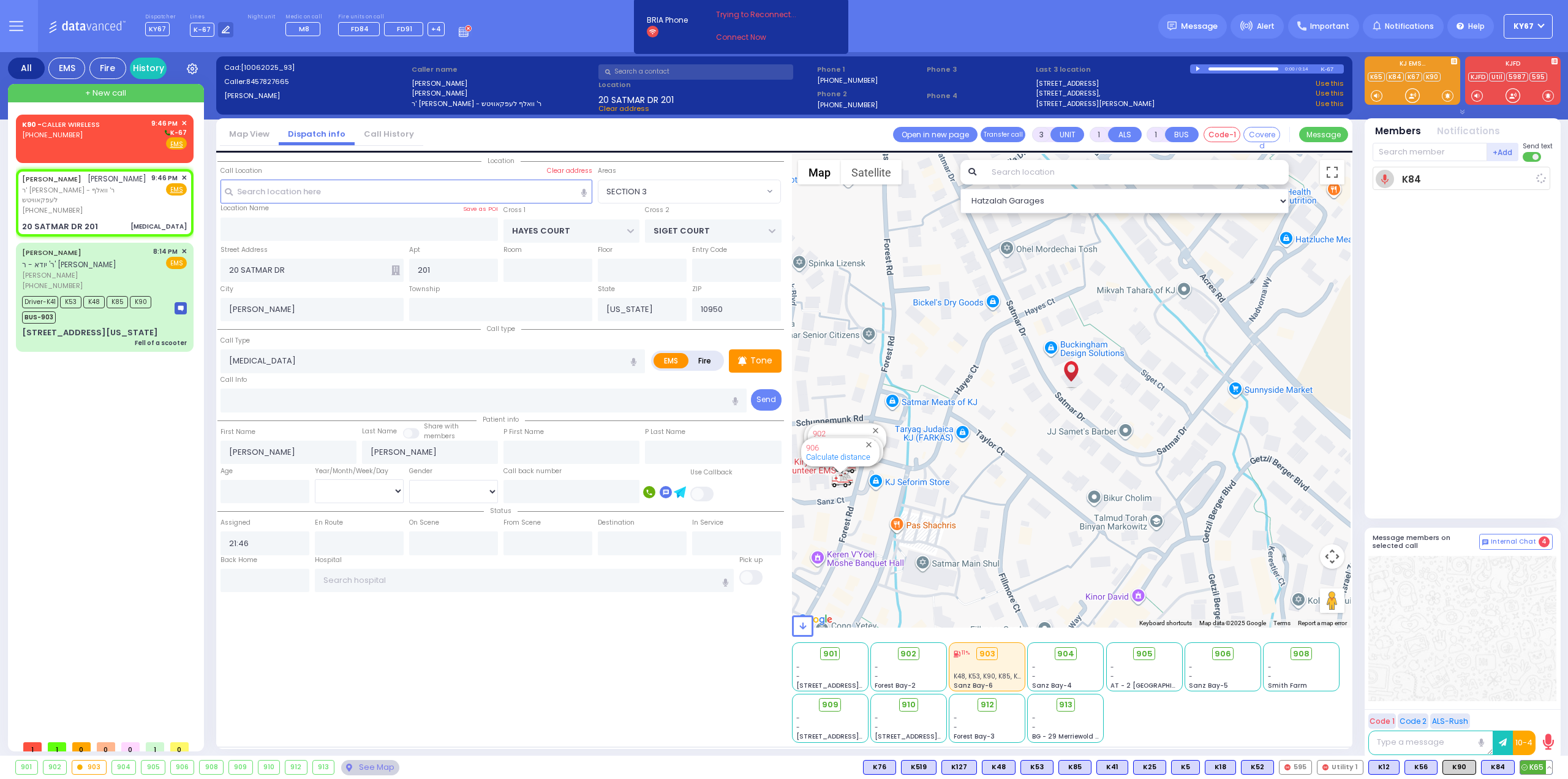
type input "21:46"
select select "Hatzalah Garages"
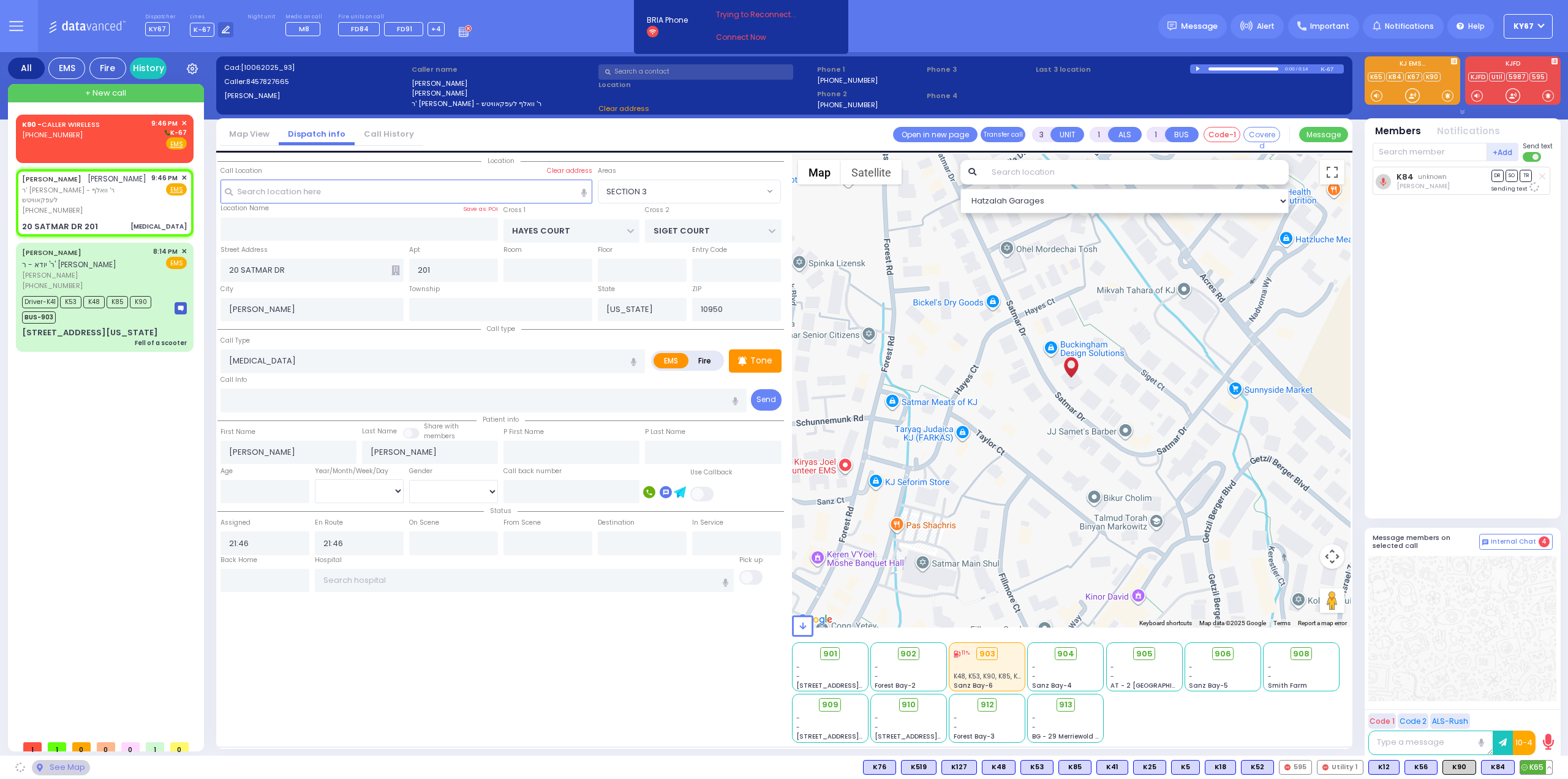
click at [1536, 767] on span "K65" at bounding box center [1536, 767] width 32 height 14
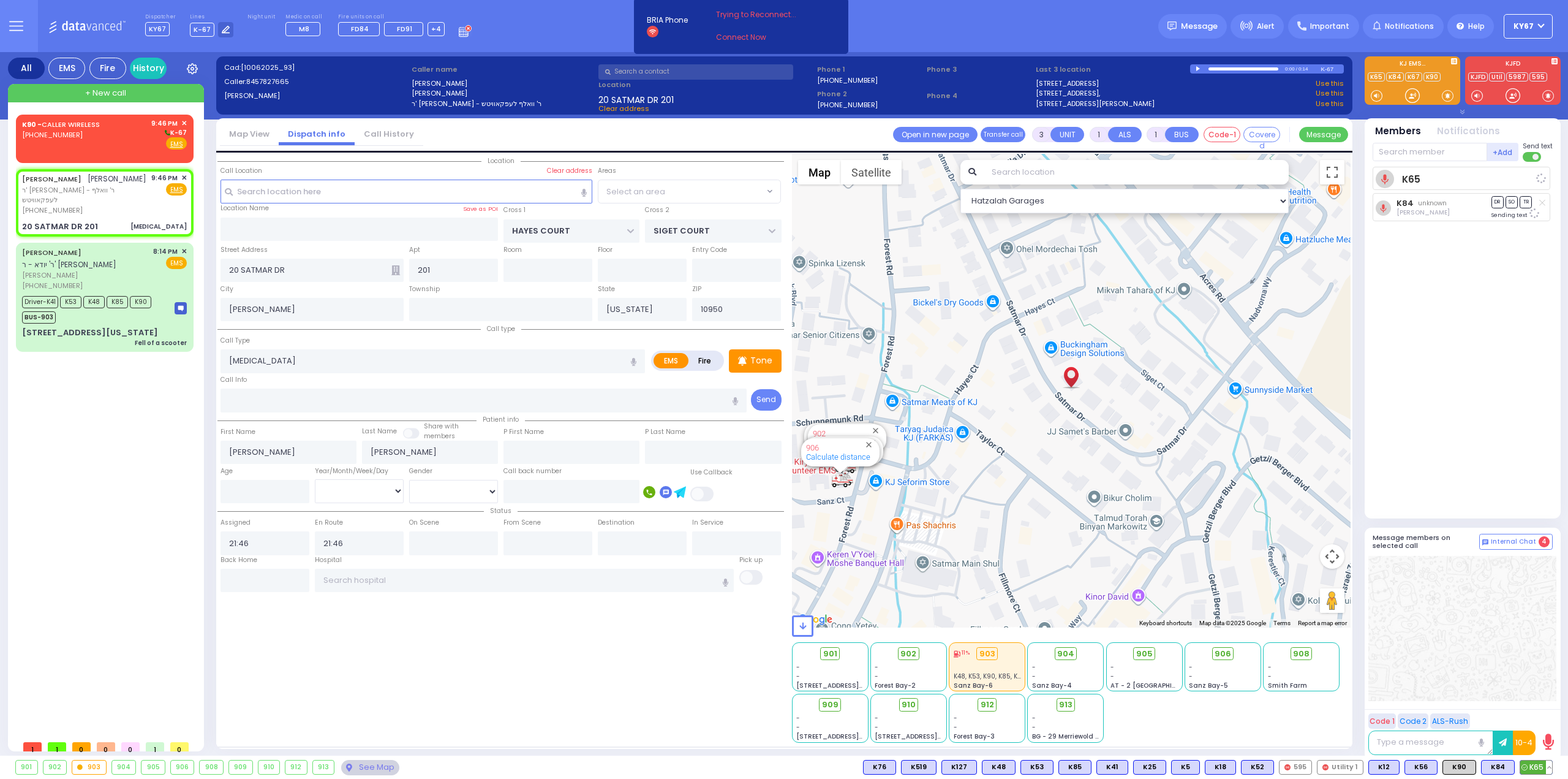
select select "SECTION 3"
click at [1461, 767] on span "K90" at bounding box center [1459, 767] width 33 height 14
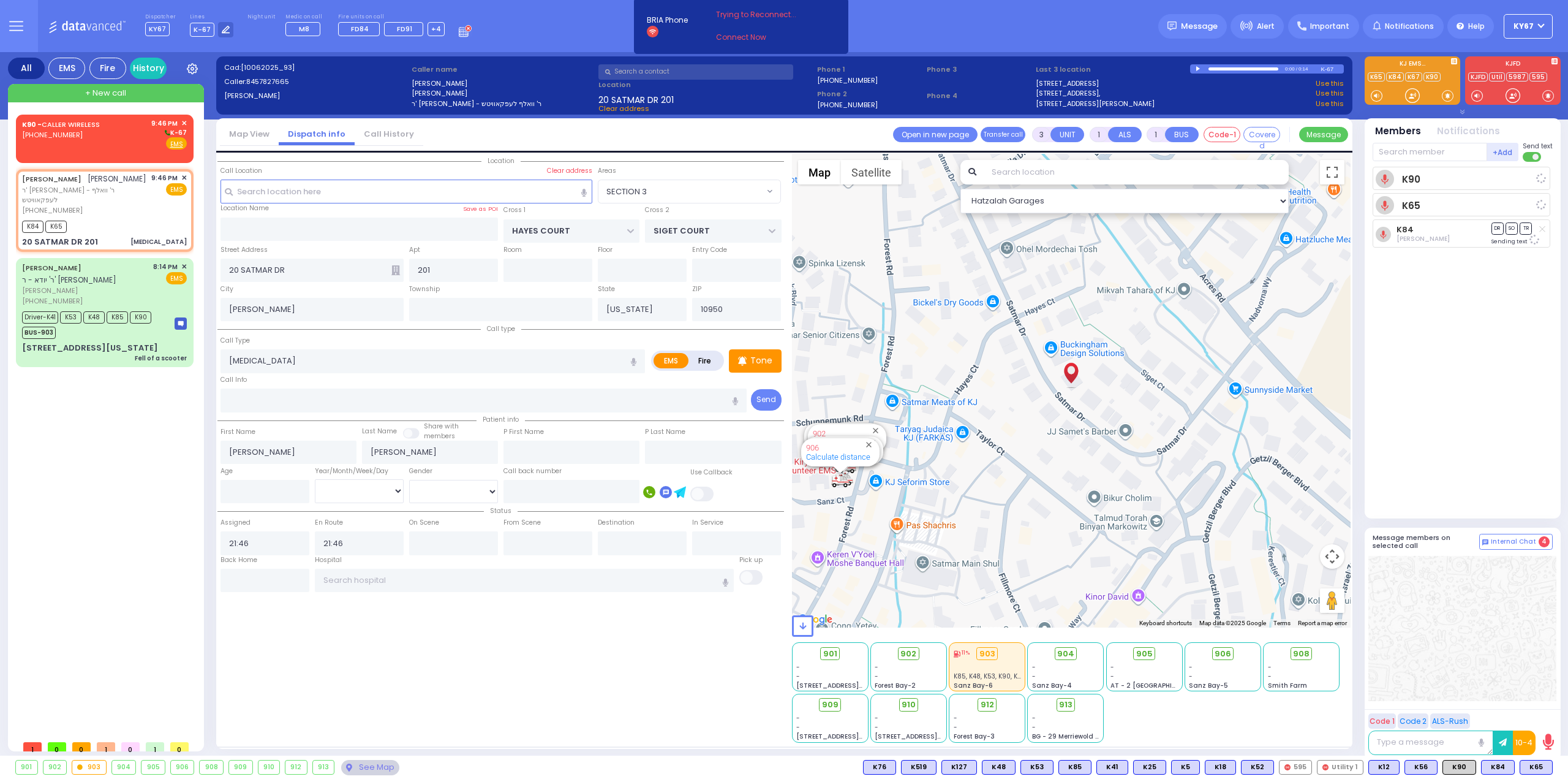
select select
radio input "true"
select select
select select "Hatzalah Garages"
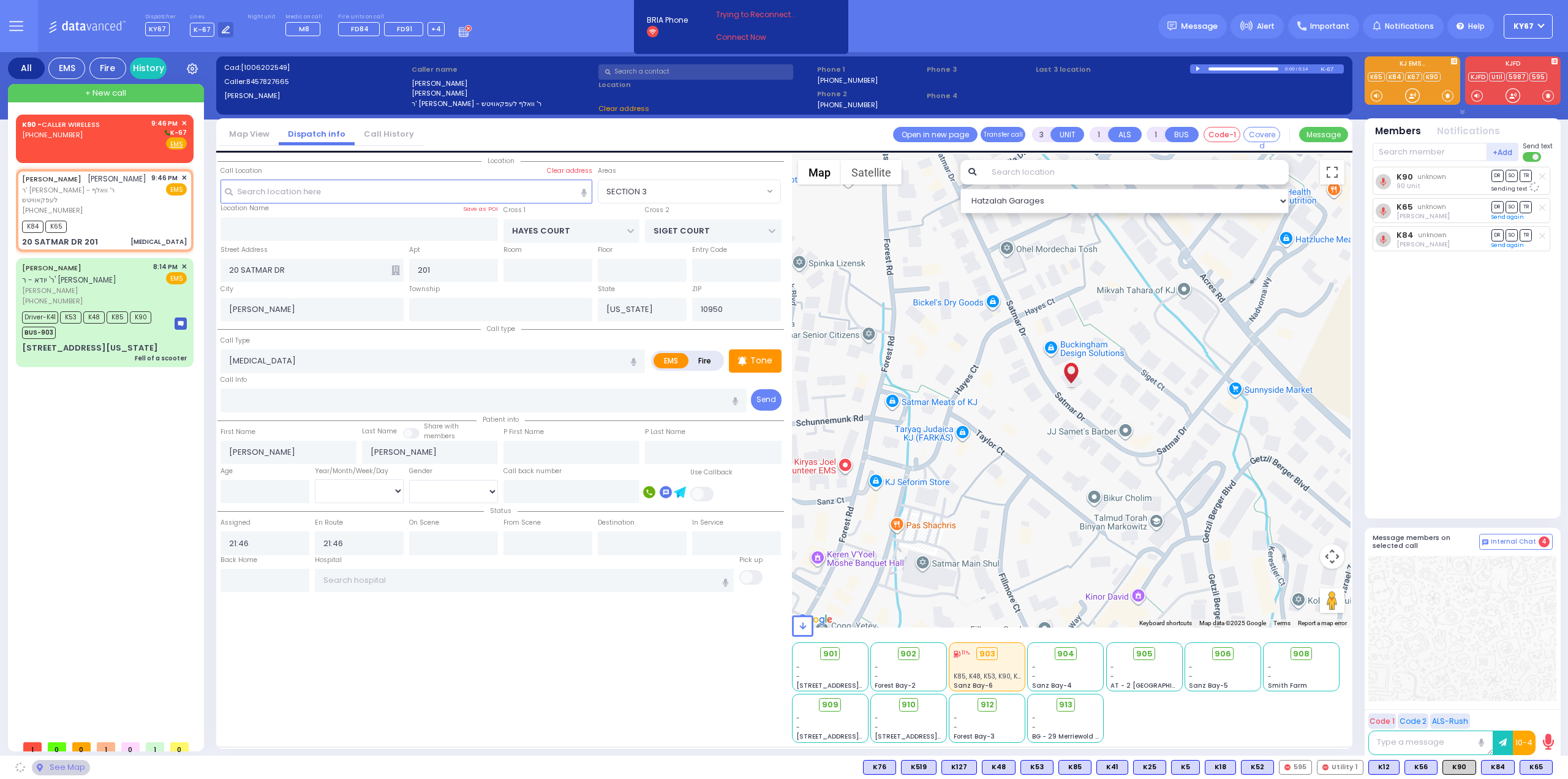
select select
radio input "true"
select select
select select "Hatzalah Garages"
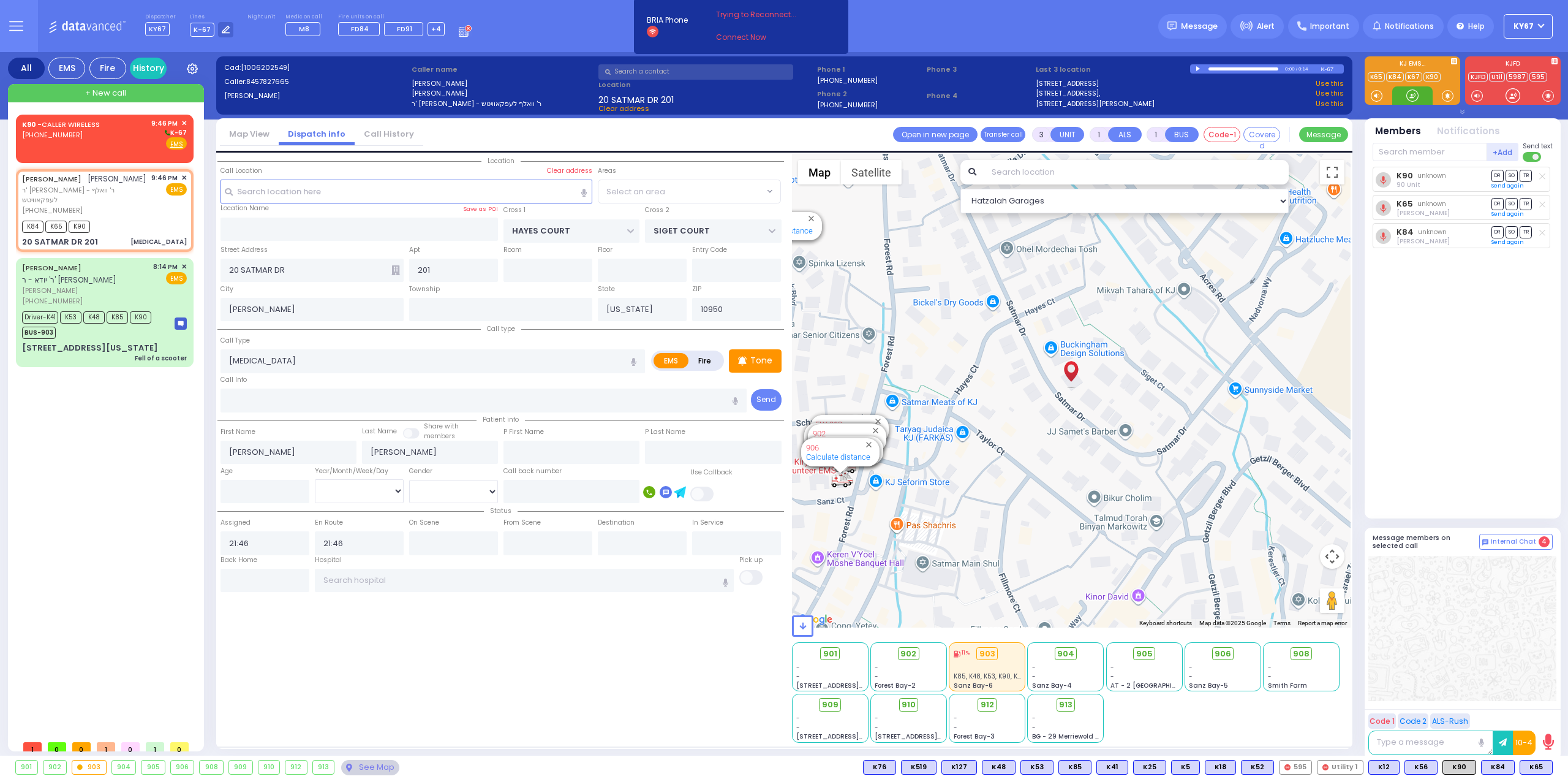
select select
radio input "true"
select select
select select "Hatzalah Garages"
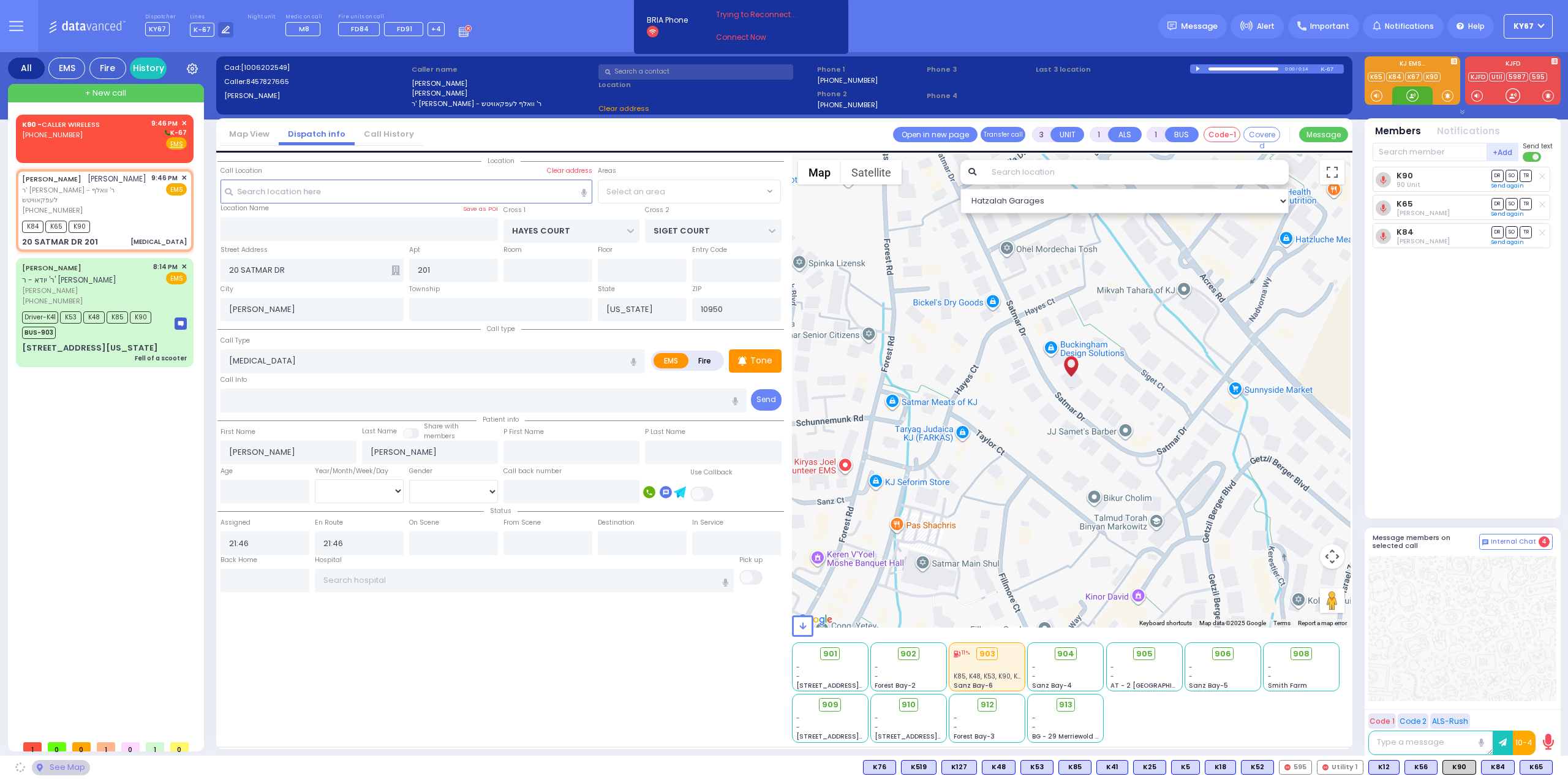
select select
radio input "true"
select select
select select "Hatzalah Garages"
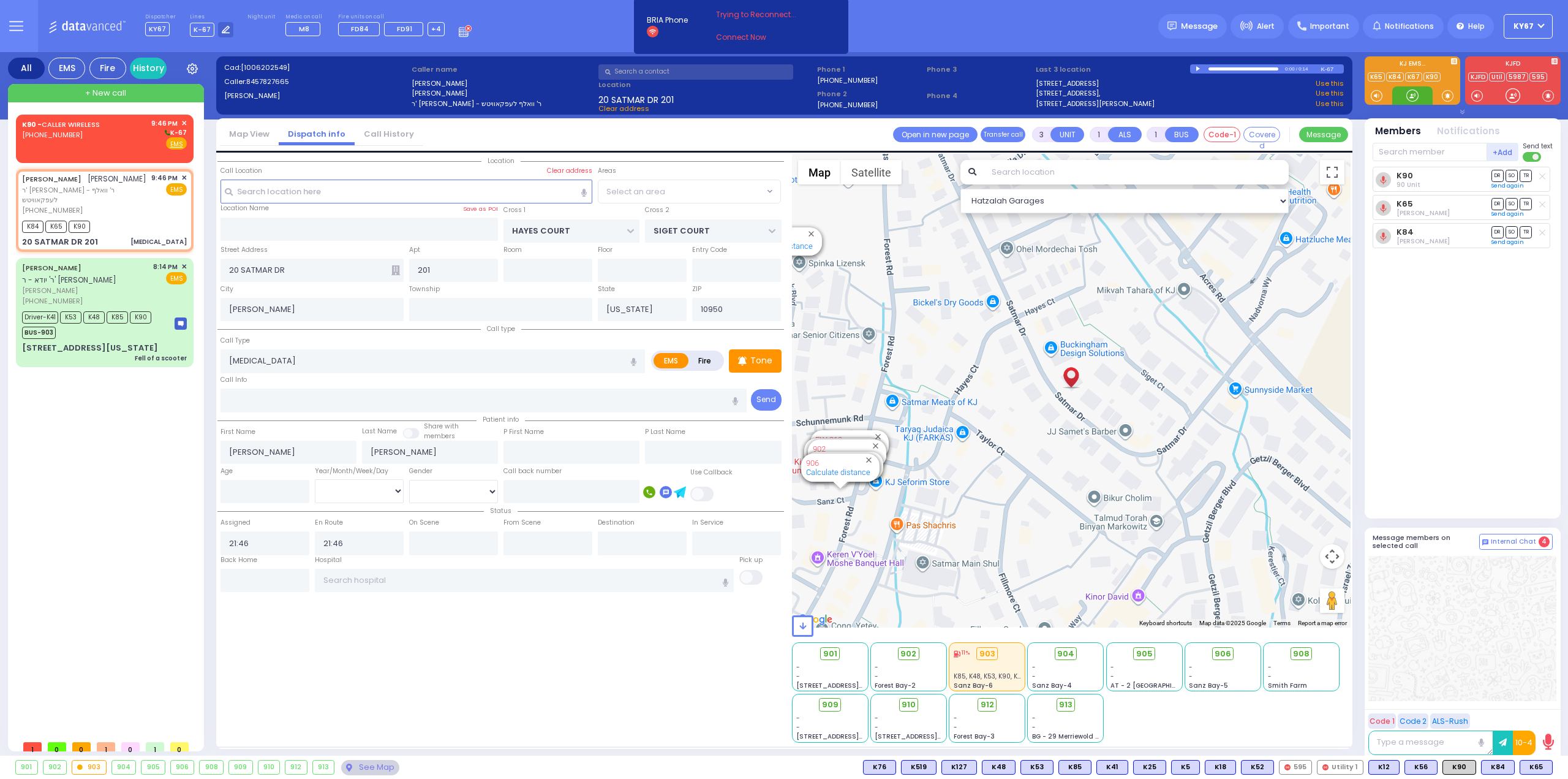
select select "SECTION 3"
click at [183, 122] on span "✕" at bounding box center [184, 123] width 5 height 10
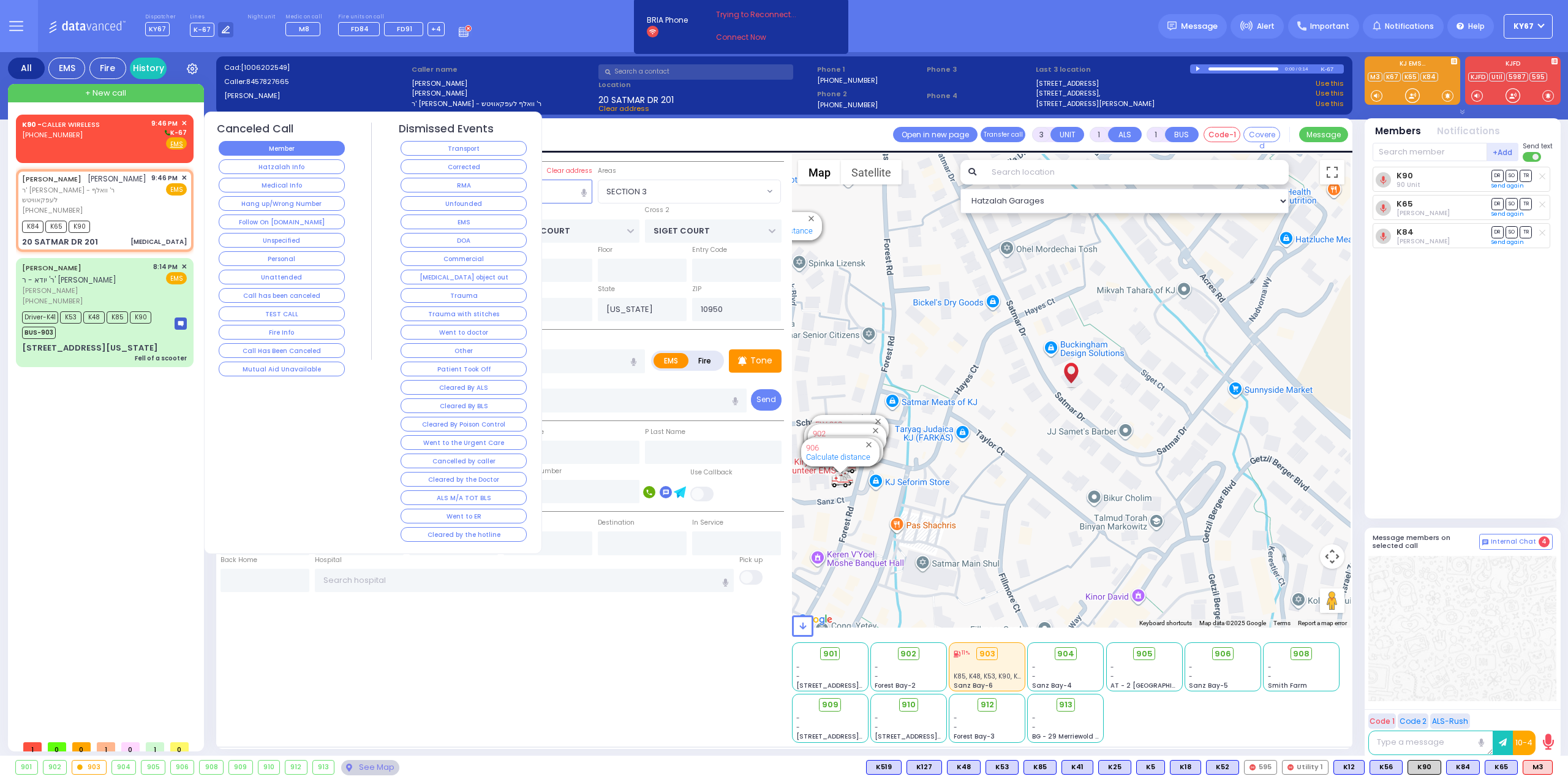
click at [302, 144] on button "Member" at bounding box center [282, 148] width 126 height 15
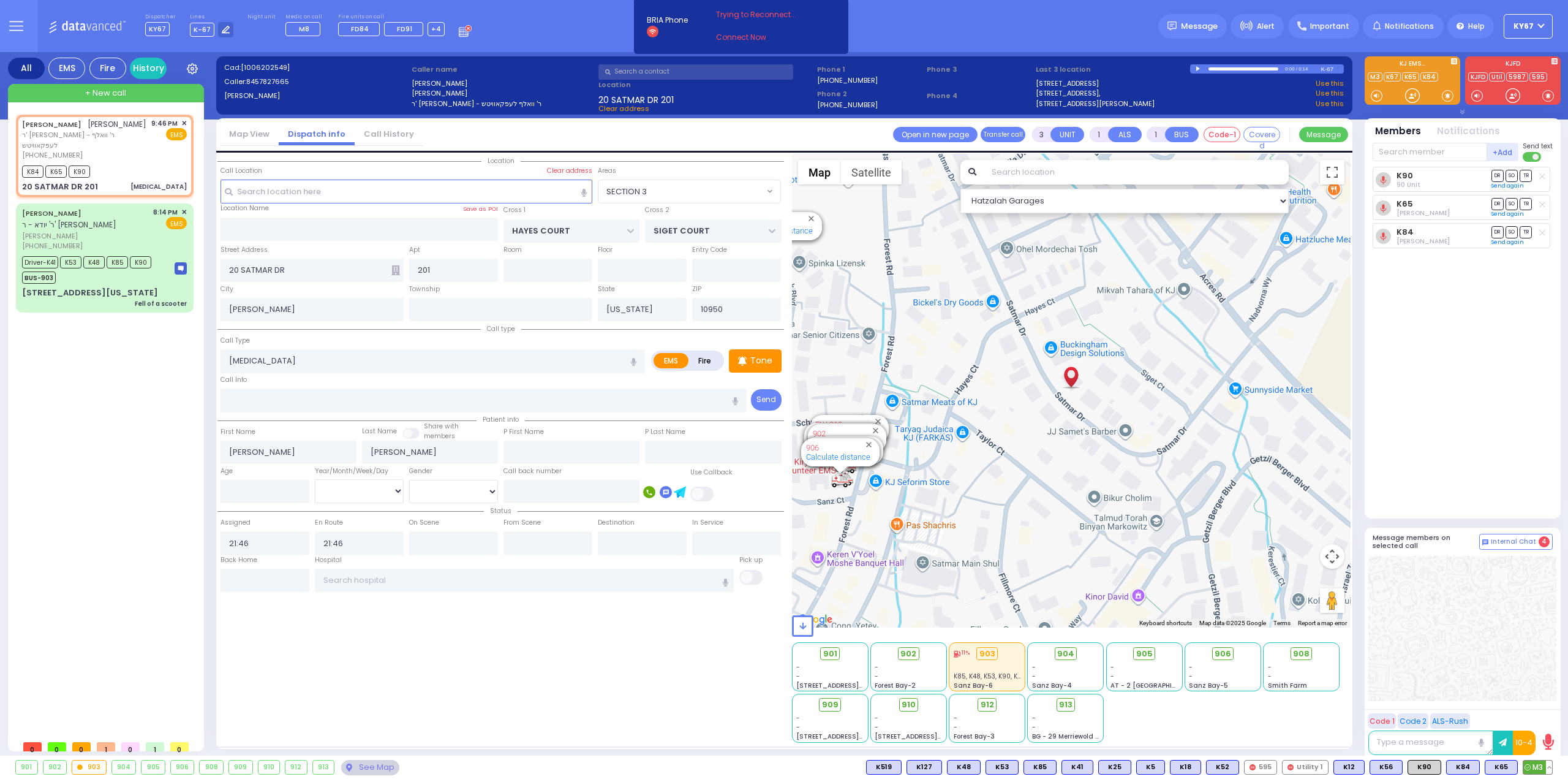
click at [1533, 767] on span "M3" at bounding box center [1537, 767] width 29 height 14
select select
radio input "true"
select select
select select "Hatzalah Garages"
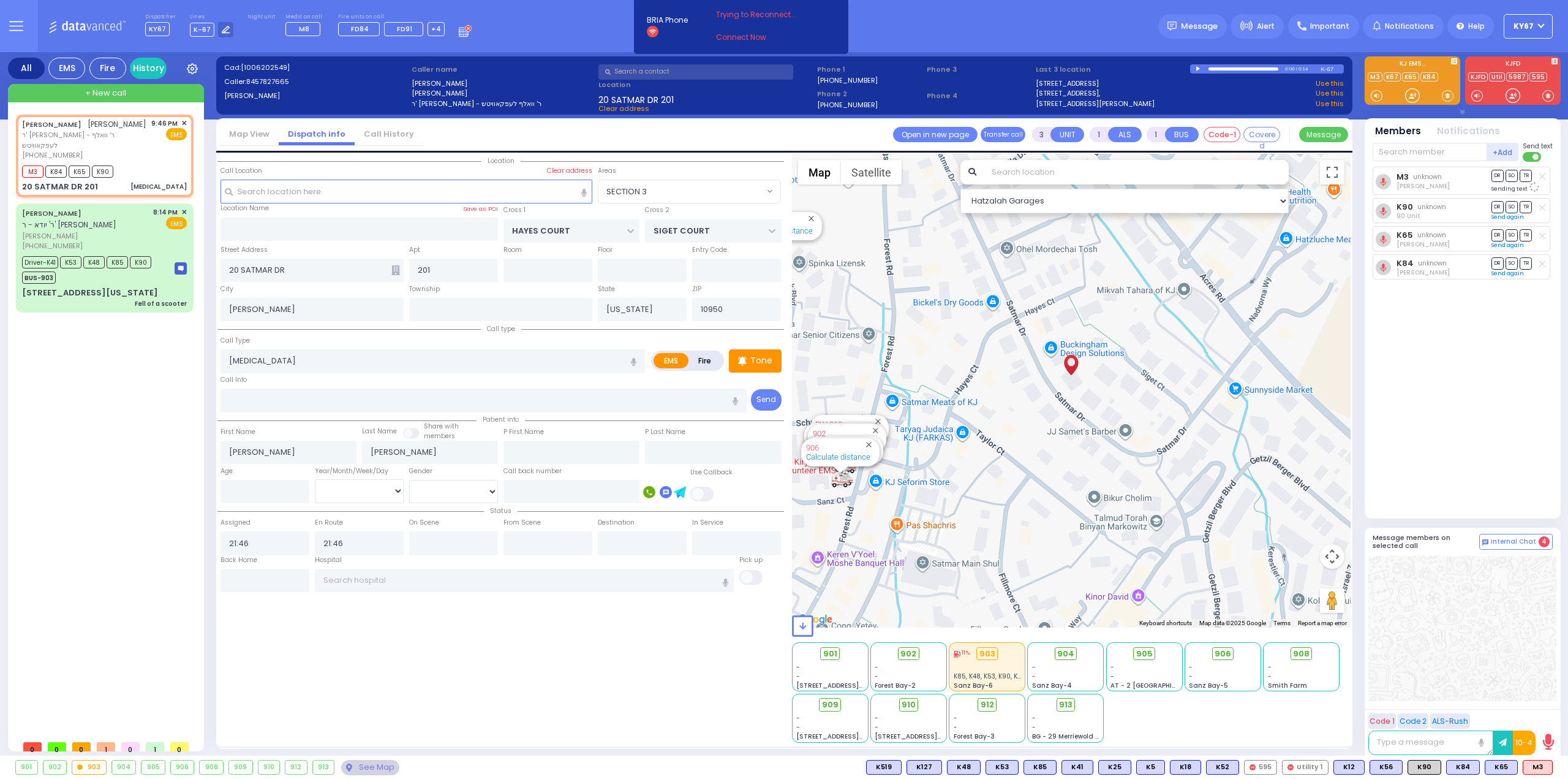
select select "SECTION 3"
click at [1536, 765] on span "K101" at bounding box center [1535, 767] width 33 height 14
select select
radio input "true"
select select
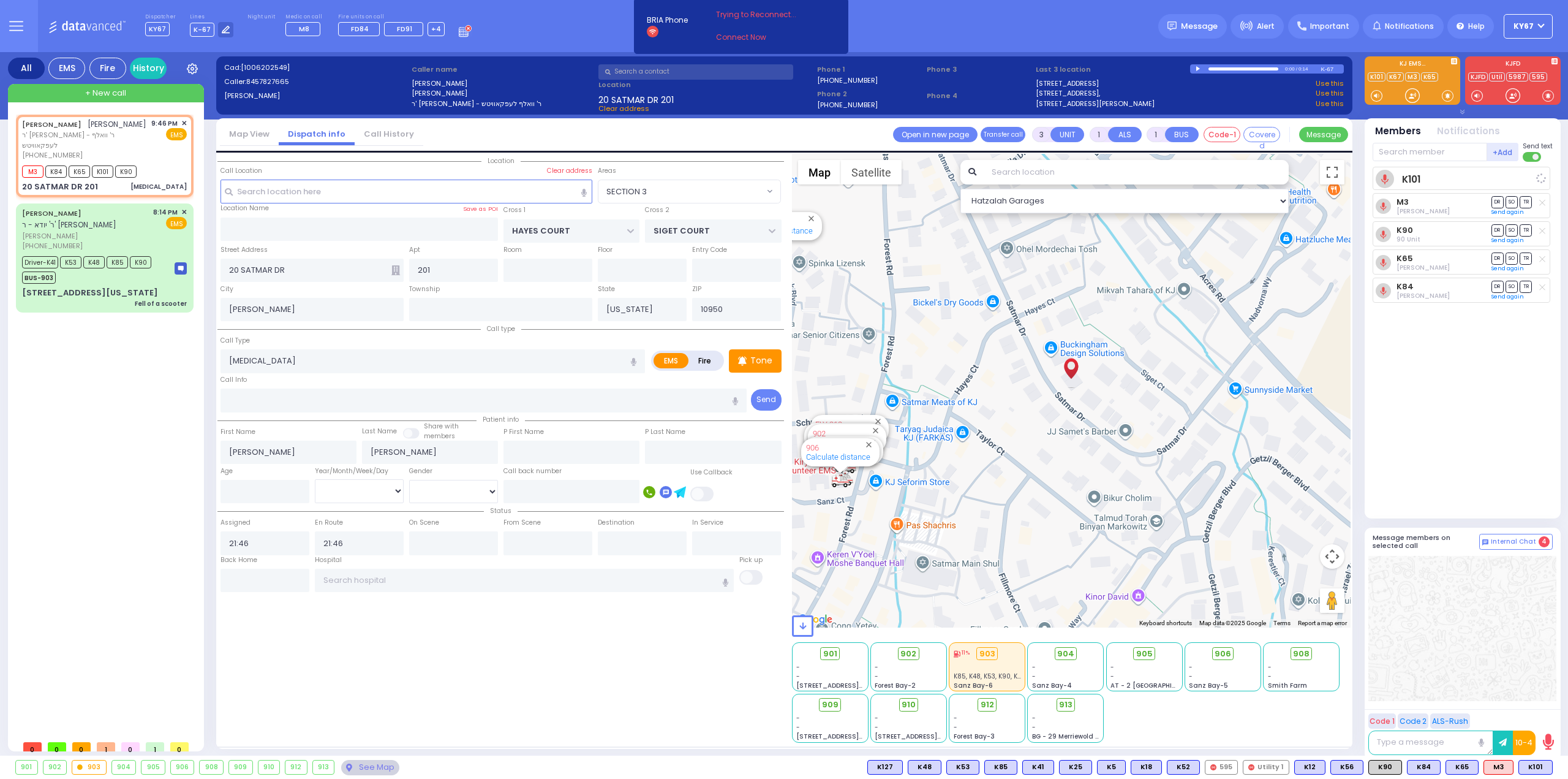
select select "Hatzalah Garages"
select select "SECTION 3"
click at [907, 702] on span "910" at bounding box center [913, 704] width 14 height 12
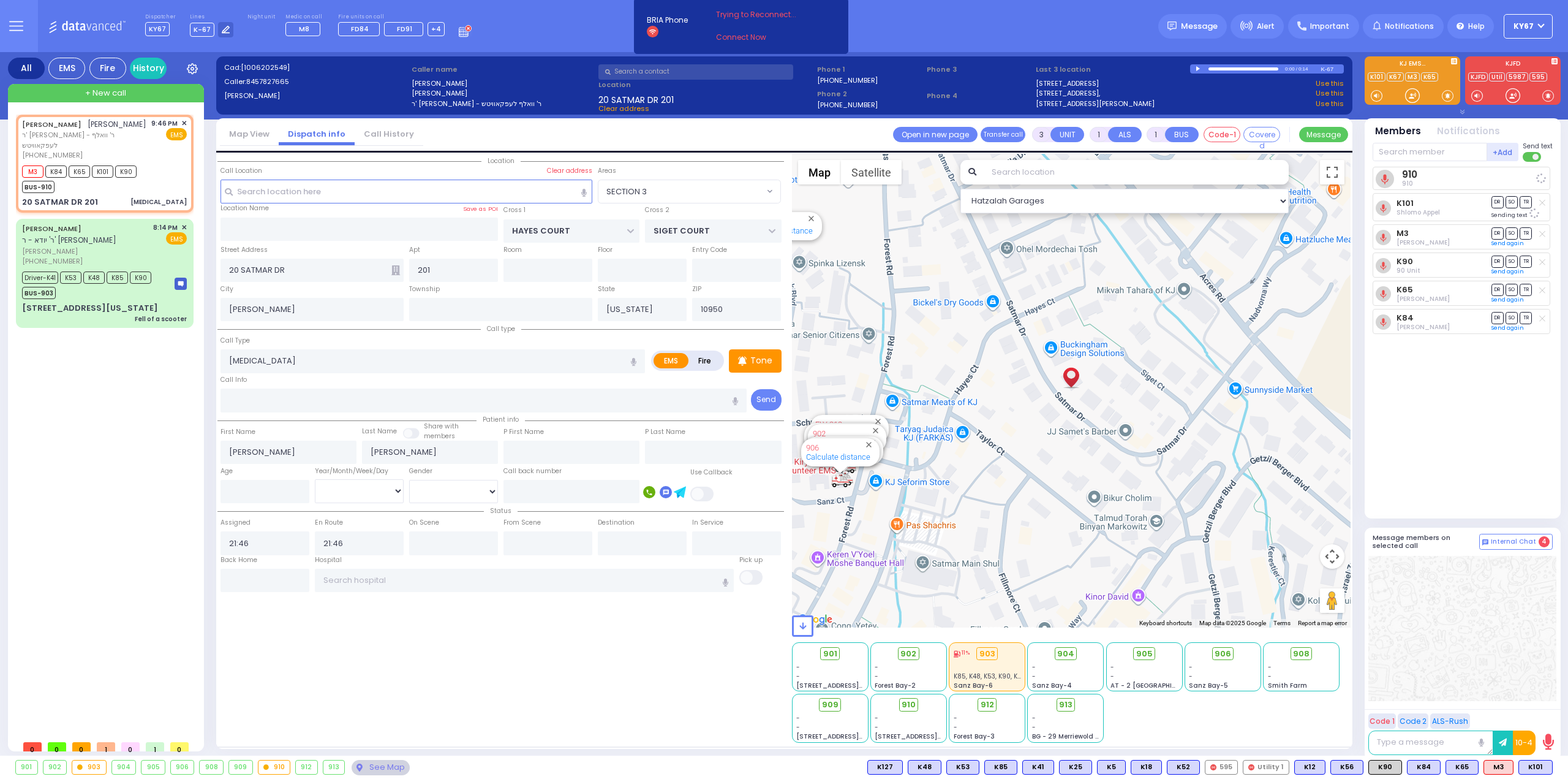
select select
radio input "true"
select select
select select "Hatzalah Garages"
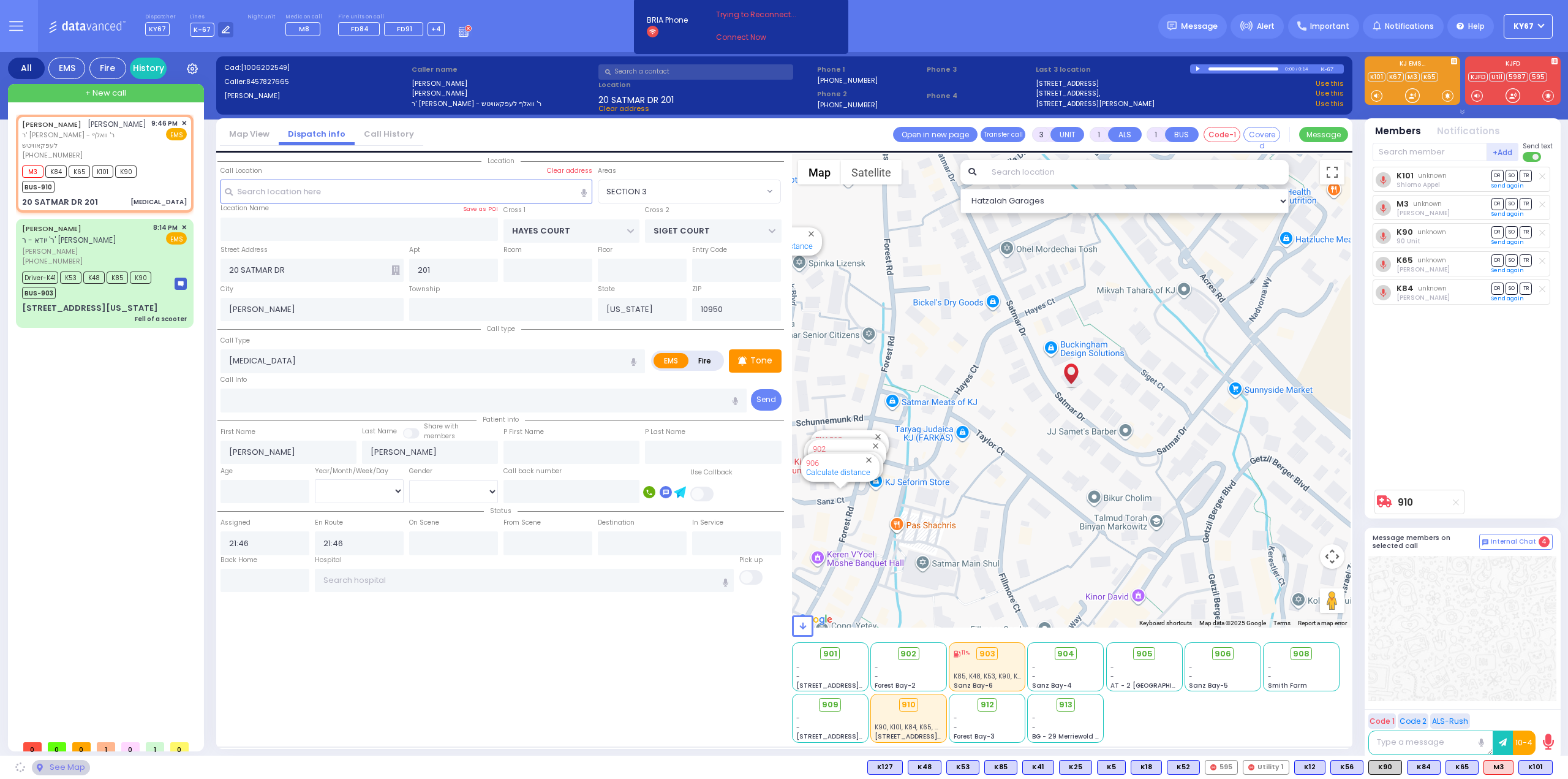
select select "SECTION 3"
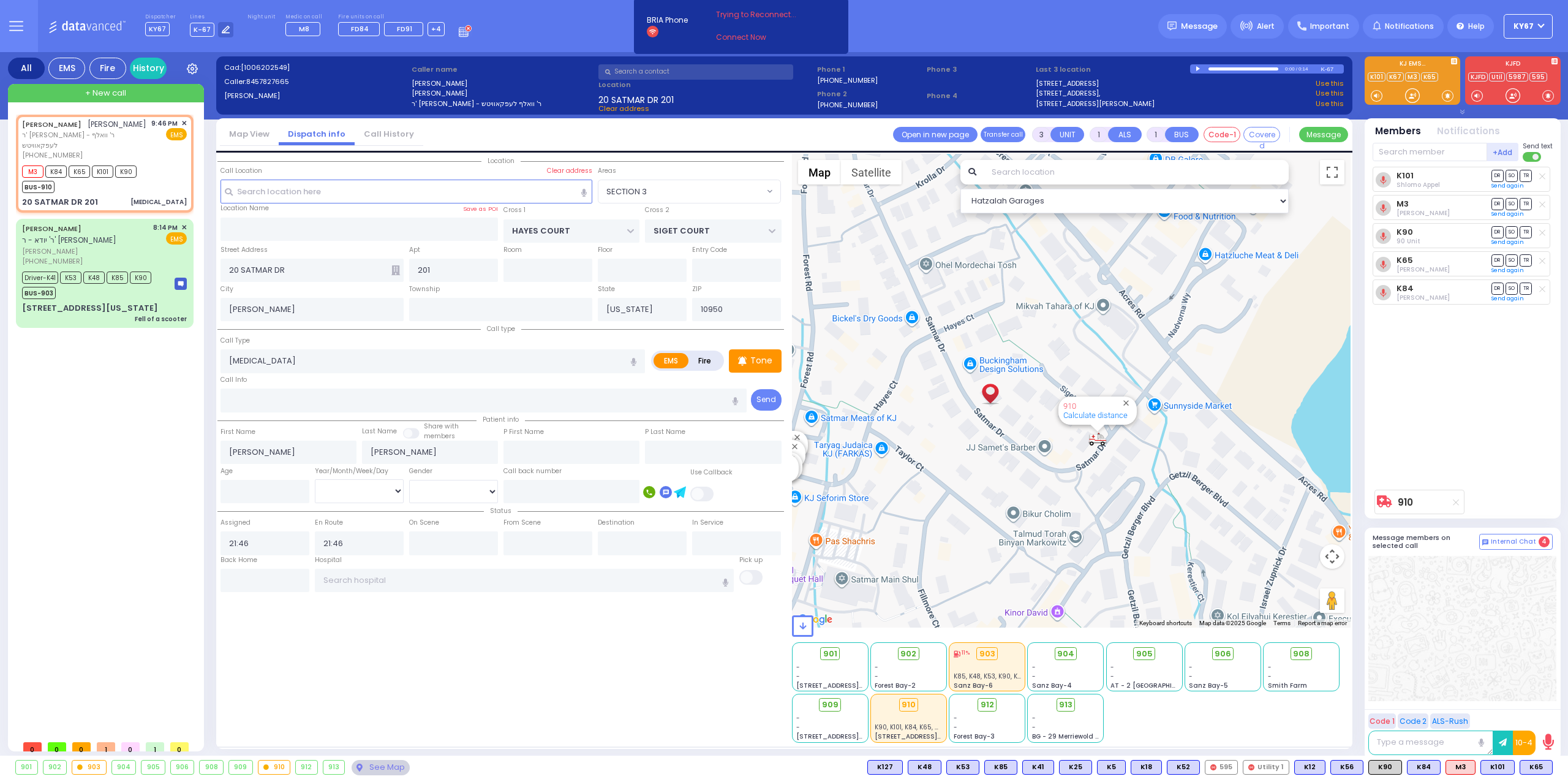
type input "6"
select select
radio input "true"
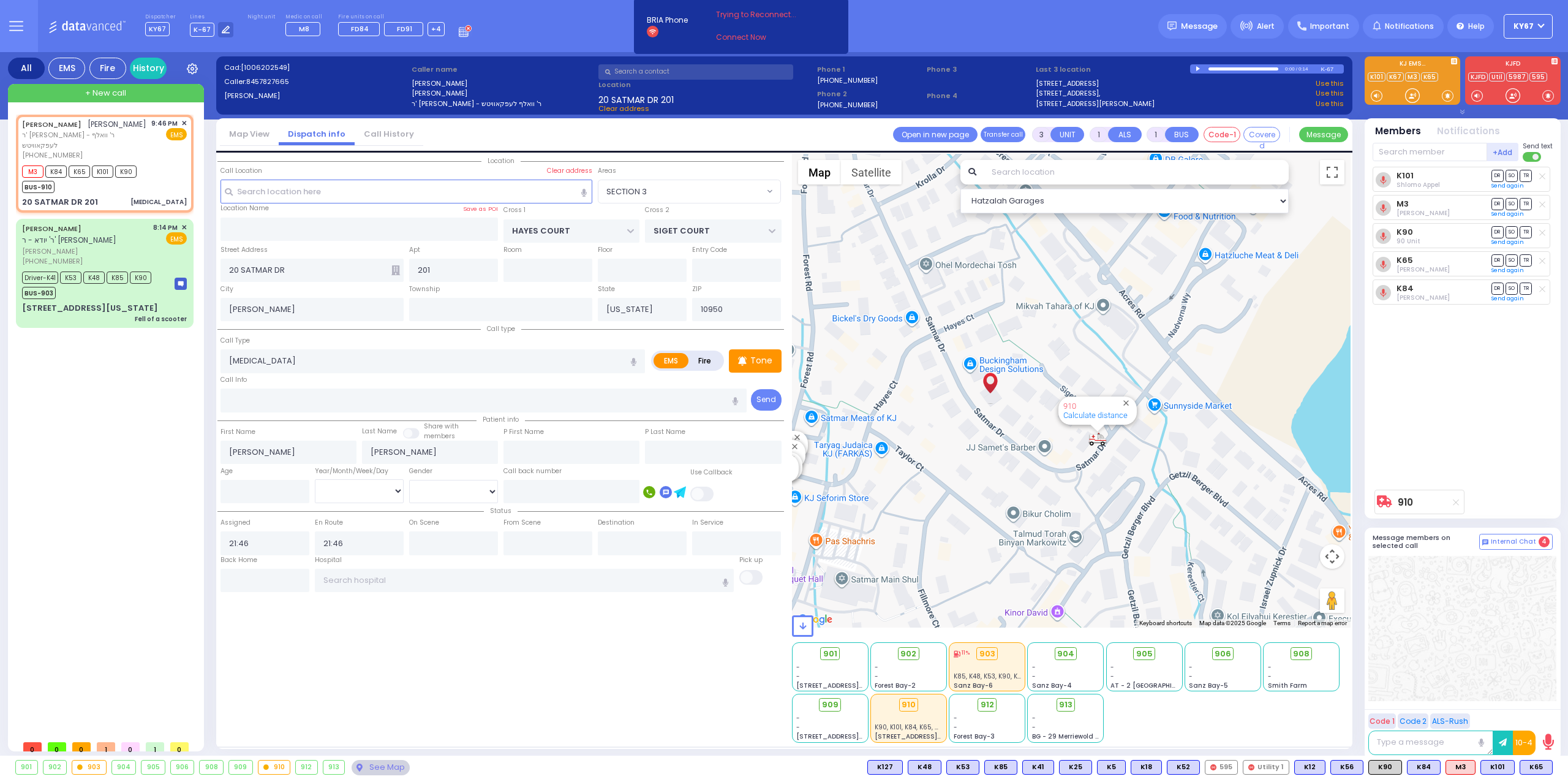
type input "Unknown"
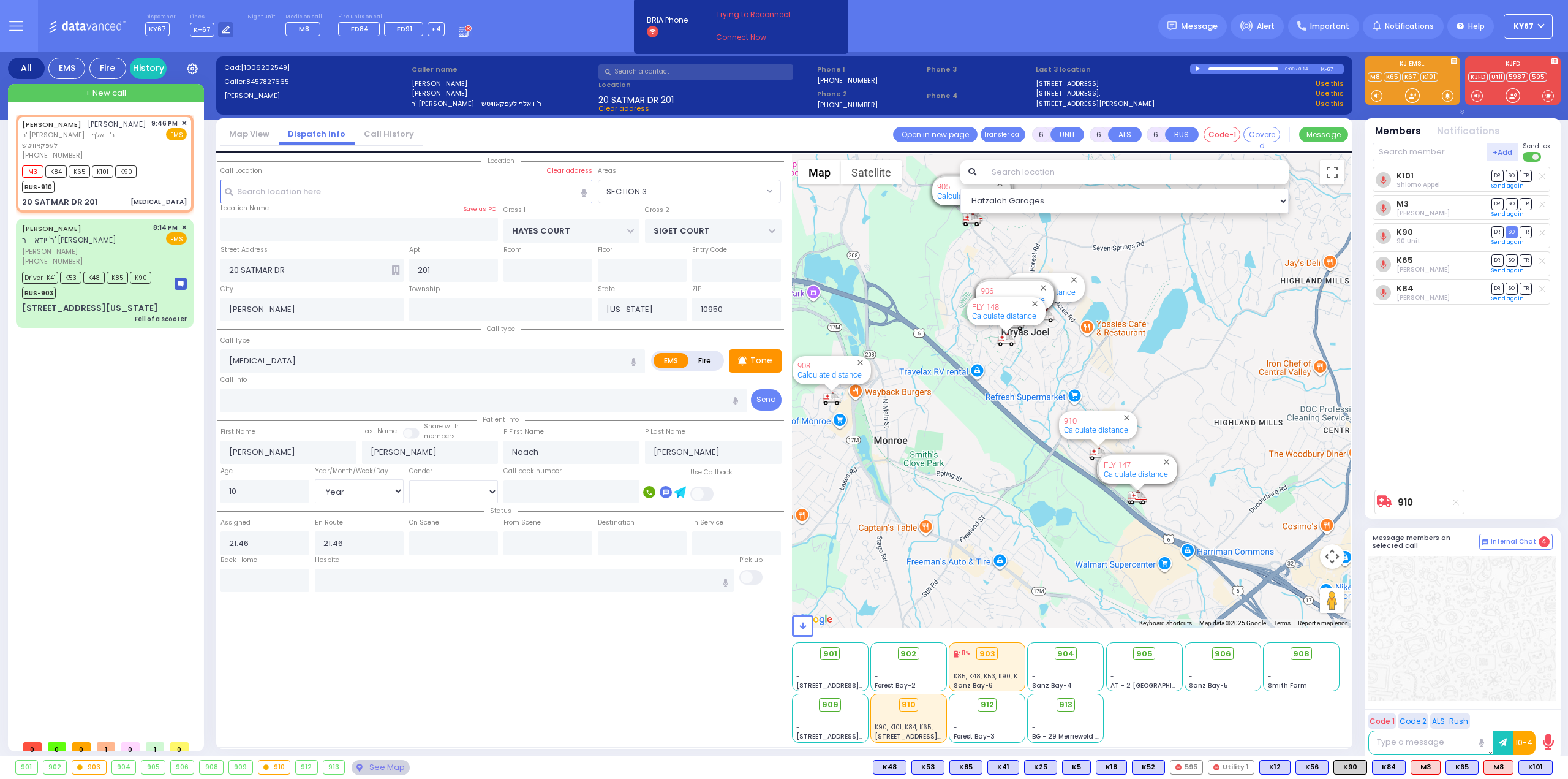
select select "SECTION 3"
select select "Year"
select select "[DEMOGRAPHIC_DATA]"
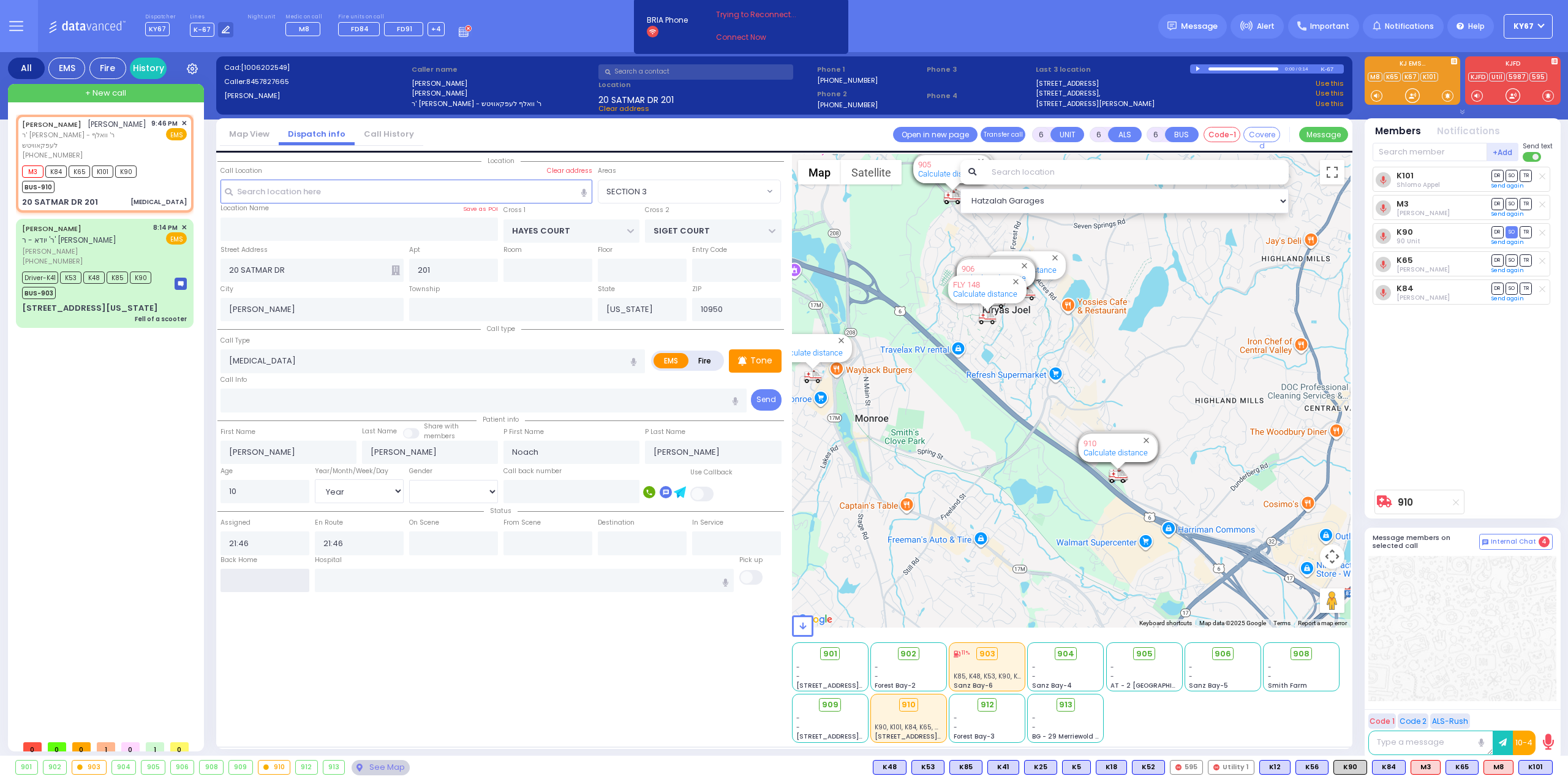
click at [257, 588] on input "text" at bounding box center [264, 580] width 89 height 23
type input "22:11"
select select
radio input "true"
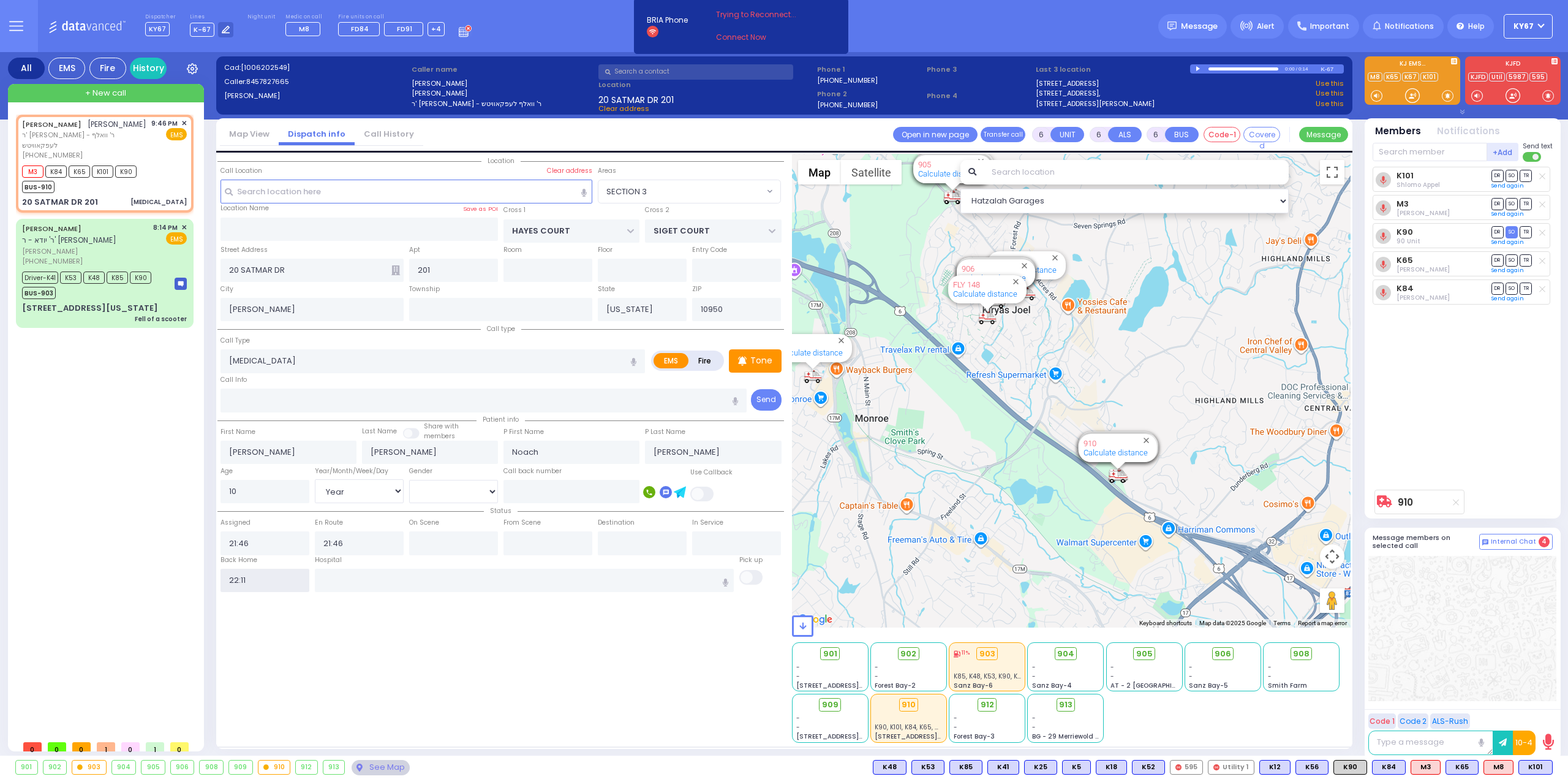
select select
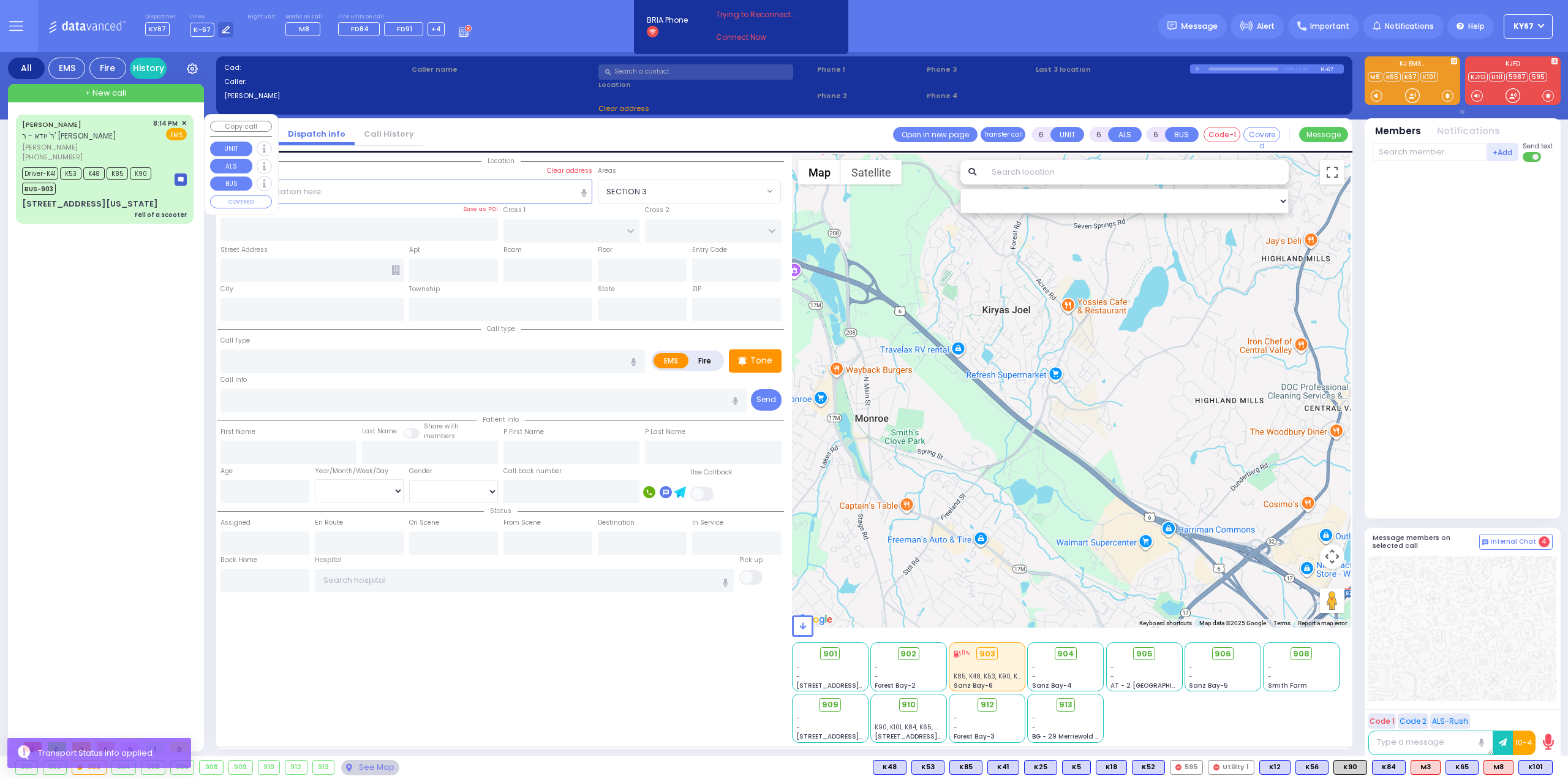
click at [144, 150] on span "[PERSON_NAME]" at bounding box center [85, 147] width 127 height 10
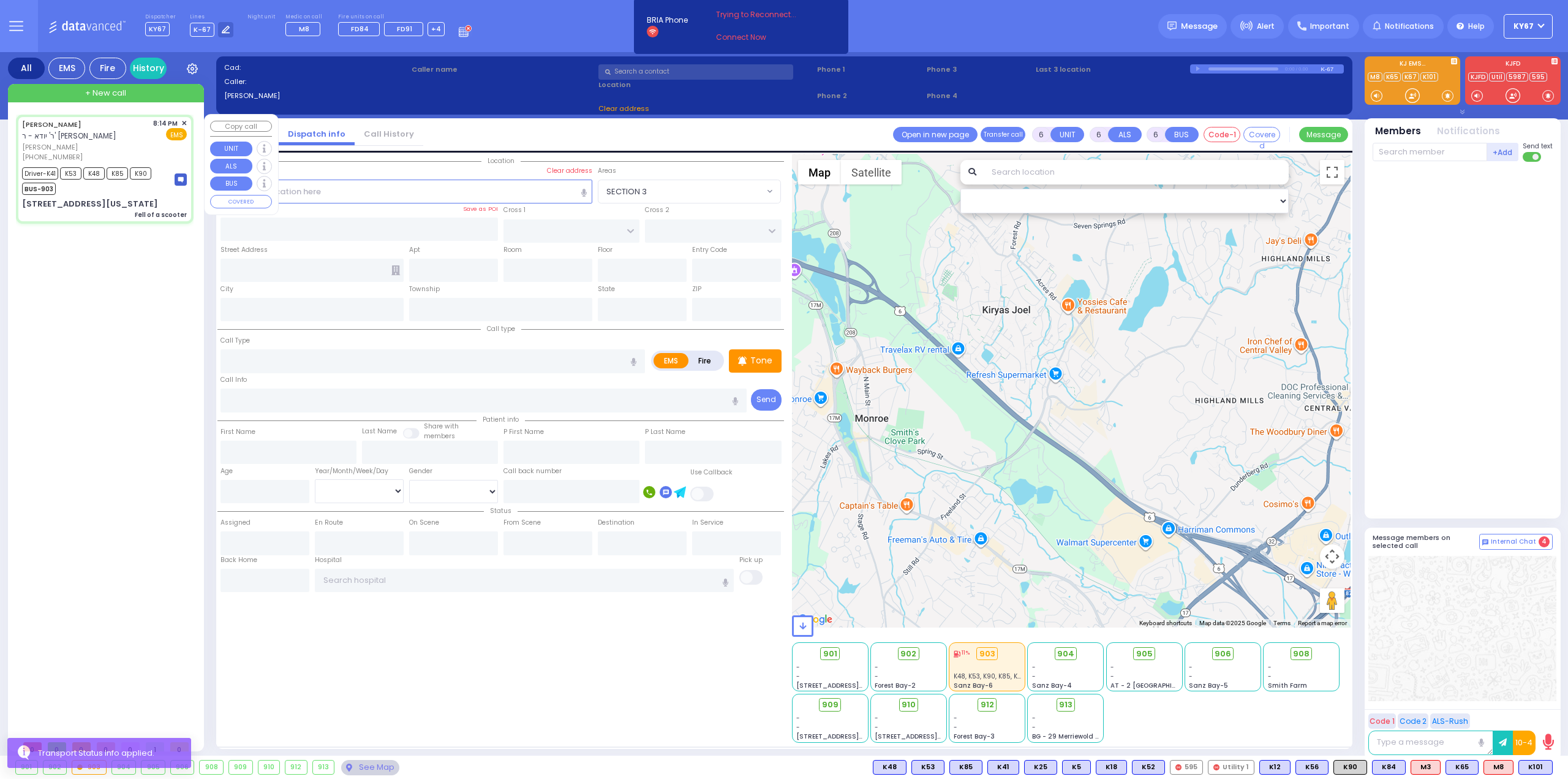
select select
type input "Fell of a scooter"
radio input "true"
type input "[PERSON_NAME]"
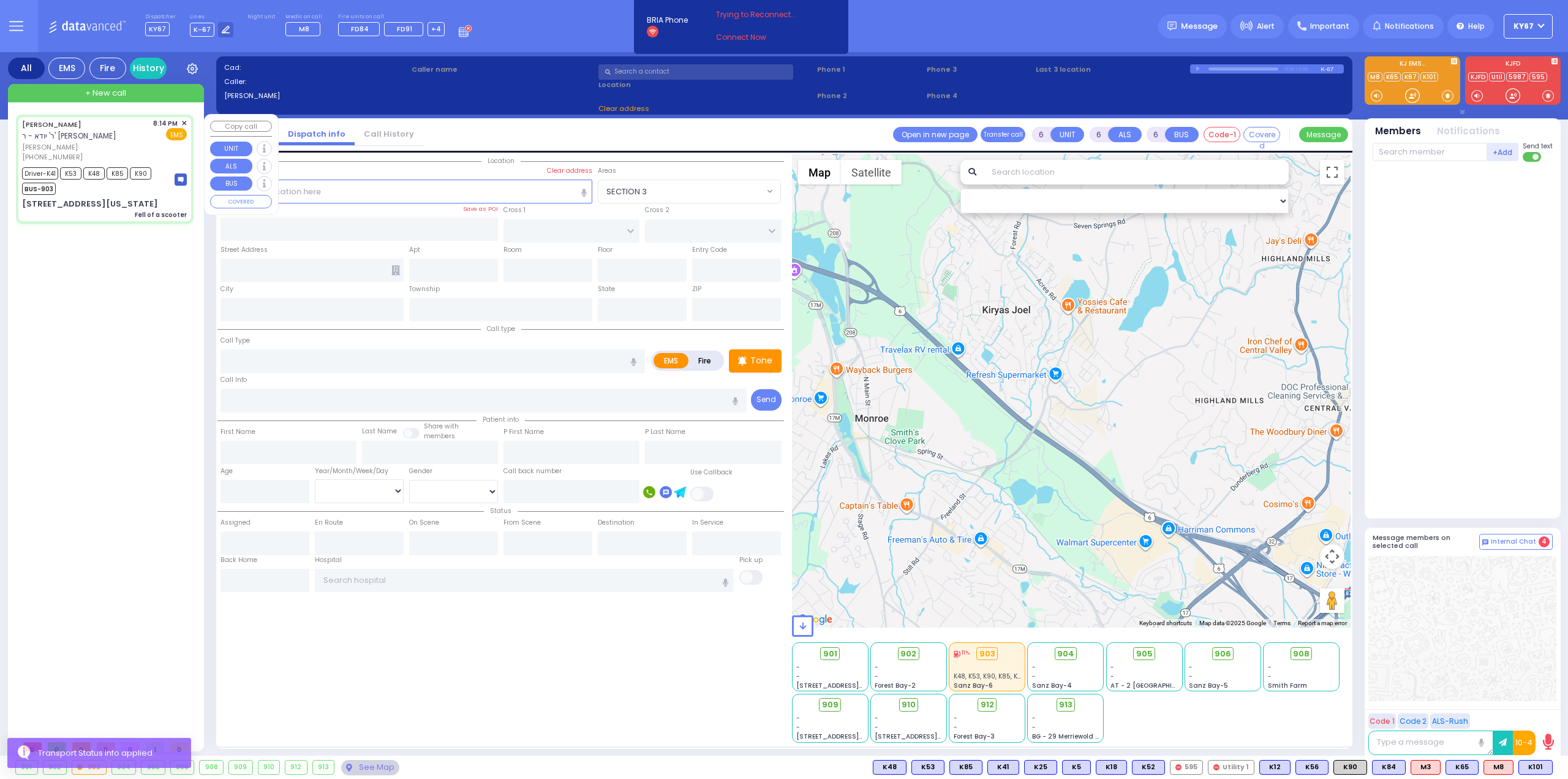
type input "Miri"
type input "[PERSON_NAME]"
type input "3"
select select "Year"
select select "[DEMOGRAPHIC_DATA]"
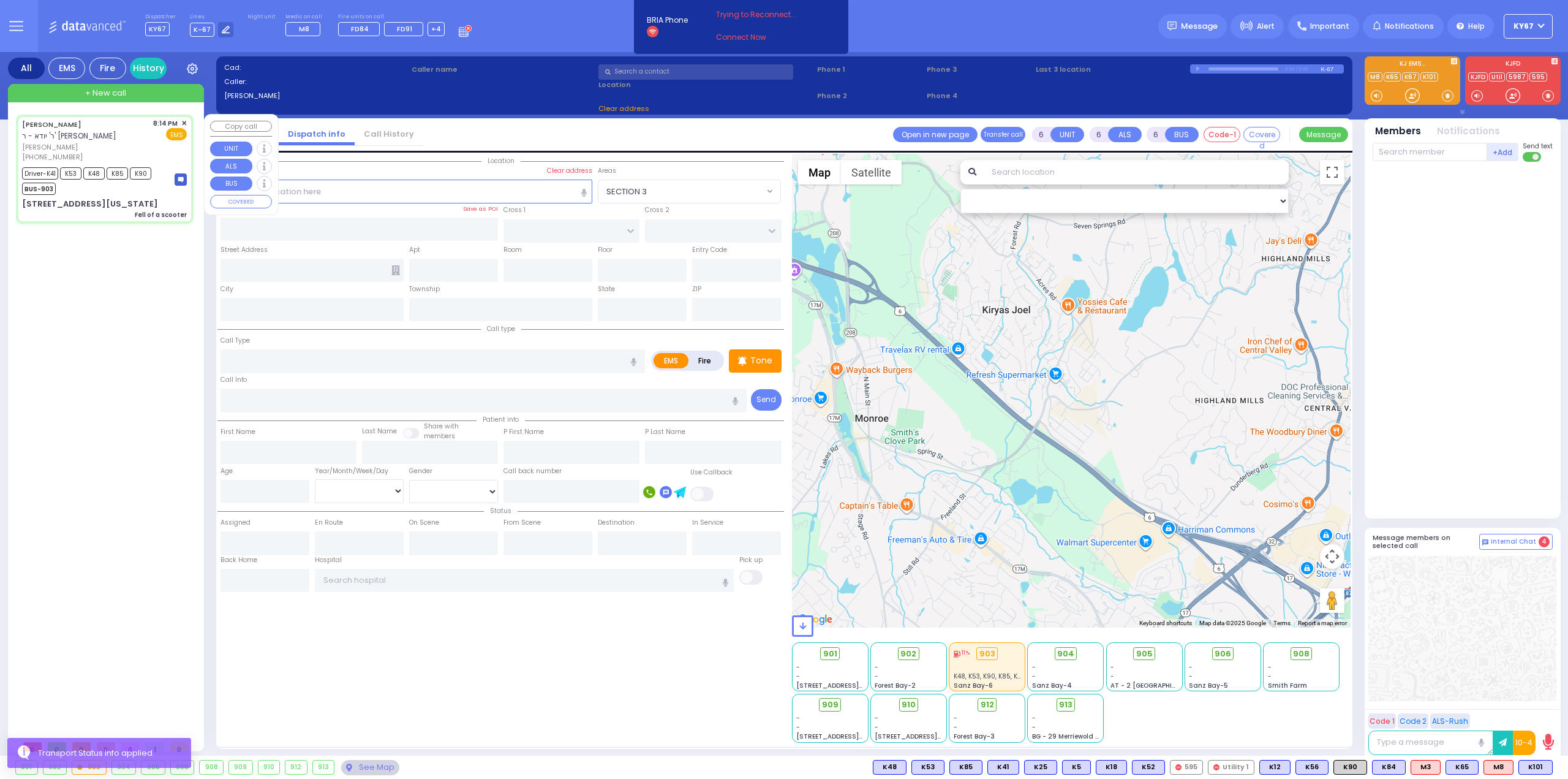
type input "20:14"
type input "20:15"
type input "20:45"
type input "22:10"
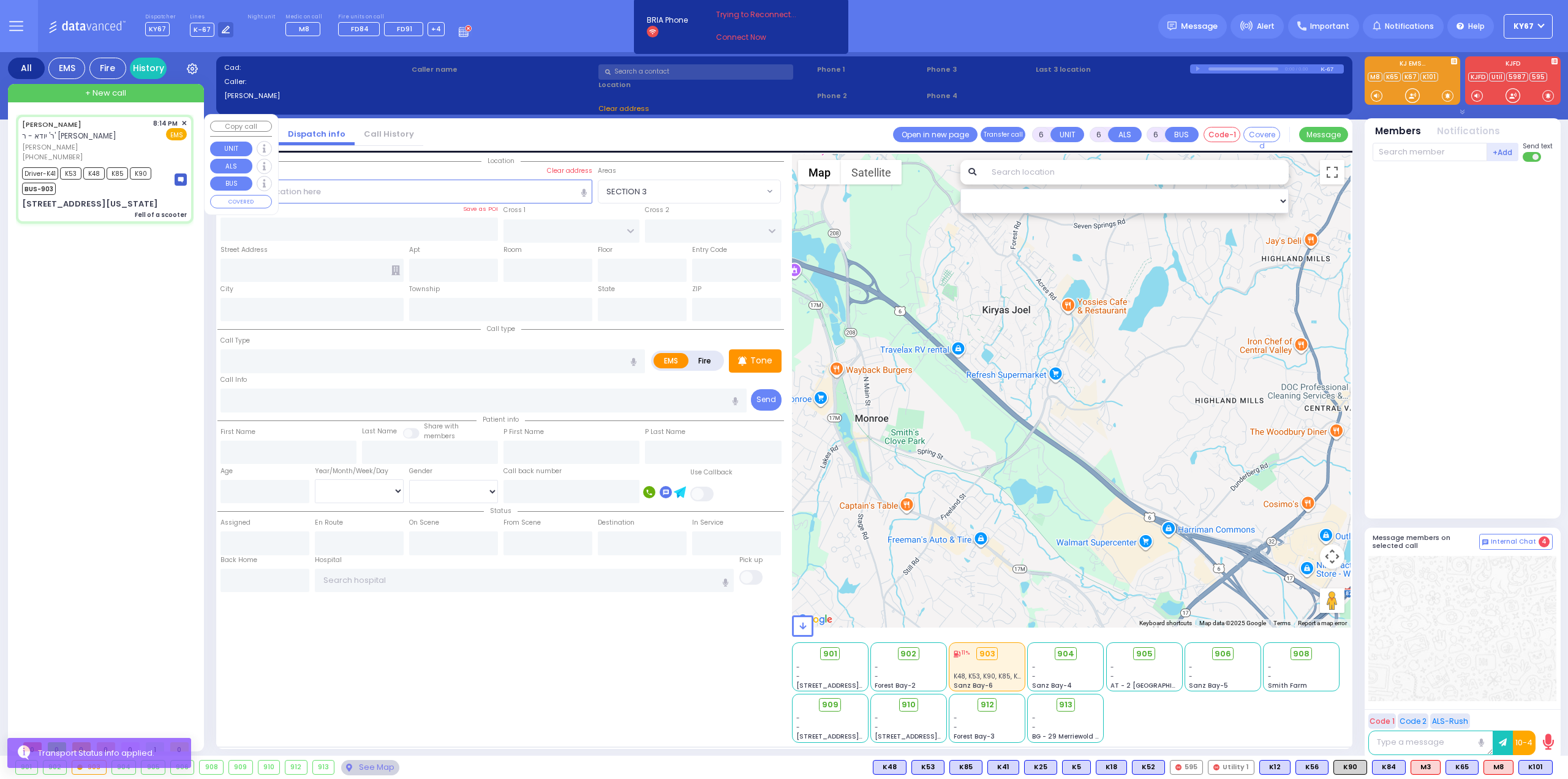
type input "22:20"
type input "[GEOGRAPHIC_DATA] [GEOGRAPHIC_DATA] Paramus Paramus"
select select "Hatzalah Garages"
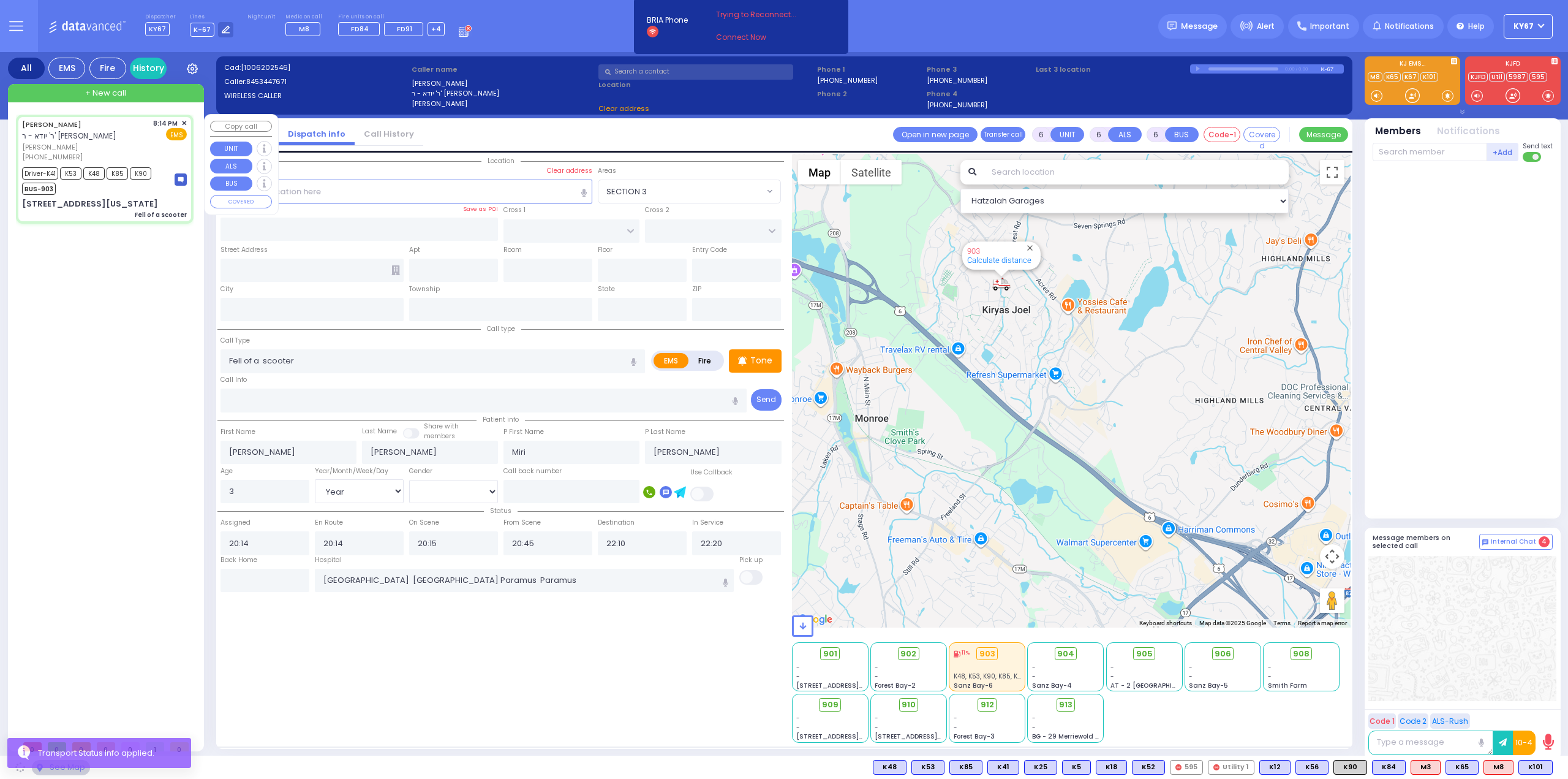
type input "MERRIEWOLD LN SOUTH"
type input "2 [US_STATE][GEOGRAPHIC_DATA]"
type input "101"
type input "Monroe"
type input "[US_STATE]"
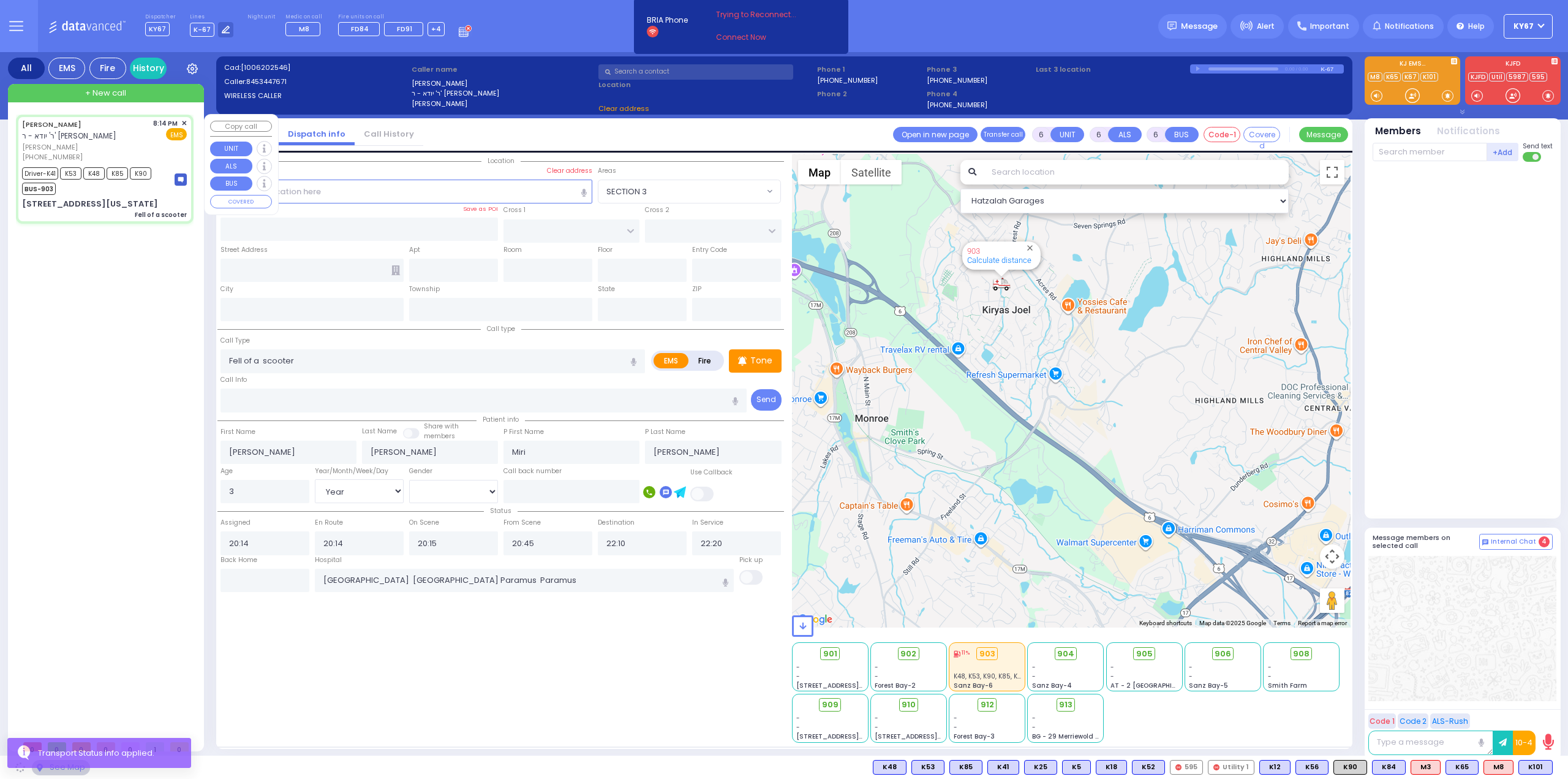
type input "10950"
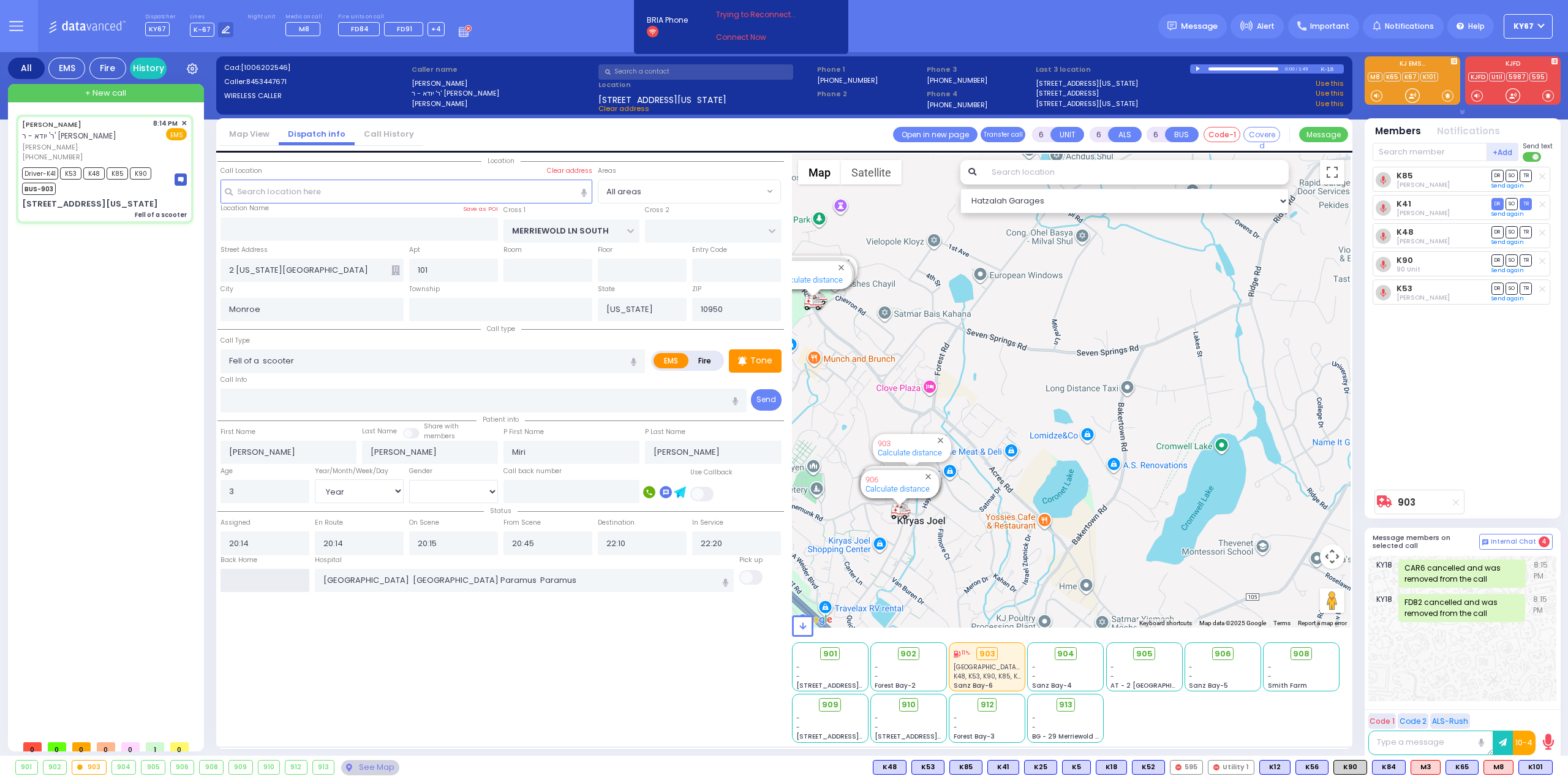
click at [278, 578] on input "text" at bounding box center [264, 580] width 89 height 23
type input "22:11"
select select
radio input "true"
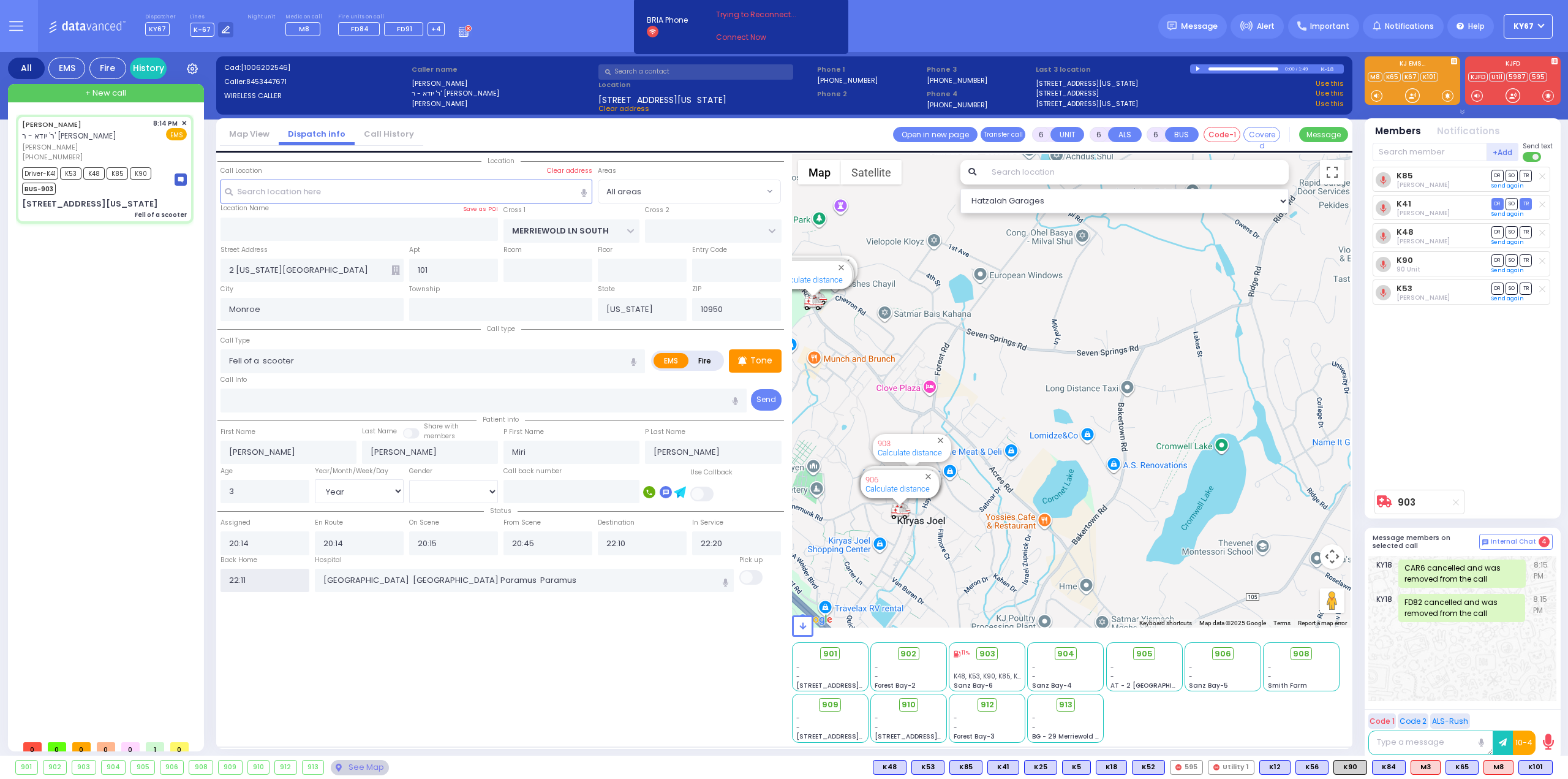
select select
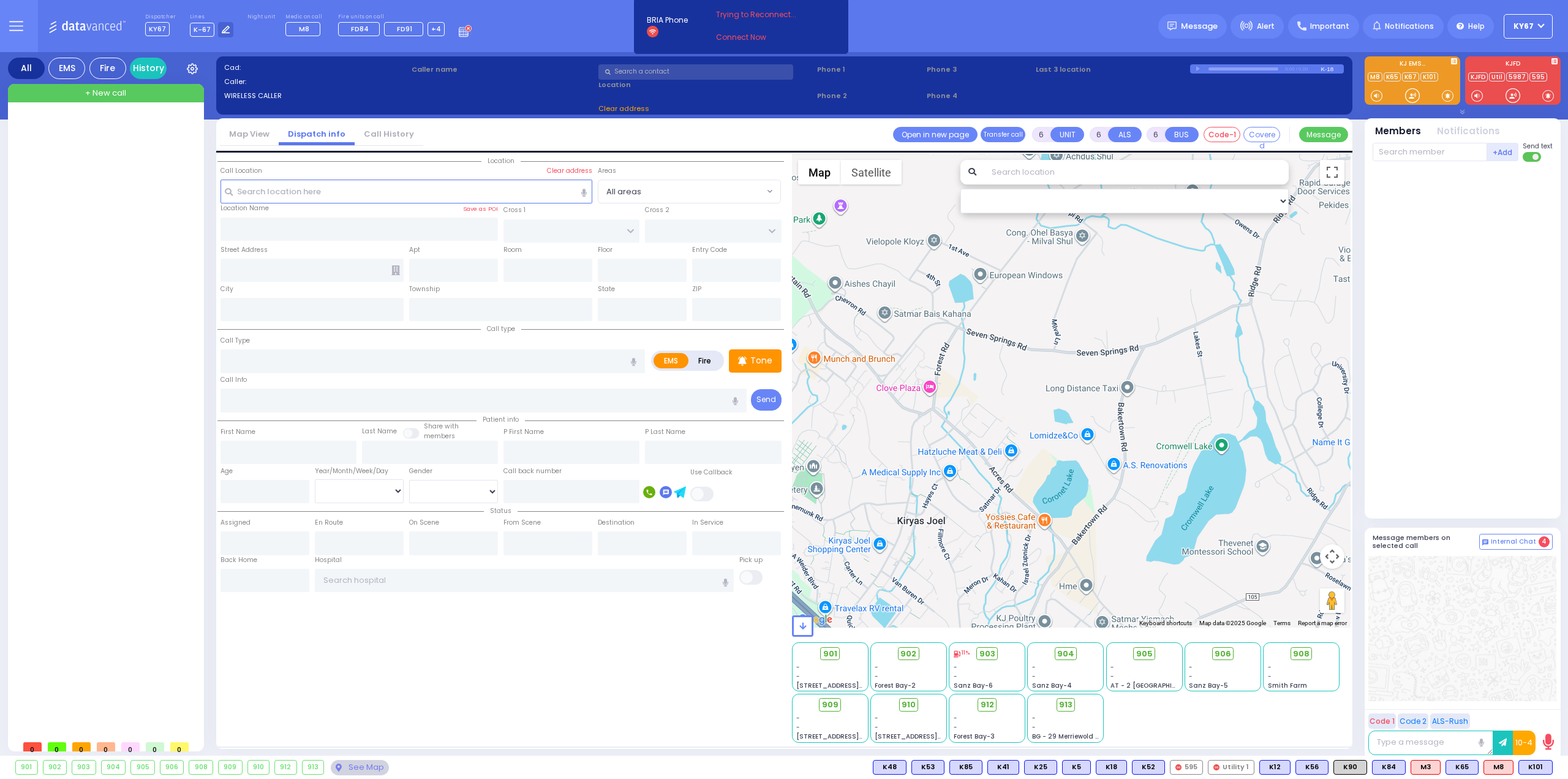
click at [389, 721] on div "Location All areas" at bounding box center [501, 448] width 567 height 589
